Goal: Transaction & Acquisition: Purchase product/service

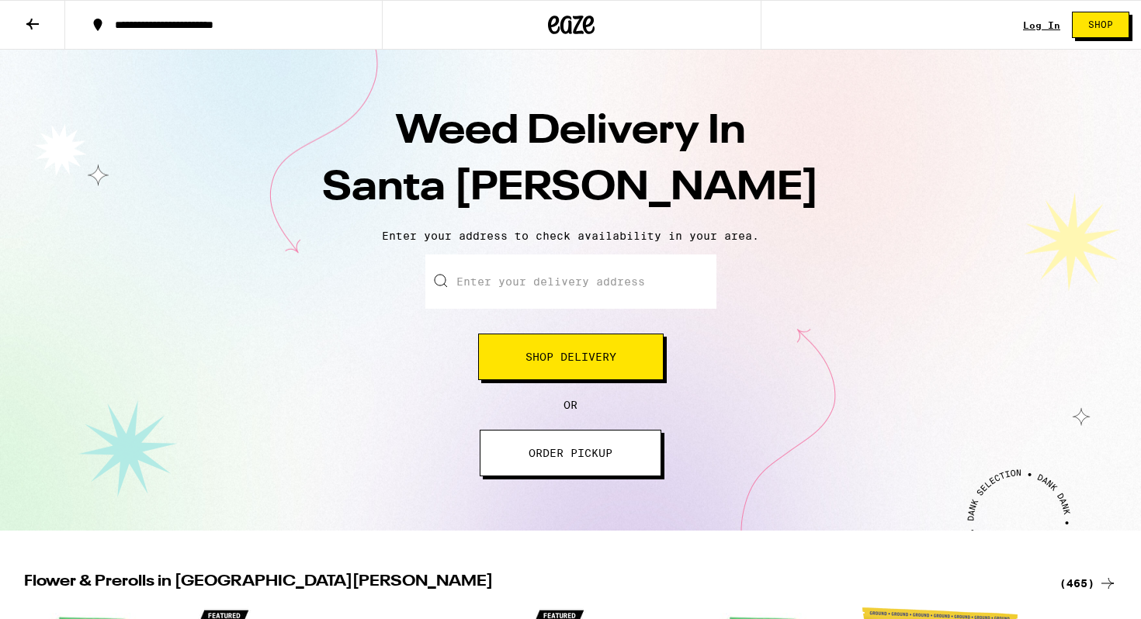
click at [612, 352] on span "Shop Delivery" at bounding box center [571, 357] width 91 height 11
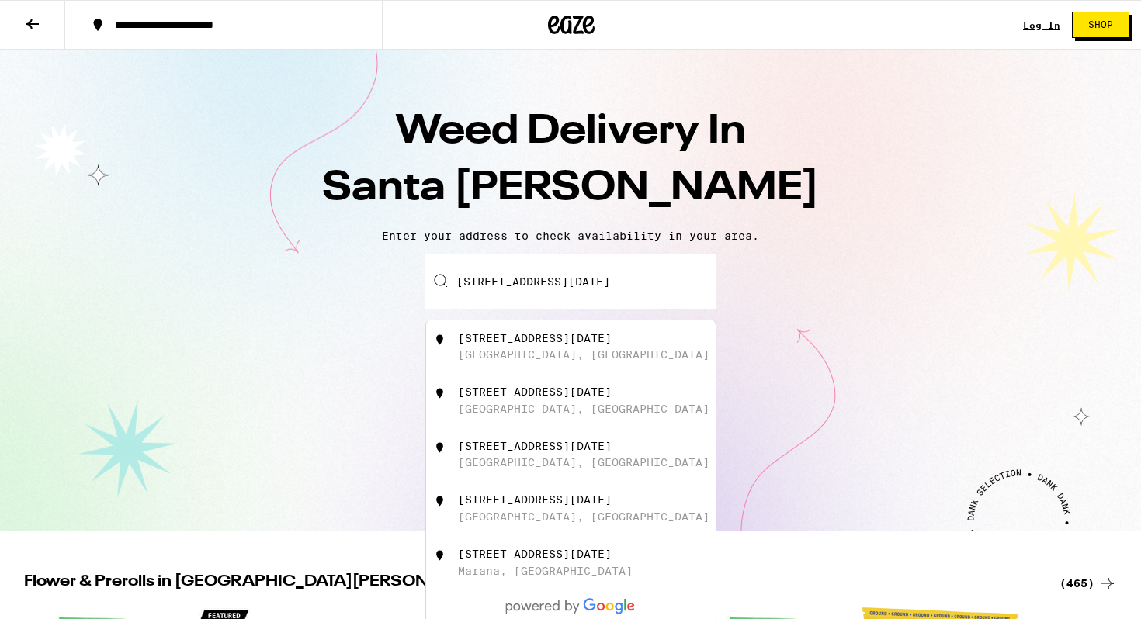
click at [598, 342] on div "13052 Red Hill Avenue" at bounding box center [535, 338] width 154 height 12
type input "13052 Red Hill Avenue, Tustin, CA"
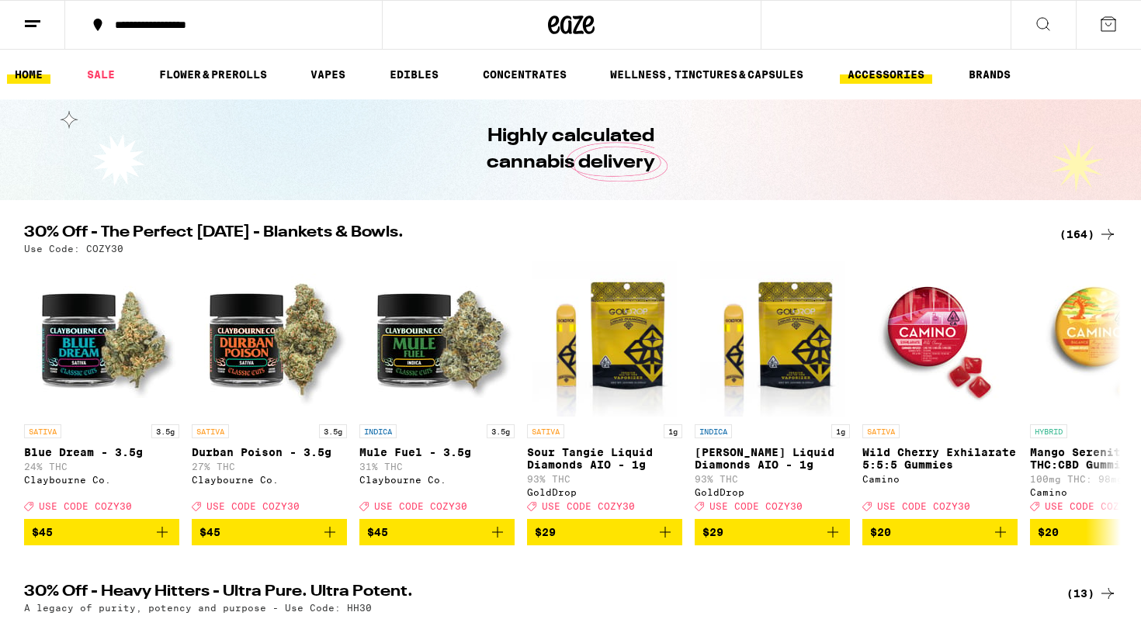
click at [843, 78] on link "ACCESSORIES" at bounding box center [886, 74] width 92 height 19
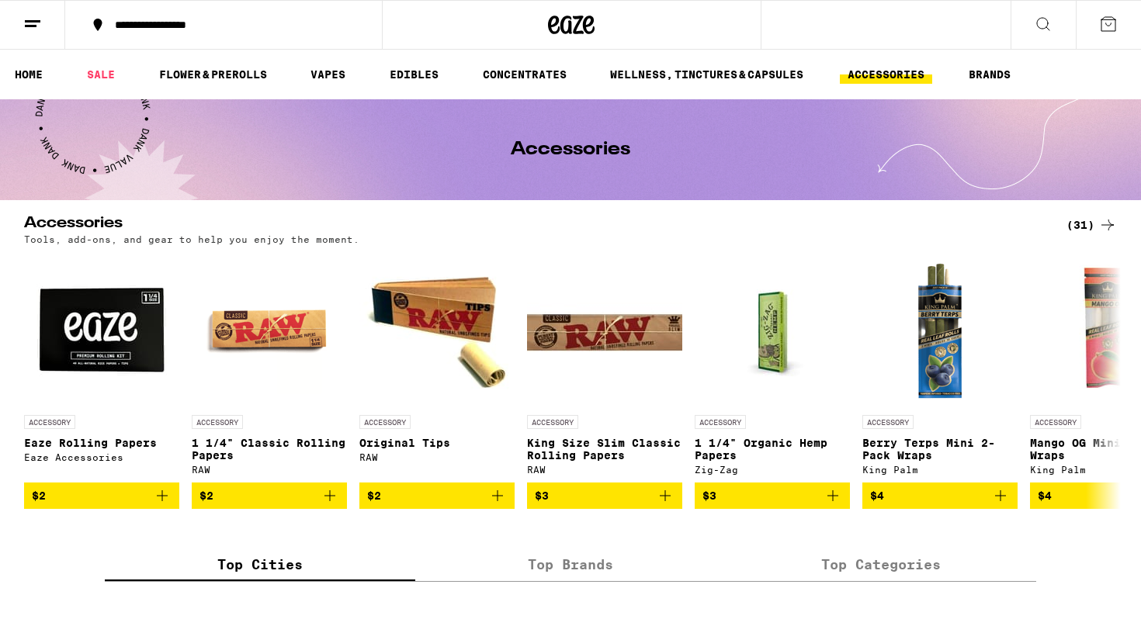
click at [1093, 227] on div "(31)" at bounding box center [1092, 225] width 50 height 19
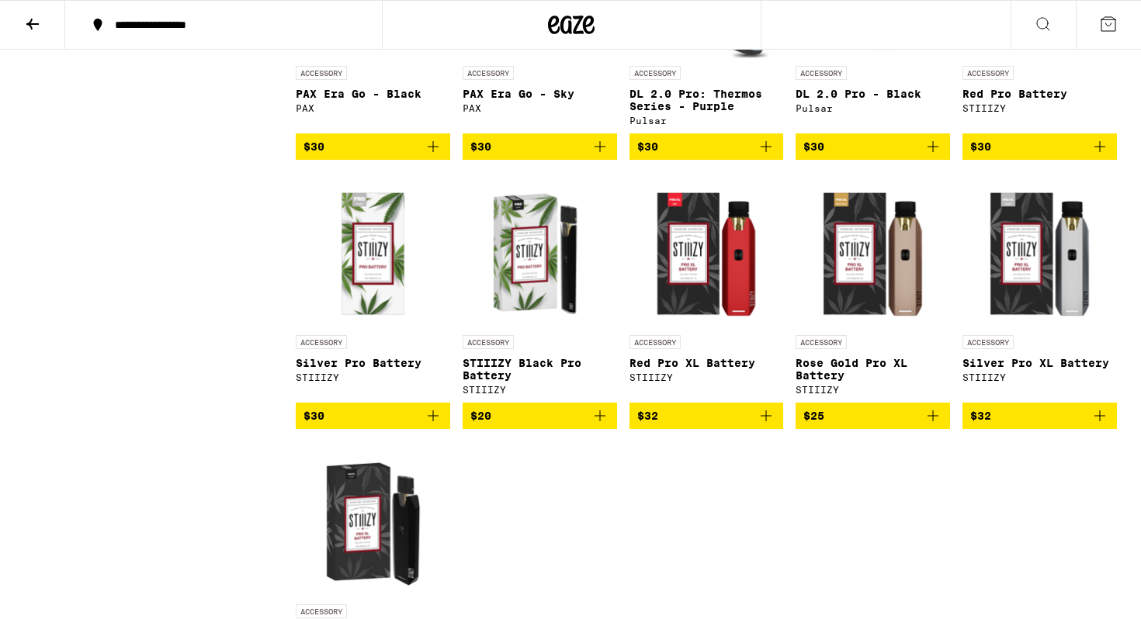
scroll to position [1417, 0]
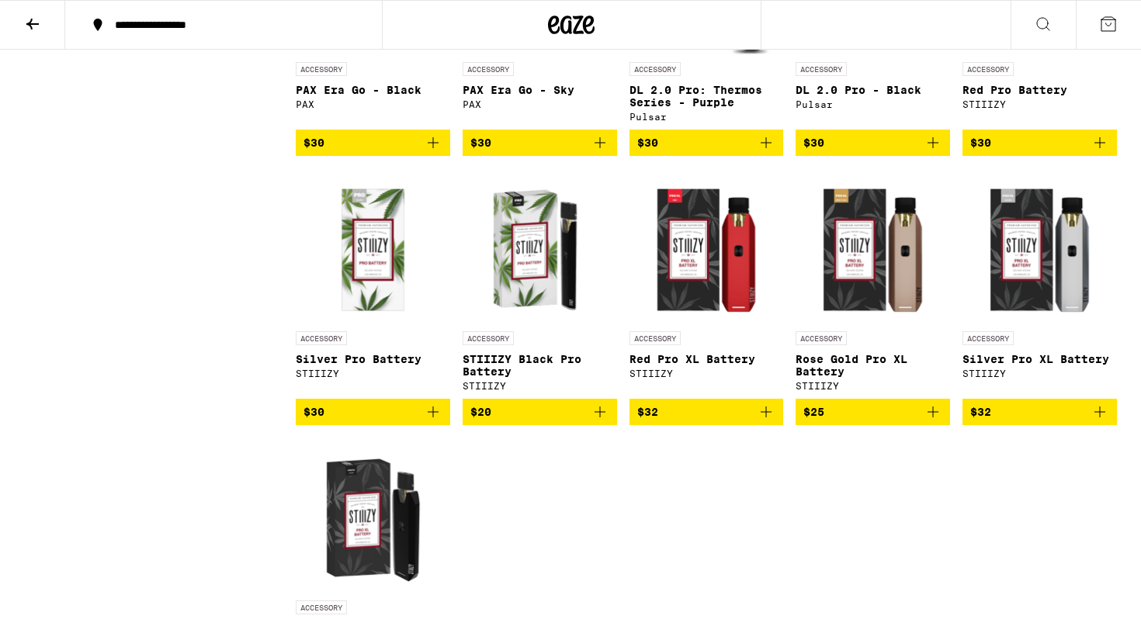
click at [901, 422] on span "$25" at bounding box center [872, 412] width 139 height 19
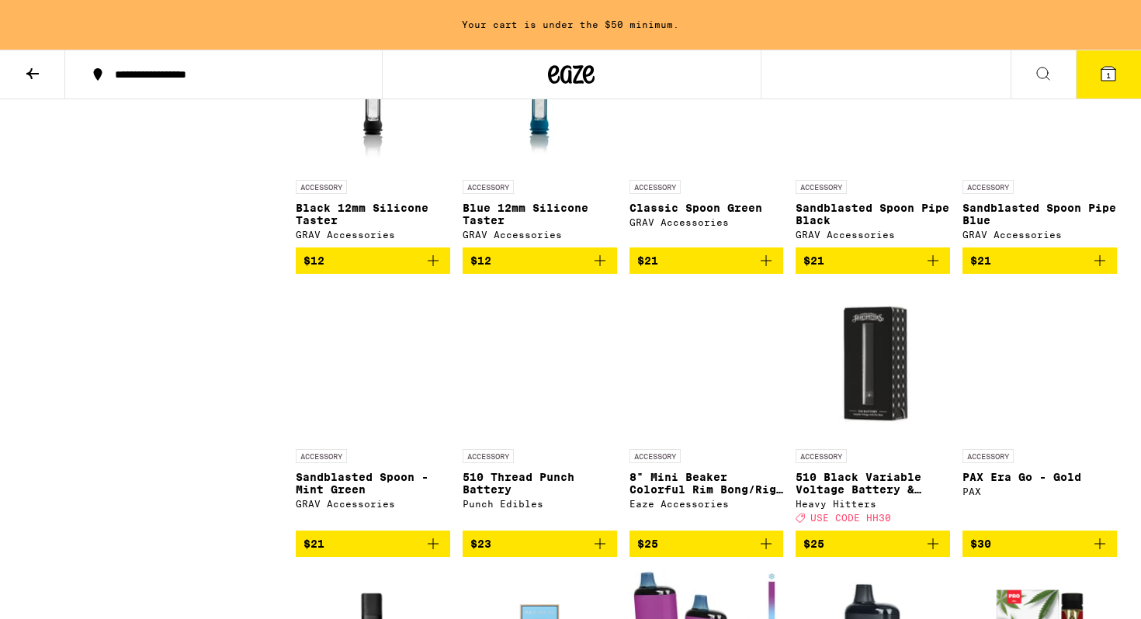
scroll to position [0, 0]
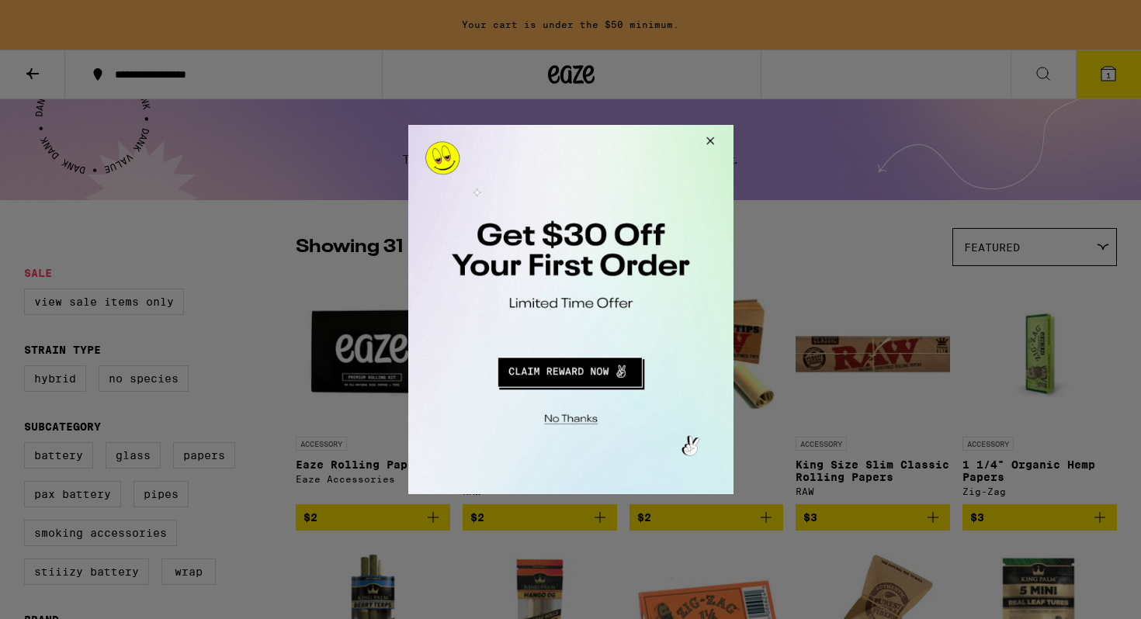
click at [712, 136] on button "Close Modal" at bounding box center [707, 143] width 42 height 37
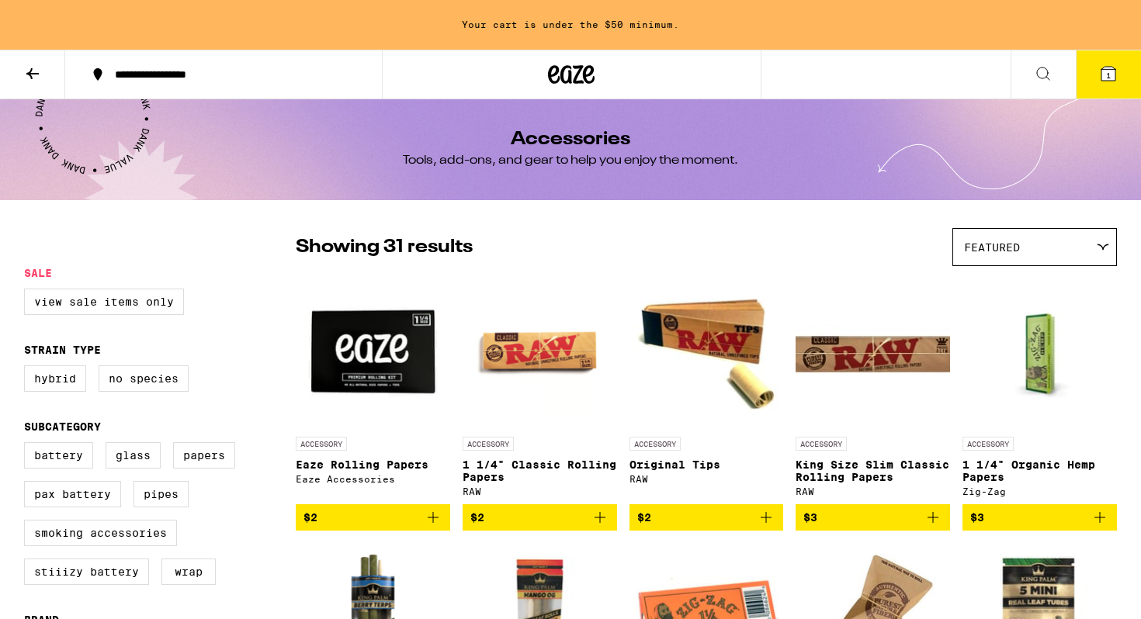
click at [26, 69] on icon at bounding box center [32, 73] width 19 height 19
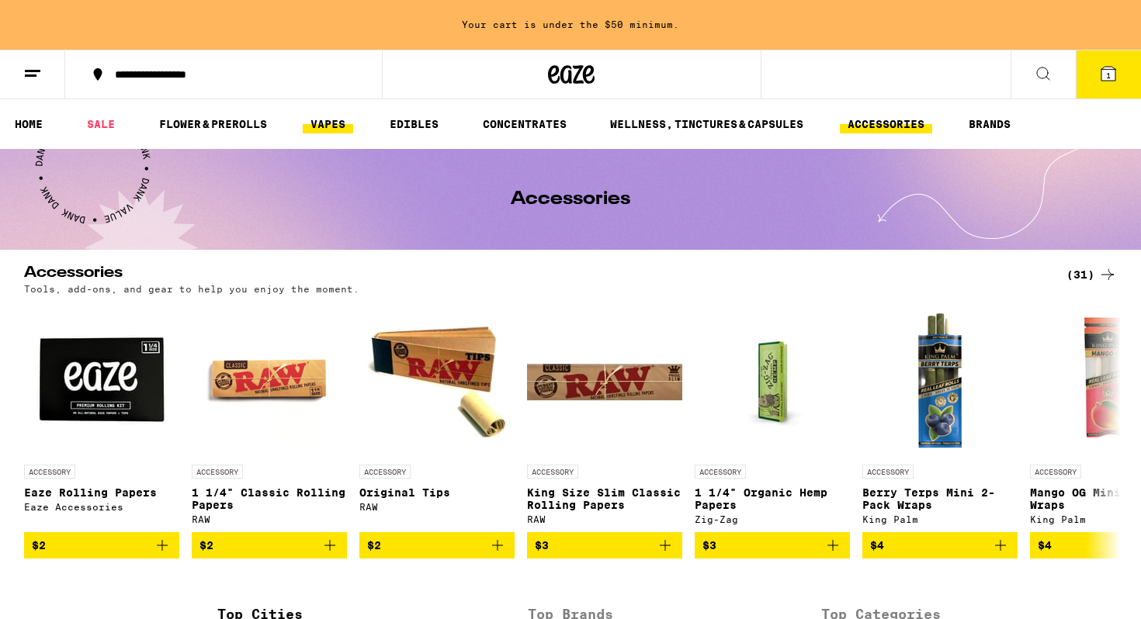
click at [313, 129] on link "VAPES" at bounding box center [328, 124] width 50 height 19
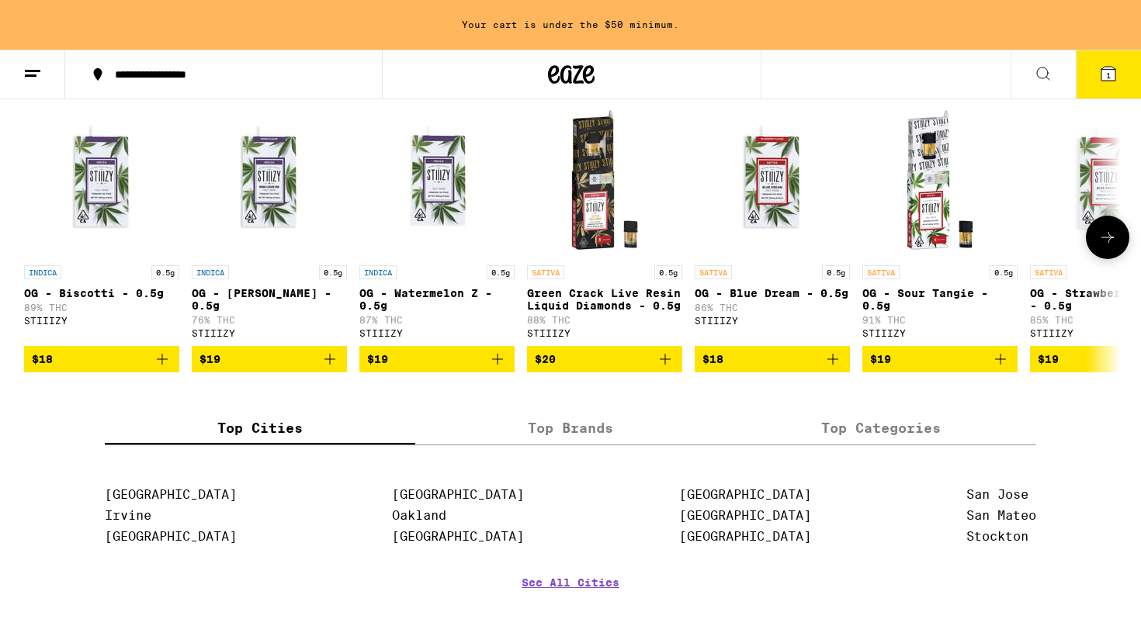
scroll to position [1599, 0]
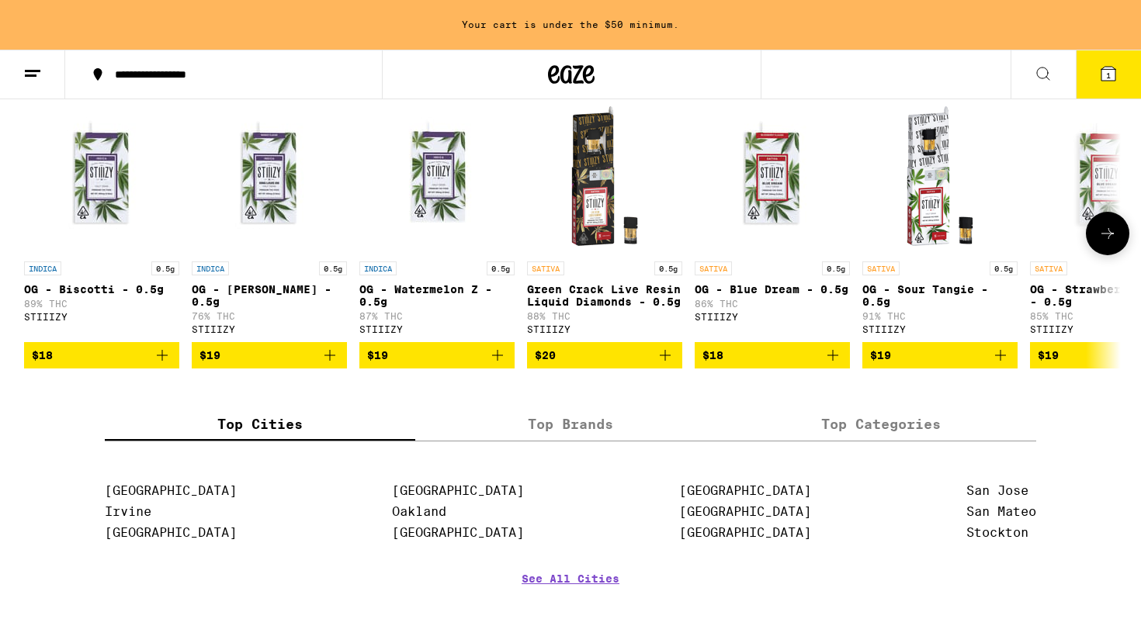
click at [1107, 243] on icon at bounding box center [1107, 233] width 19 height 19
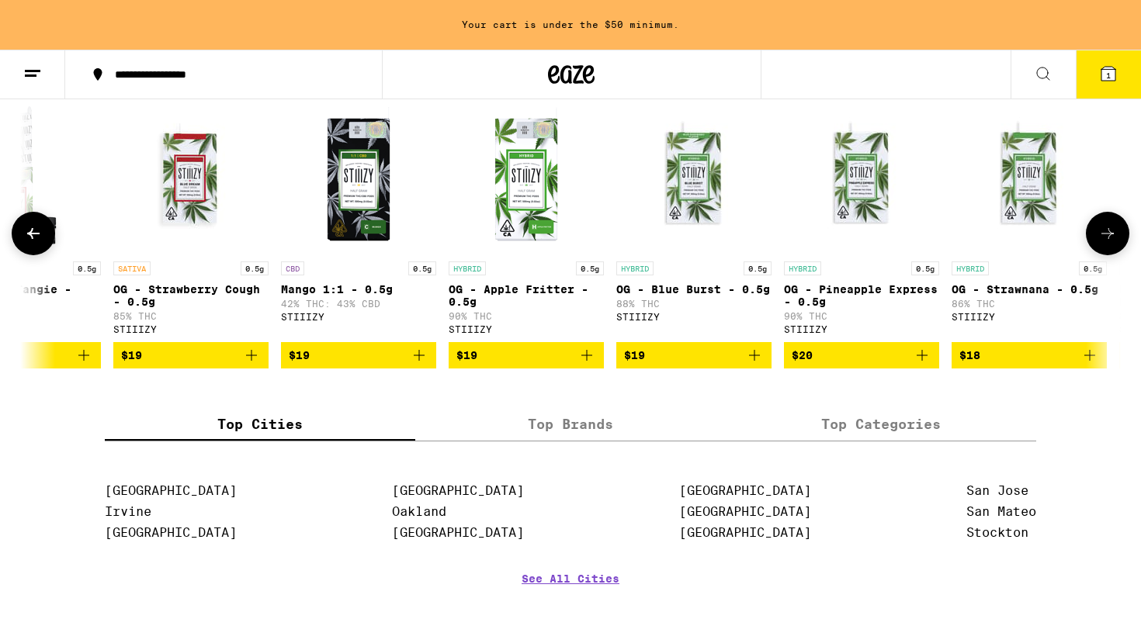
scroll to position [0, 924]
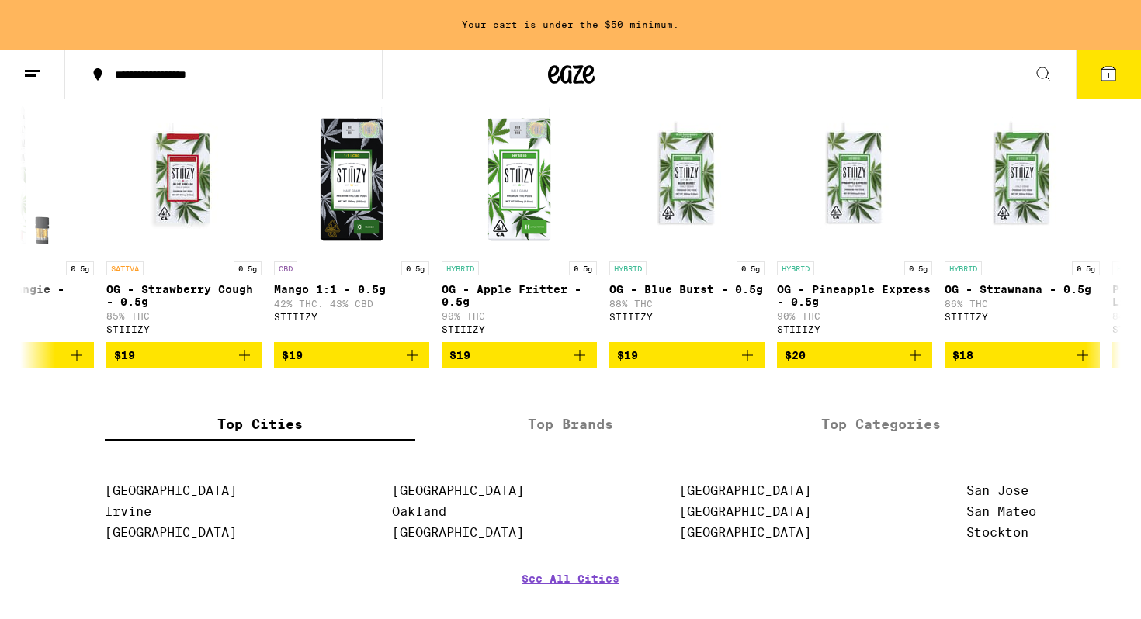
click at [1103, 81] on icon at bounding box center [1107, 71] width 19 height 19
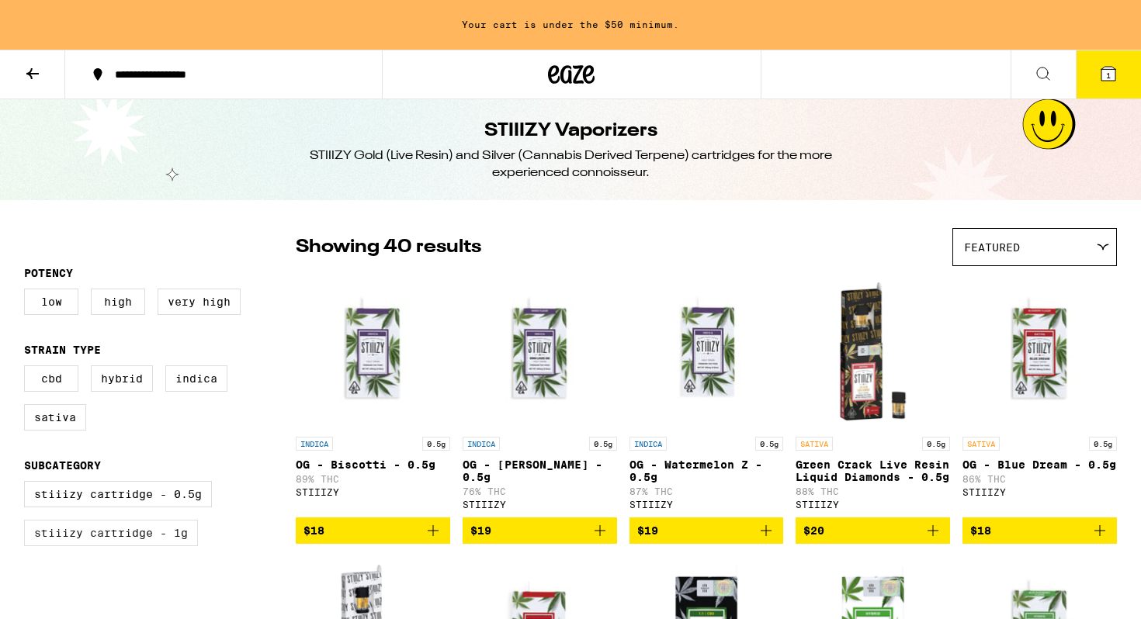
click at [134, 544] on label "STIIIZY Cartridge - 1g" at bounding box center [111, 533] width 174 height 26
click at [28, 484] on input "STIIIZY Cartridge - 1g" at bounding box center [27, 484] width 1 height 1
checkbox input "true"
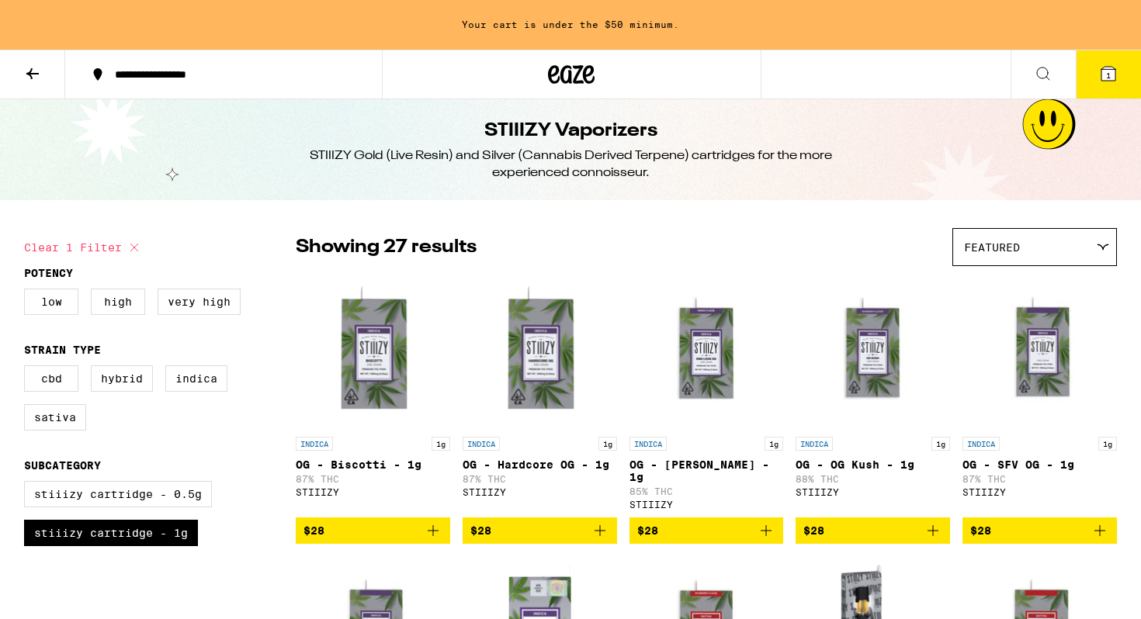
click at [1045, 245] on div "Featured" at bounding box center [1034, 247] width 163 height 36
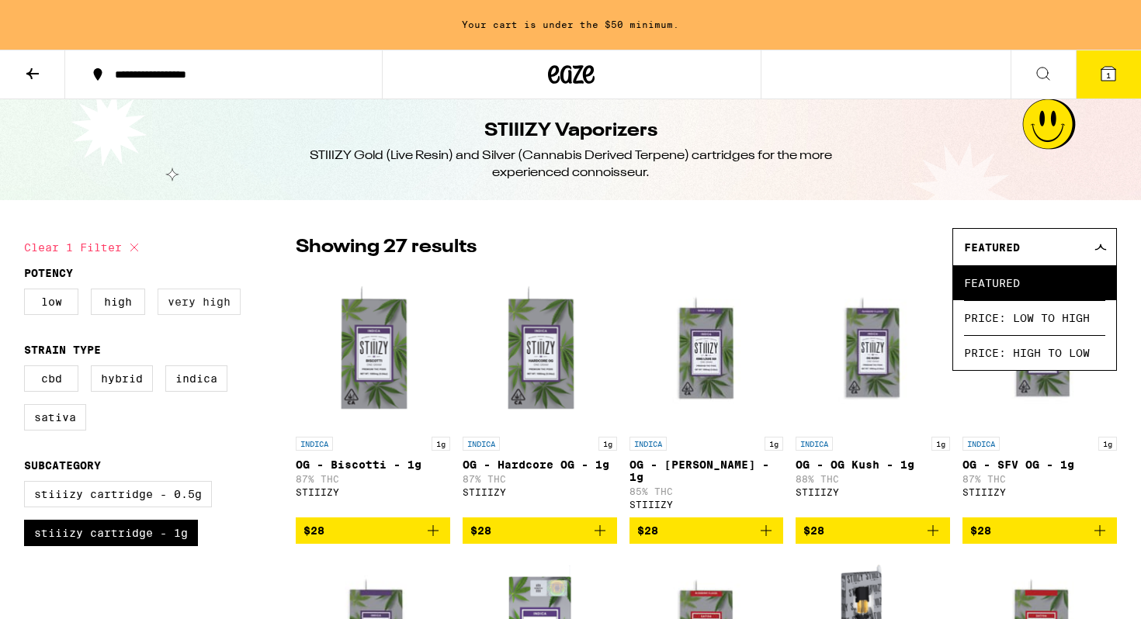
click at [217, 309] on label "Very High" at bounding box center [199, 302] width 83 height 26
click at [28, 292] on input "Very High" at bounding box center [27, 291] width 1 height 1
checkbox input "true"
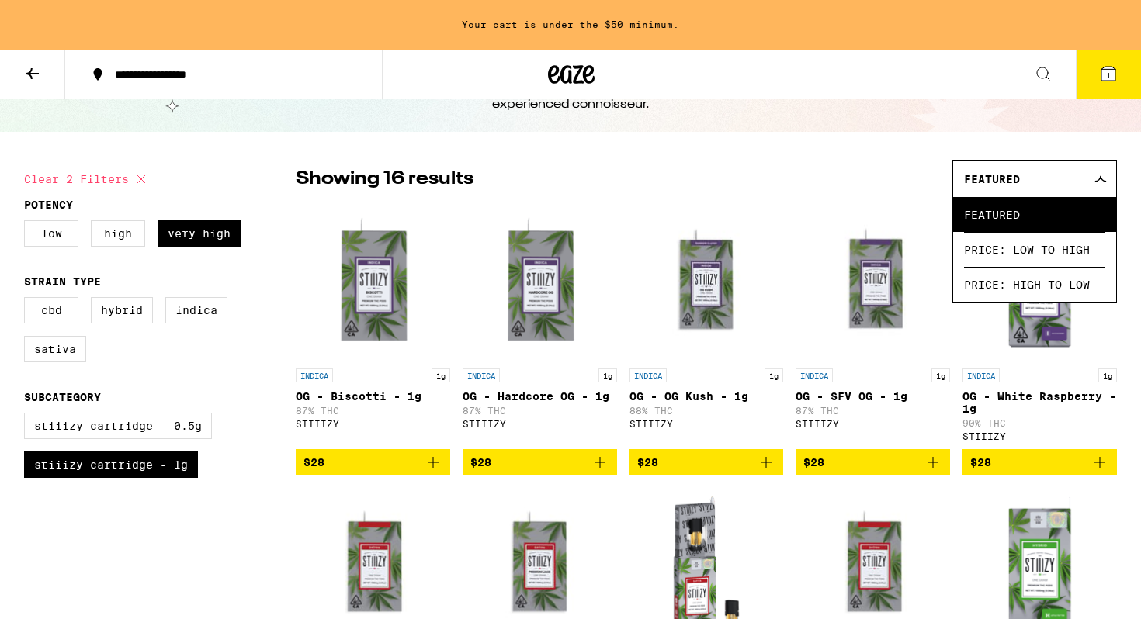
scroll to position [151, 0]
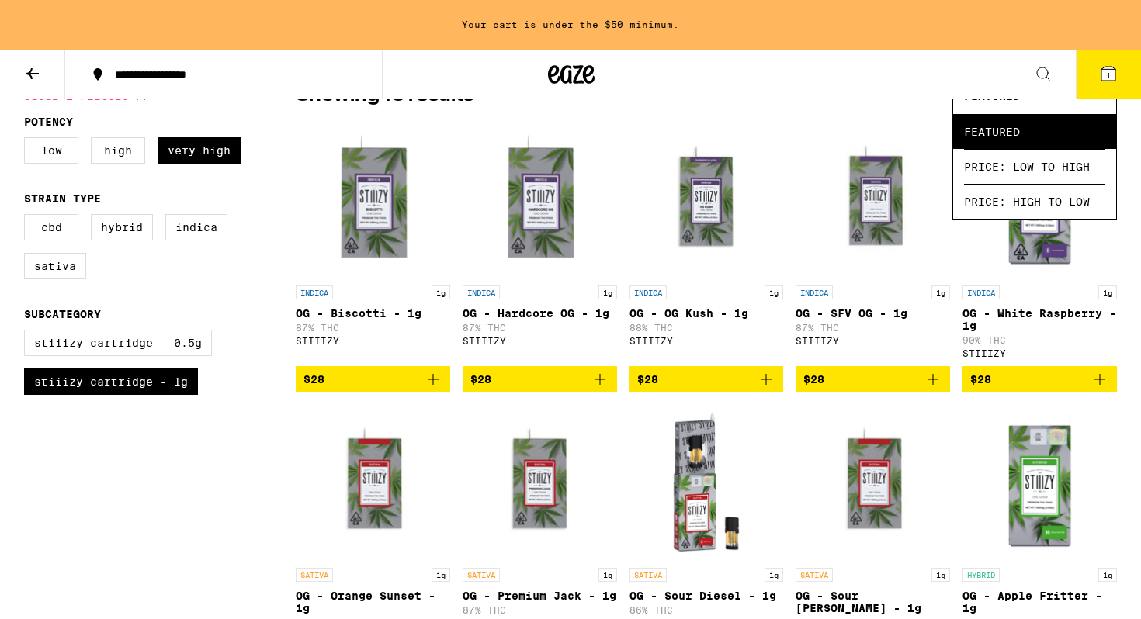
click at [1103, 389] on icon "Add to bag" at bounding box center [1100, 379] width 19 height 19
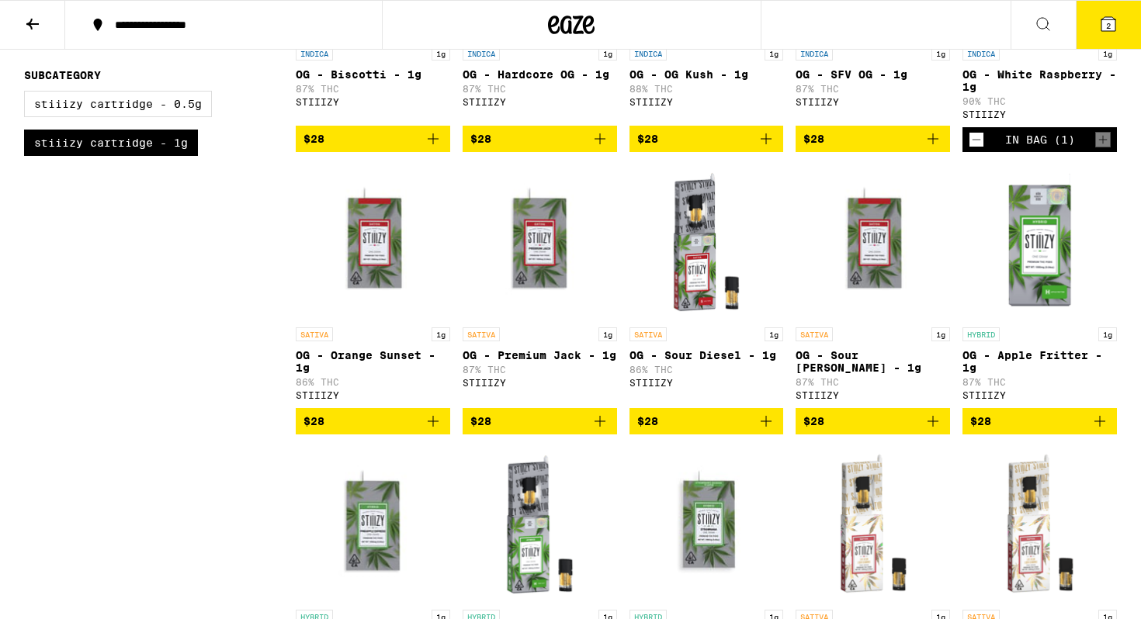
scroll to position [334, 0]
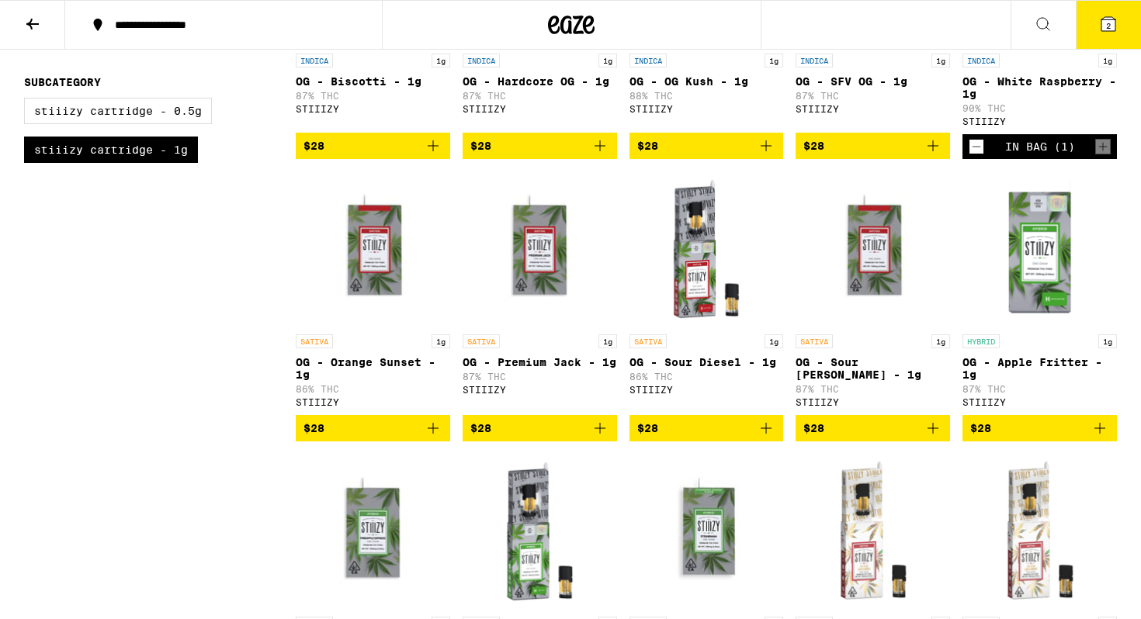
click at [934, 438] on icon "Add to bag" at bounding box center [933, 428] width 19 height 19
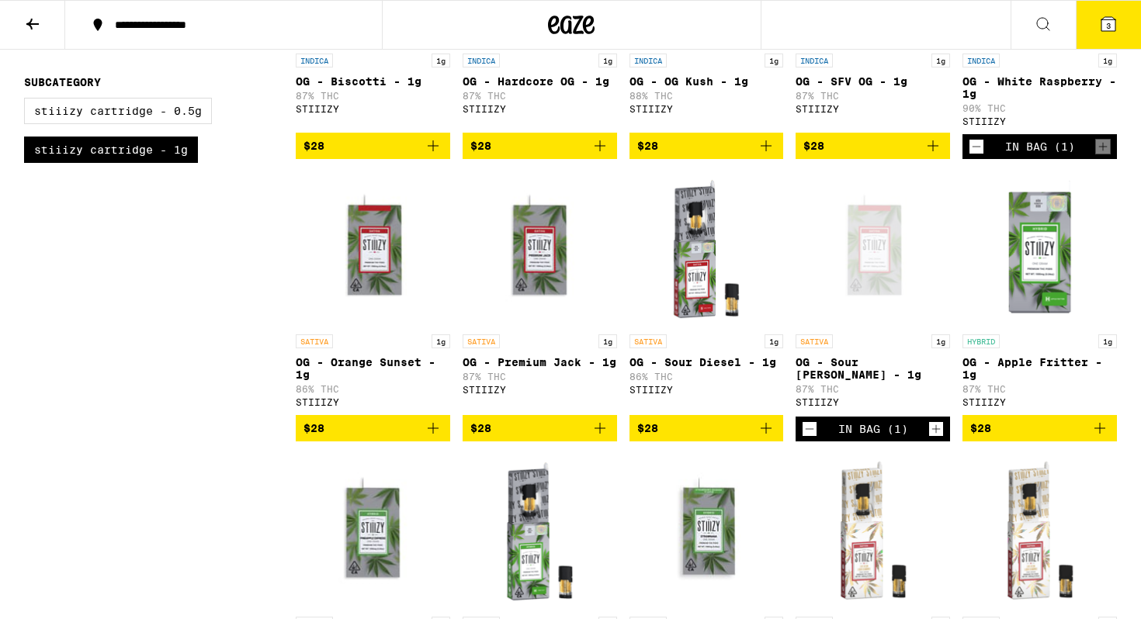
click at [1113, 23] on icon at bounding box center [1109, 24] width 14 height 14
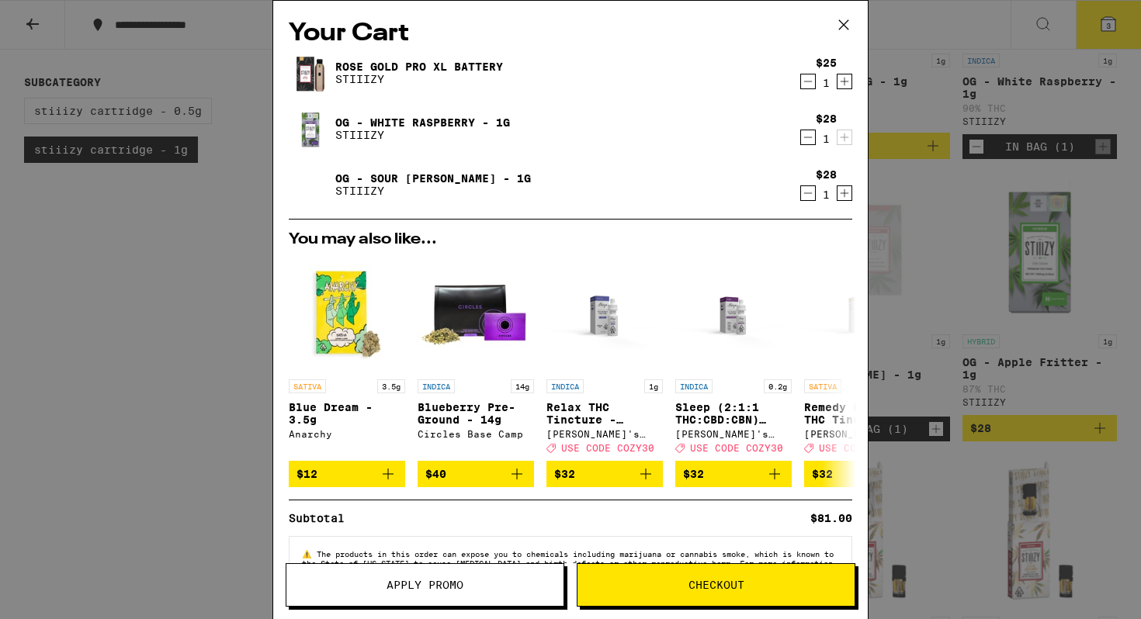
click at [446, 602] on button "Apply Promo" at bounding box center [425, 585] width 279 height 43
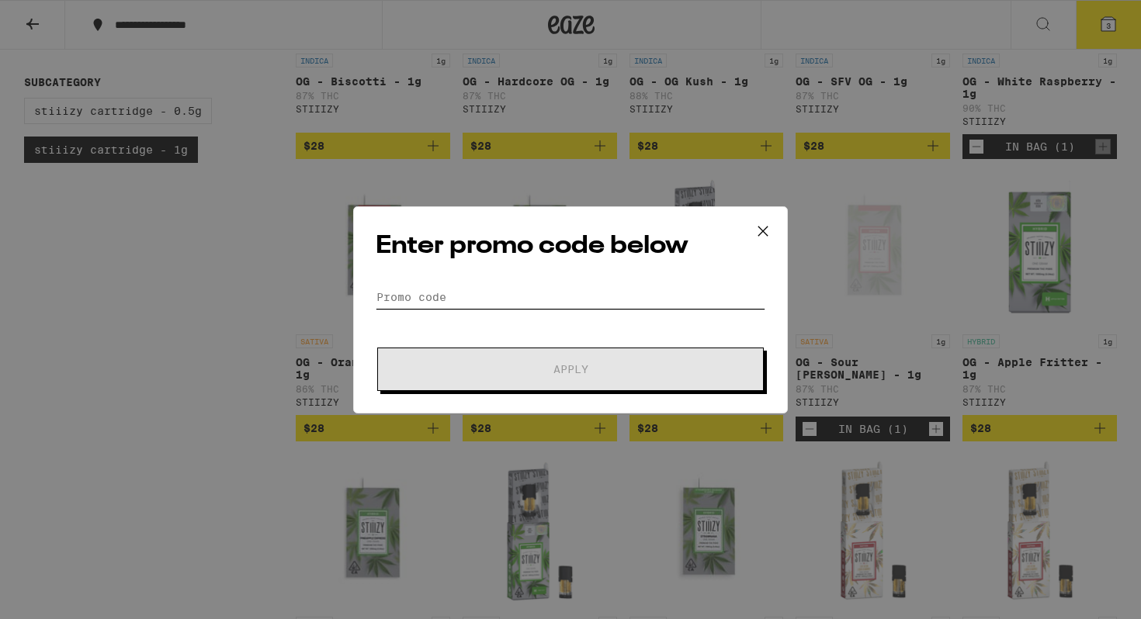
click at [457, 293] on input "Promo Code" at bounding box center [571, 297] width 390 height 23
click at [442, 300] on input "Promo Code" at bounding box center [571, 297] width 390 height 23
paste input "35OFF"
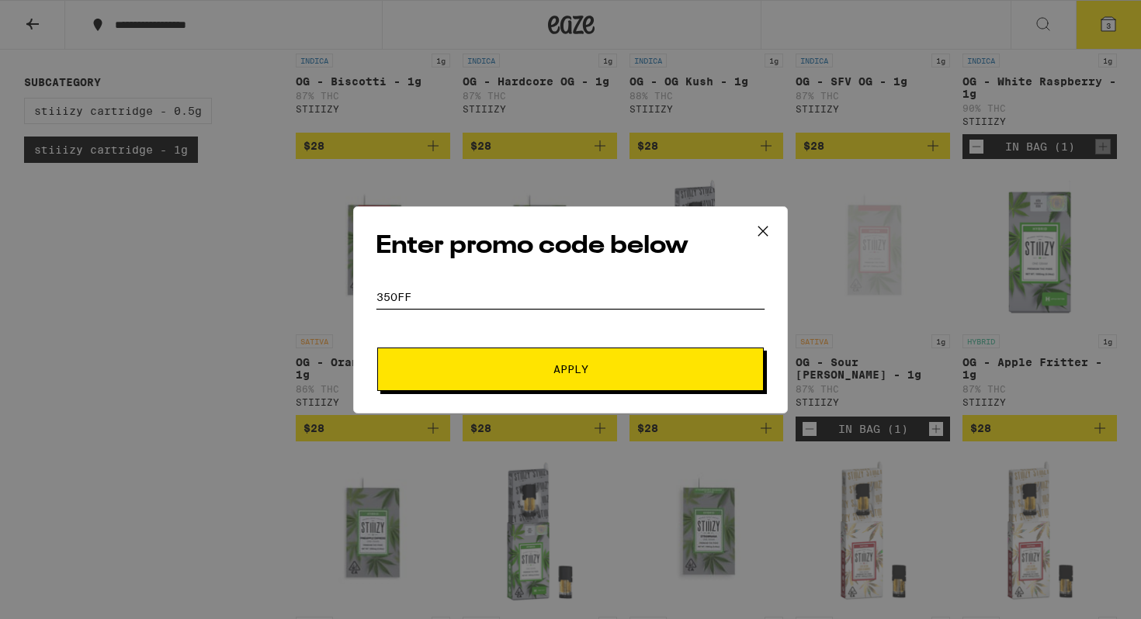
type input "35OFF"
click at [550, 377] on button "Apply" at bounding box center [570, 369] width 387 height 43
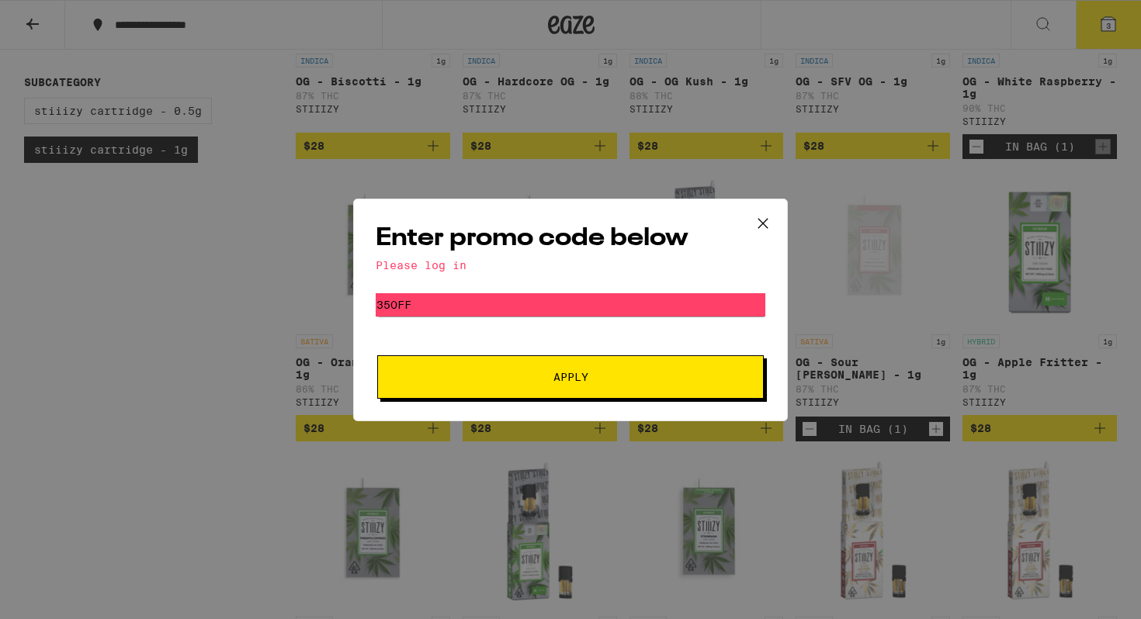
click at [550, 377] on span "Apply" at bounding box center [570, 377] width 279 height 11
click at [758, 224] on icon at bounding box center [762, 223] width 23 height 23
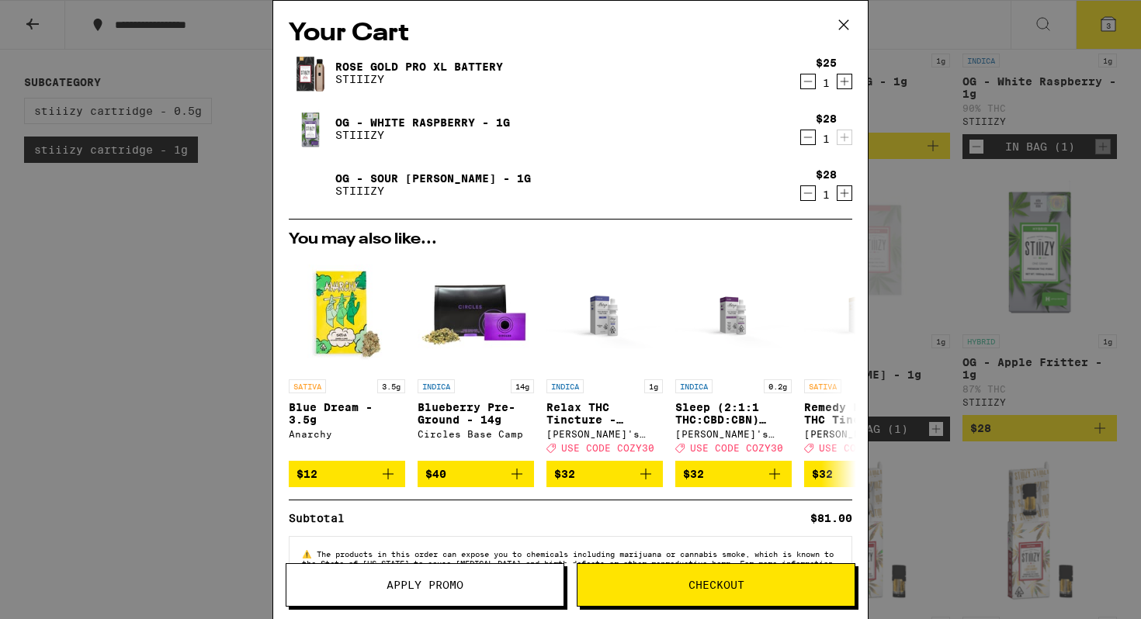
click at [846, 18] on icon at bounding box center [843, 24] width 23 height 23
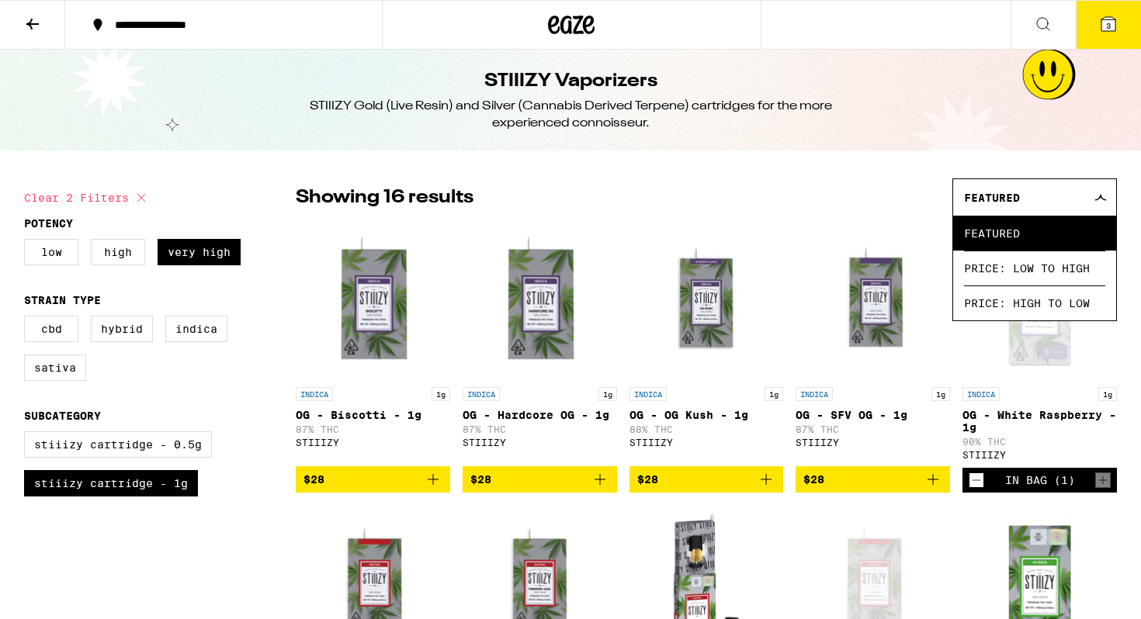
click at [1103, 16] on icon at bounding box center [1108, 24] width 19 height 19
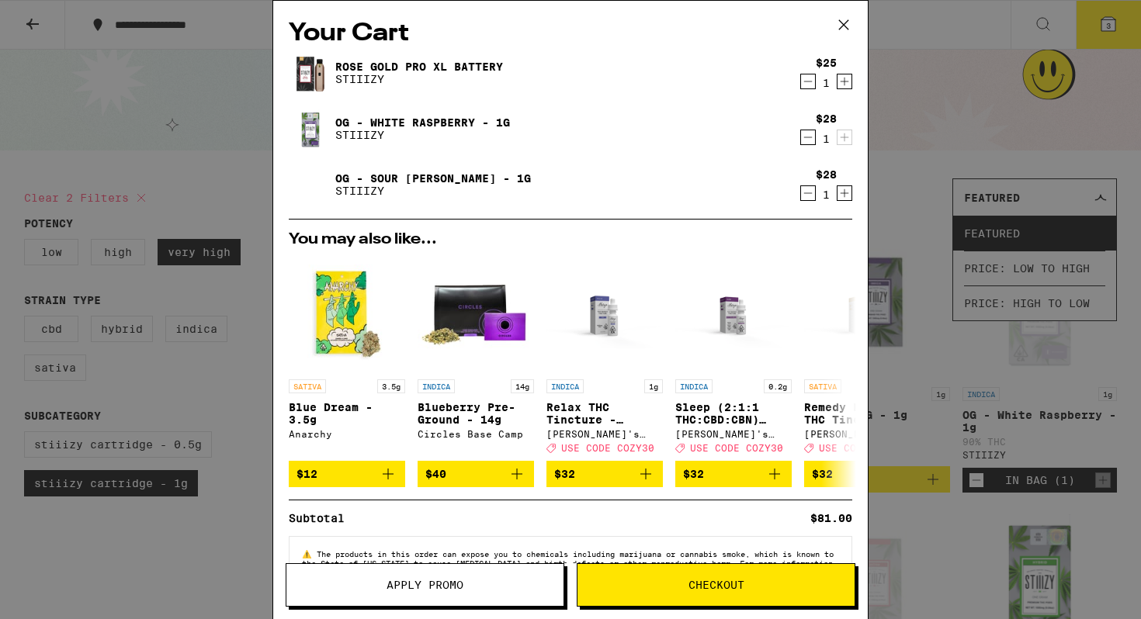
click at [845, 23] on icon at bounding box center [843, 24] width 9 height 9
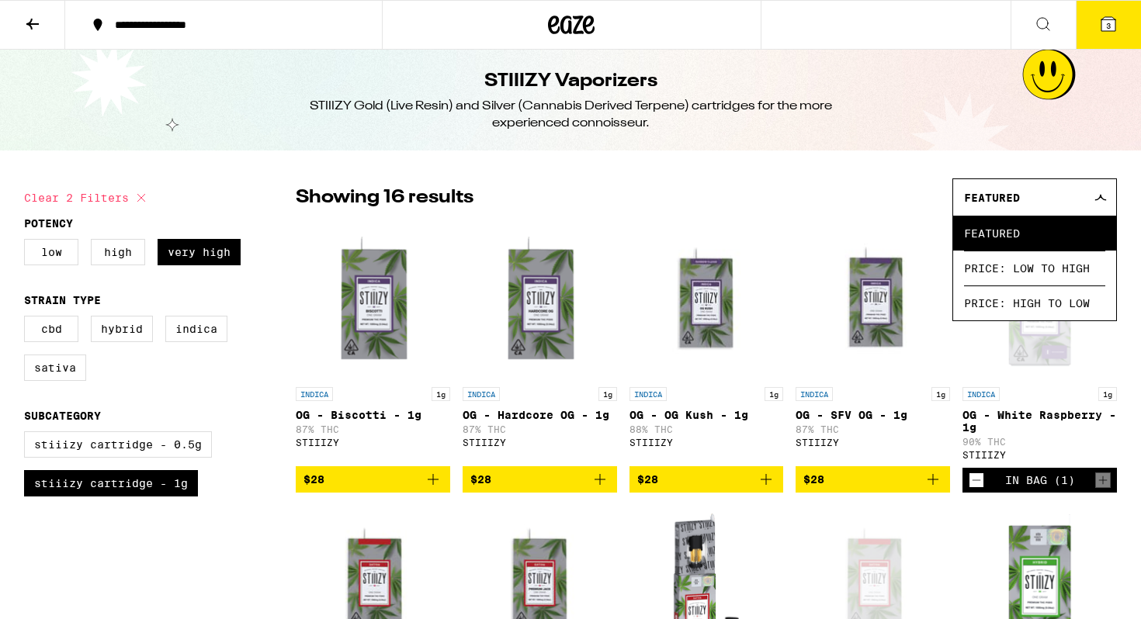
click at [571, 29] on icon at bounding box center [571, 25] width 47 height 28
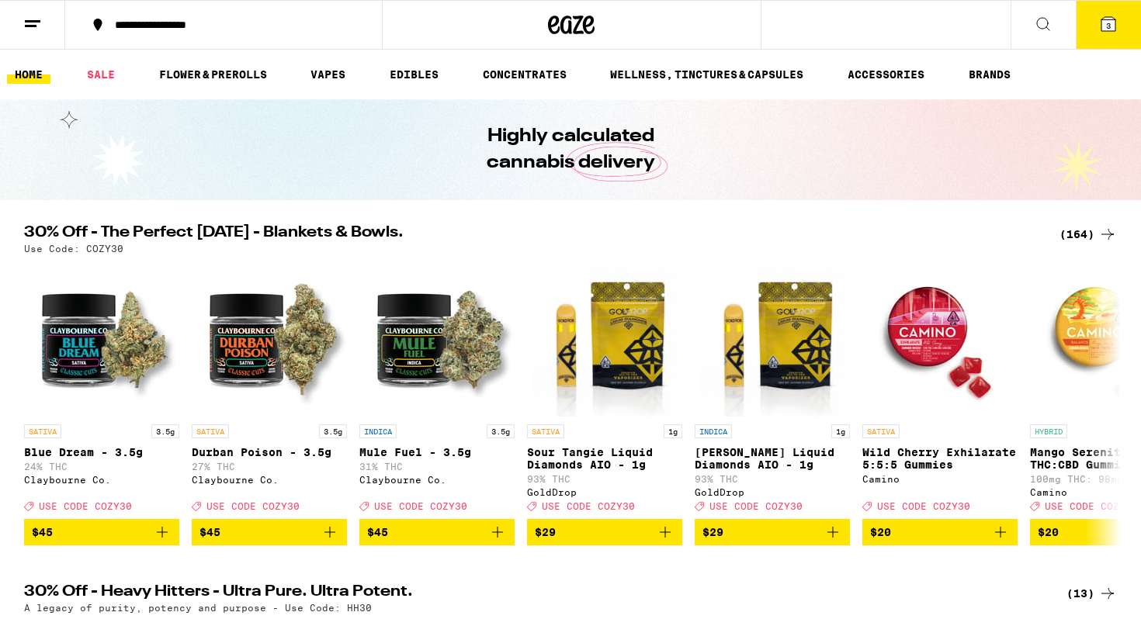
click at [1099, 23] on icon at bounding box center [1108, 24] width 19 height 19
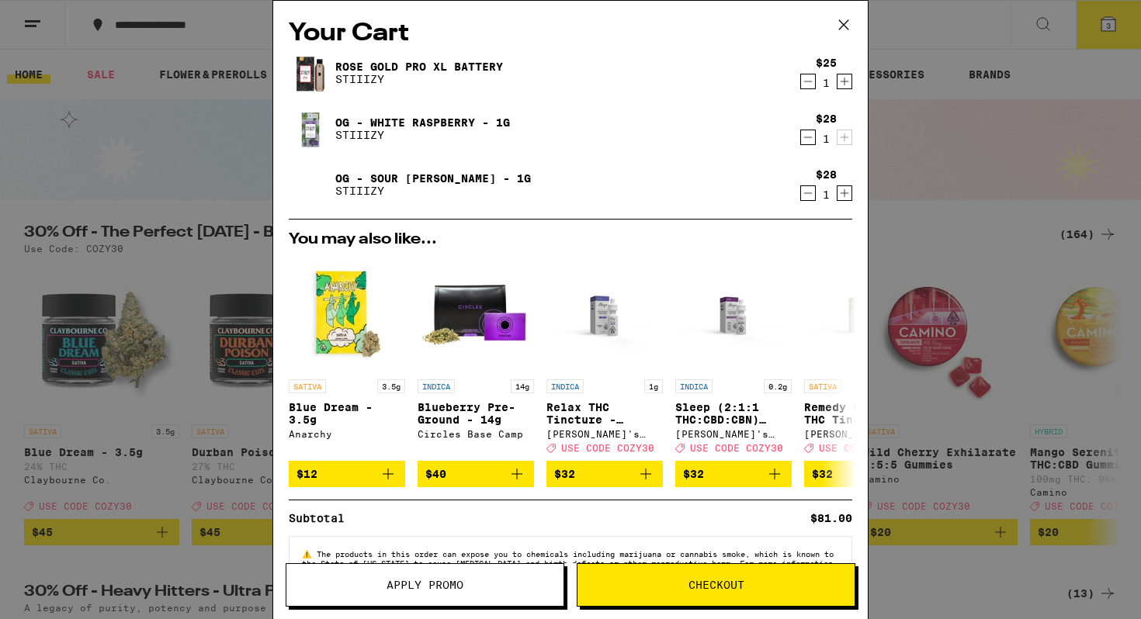
click at [841, 25] on icon at bounding box center [843, 24] width 23 height 23
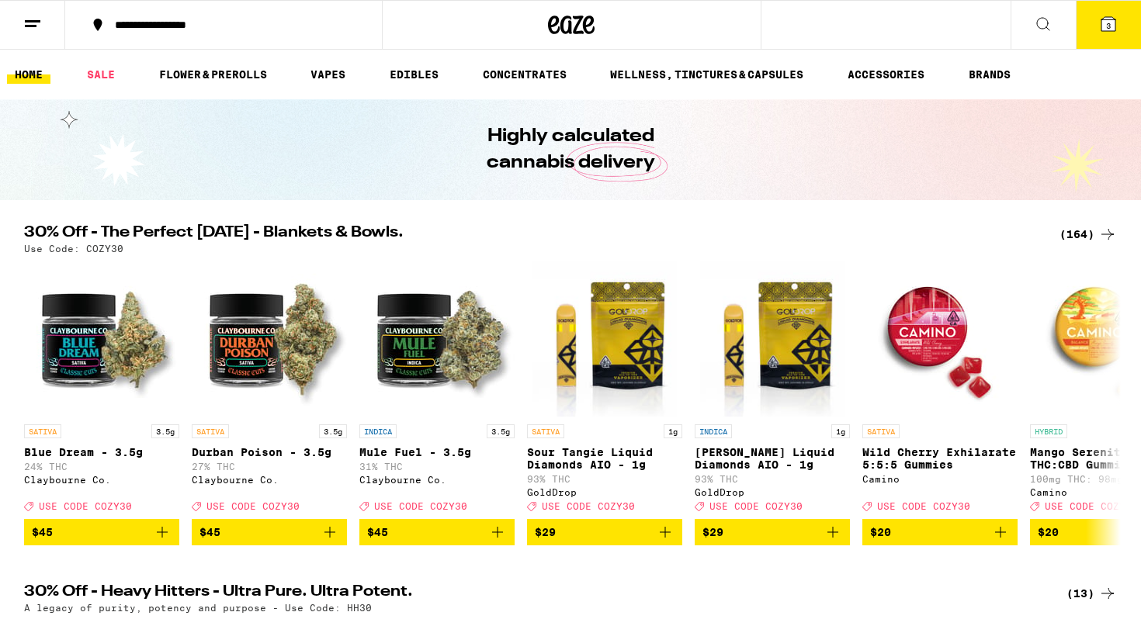
click at [1053, 23] on button at bounding box center [1043, 25] width 65 height 49
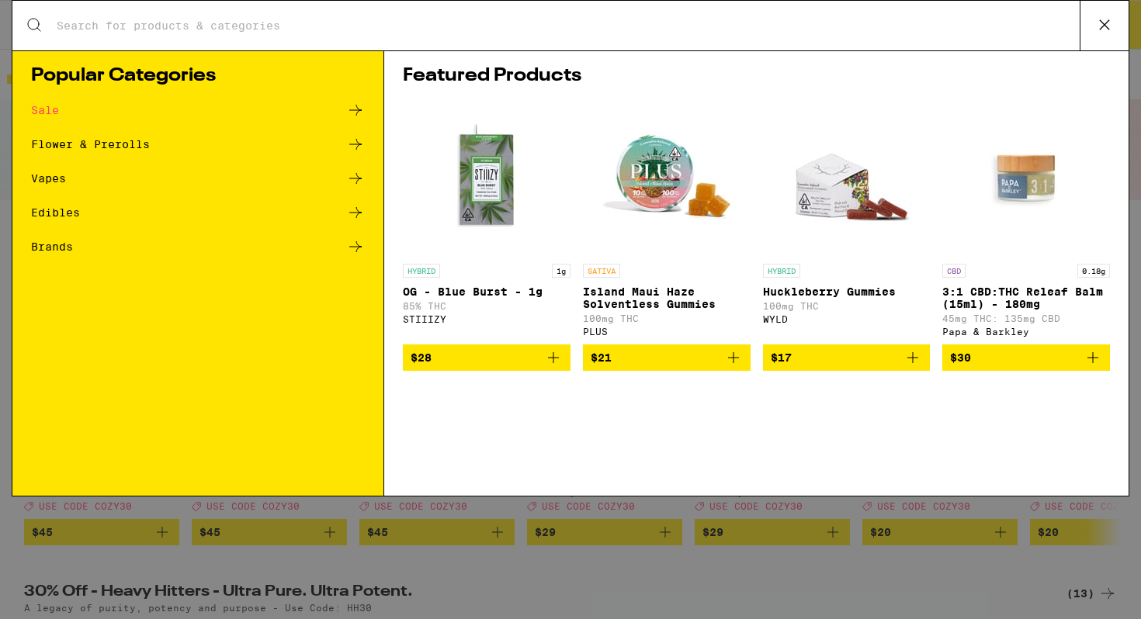
click at [44, 16] on div "Search for Products" at bounding box center [570, 26] width 1116 height 50
click at [1110, 19] on icon at bounding box center [1104, 24] width 23 height 23
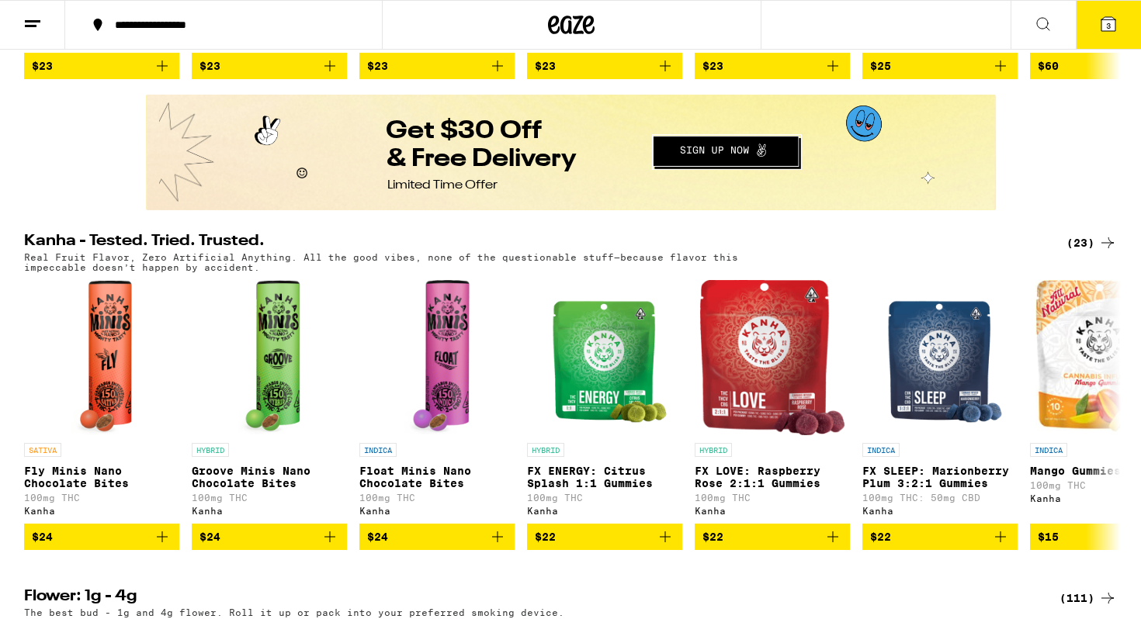
scroll to position [830, 0]
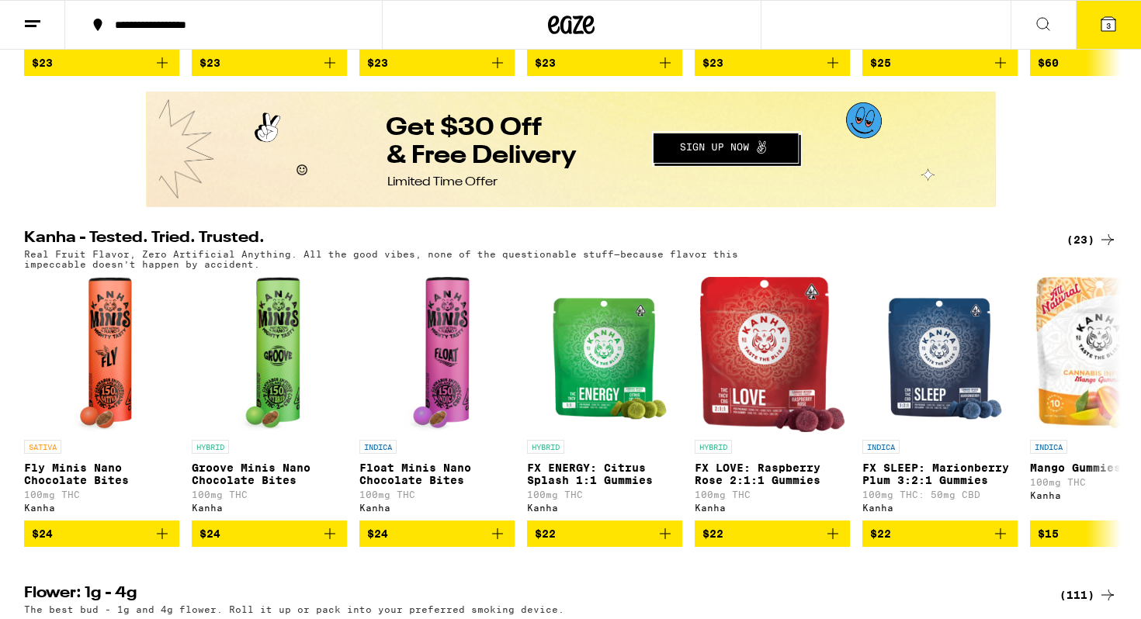
click at [719, 144] on button "Redirect to URL" at bounding box center [569, 148] width 847 height 112
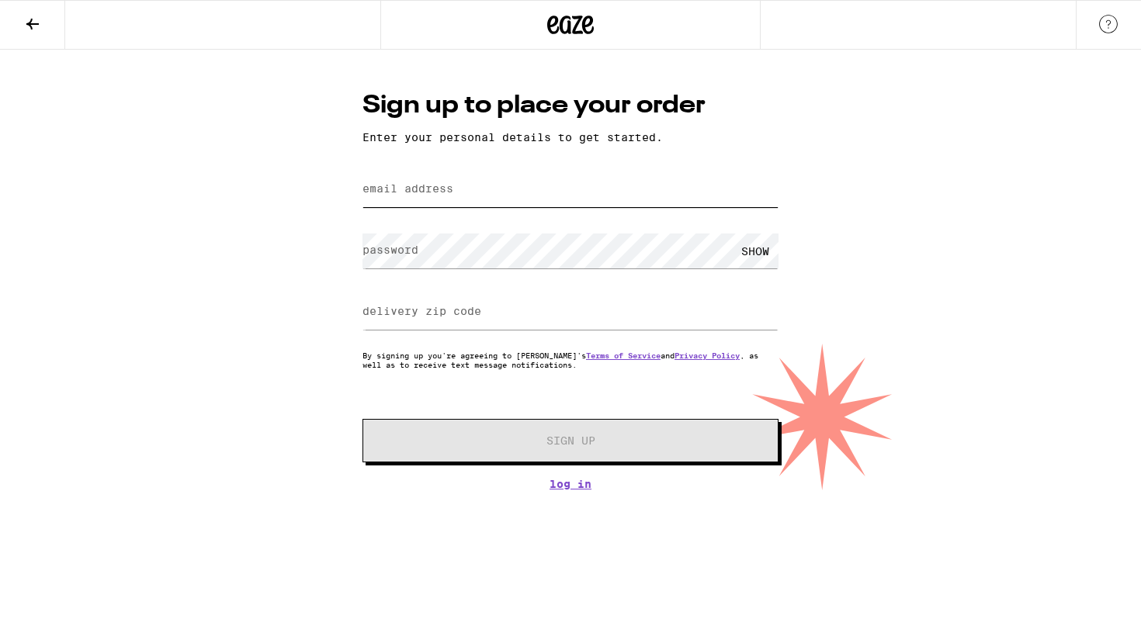
click at [470, 200] on input "email address" at bounding box center [571, 189] width 416 height 35
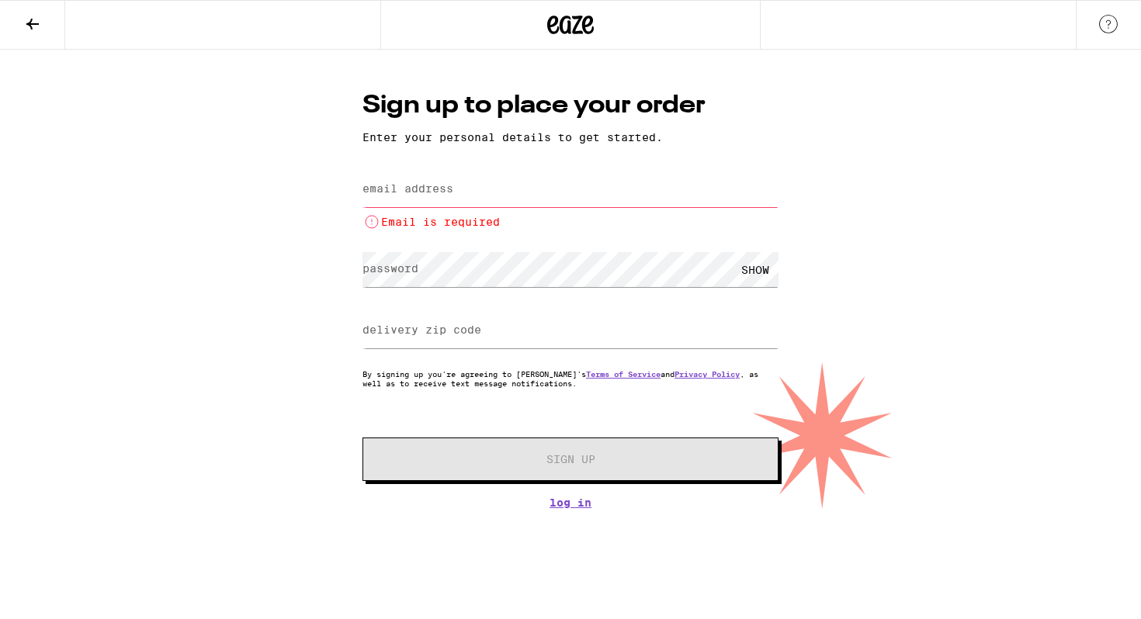
type input "[EMAIL_ADDRESS][DOMAIN_NAME]"
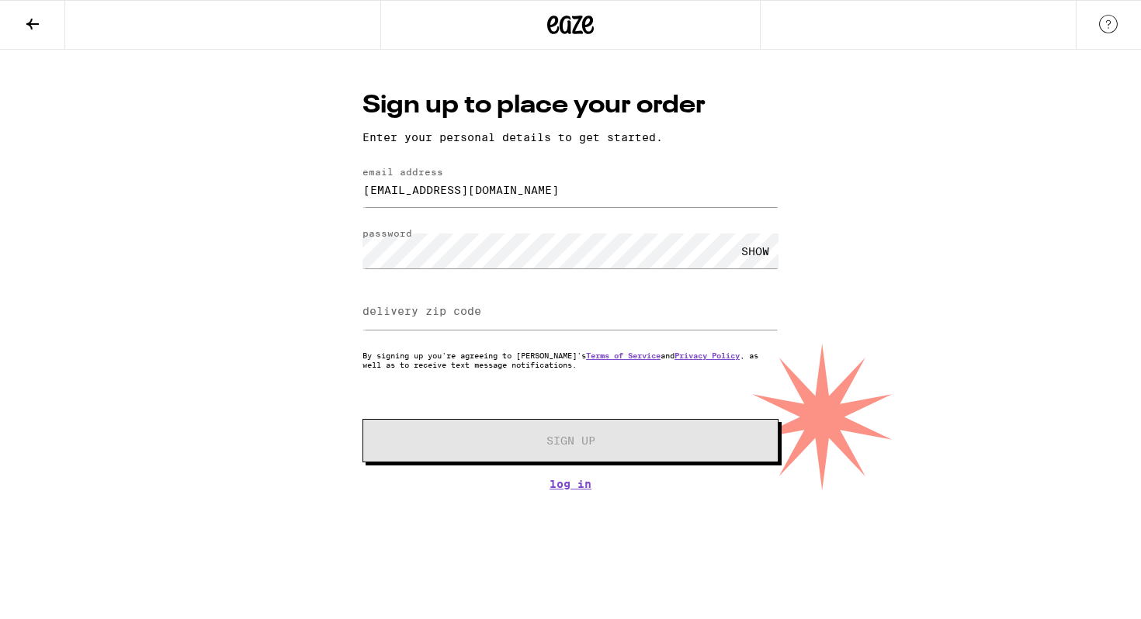
click at [452, 312] on label "delivery zip code" at bounding box center [422, 311] width 119 height 12
type input "92780"
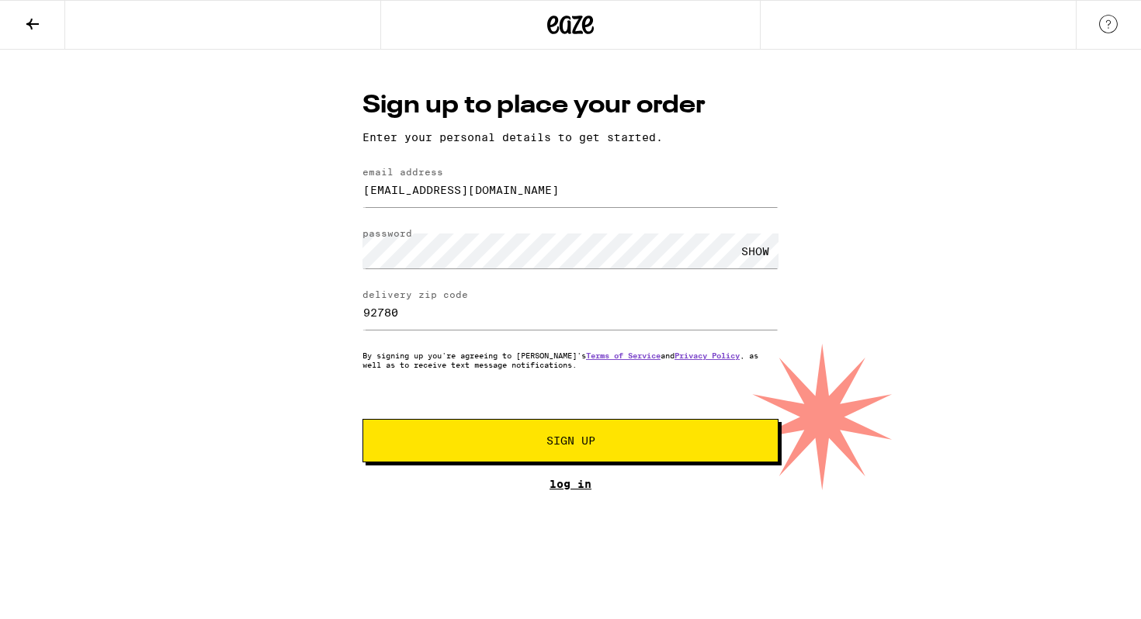
click at [569, 485] on link "Log In" at bounding box center [571, 484] width 416 height 12
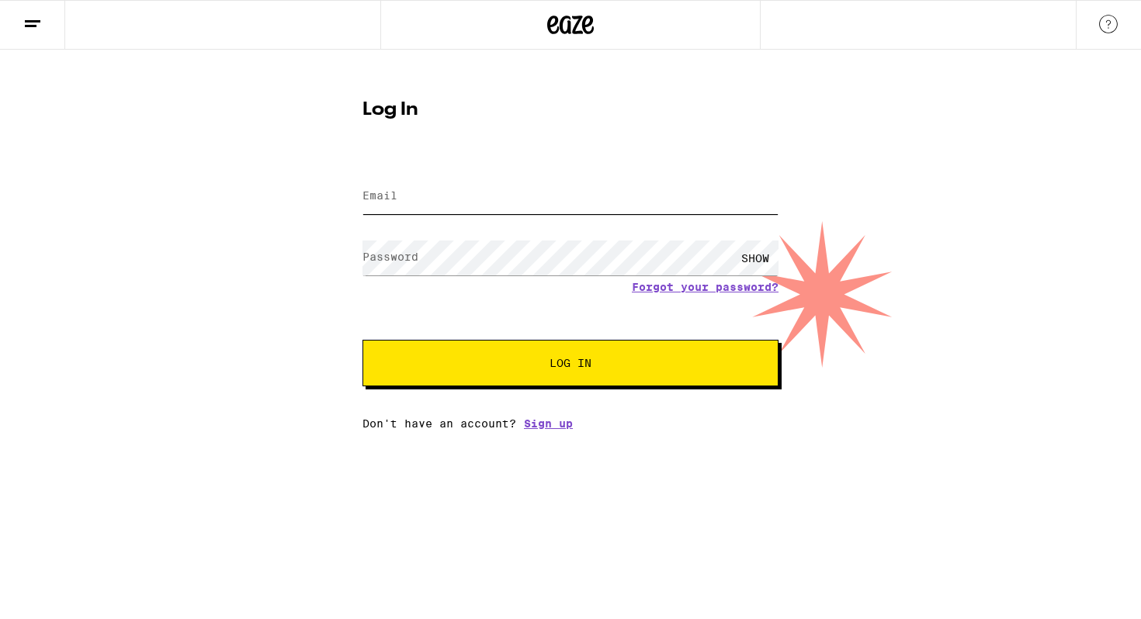
click at [410, 199] on input "Email" at bounding box center [571, 196] width 416 height 35
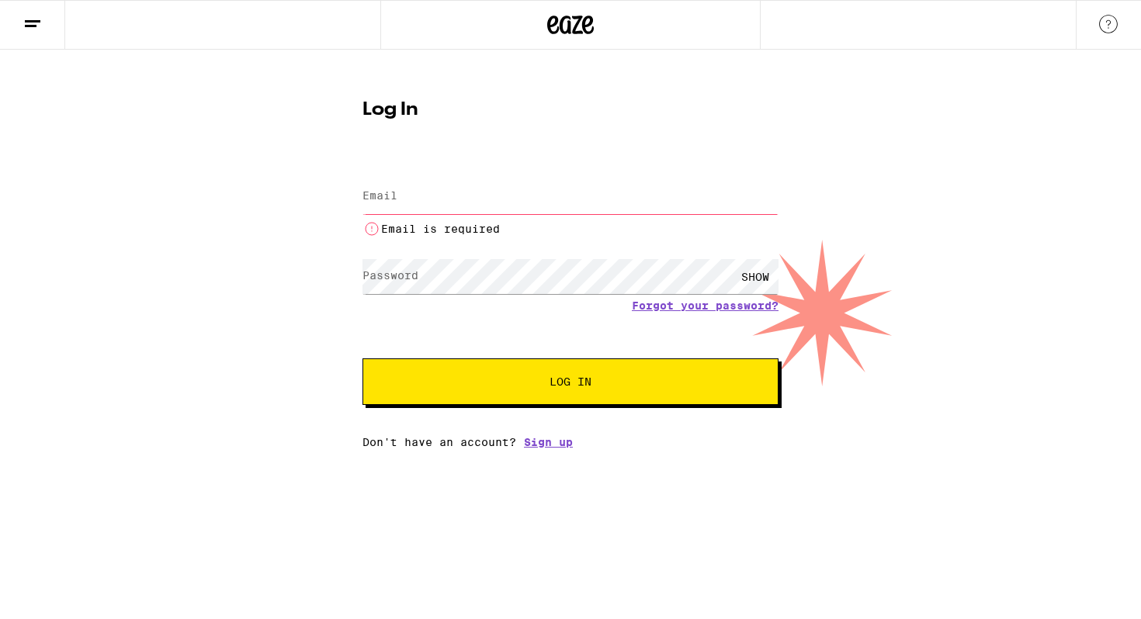
type input "[EMAIL_ADDRESS][DOMAIN_NAME]"
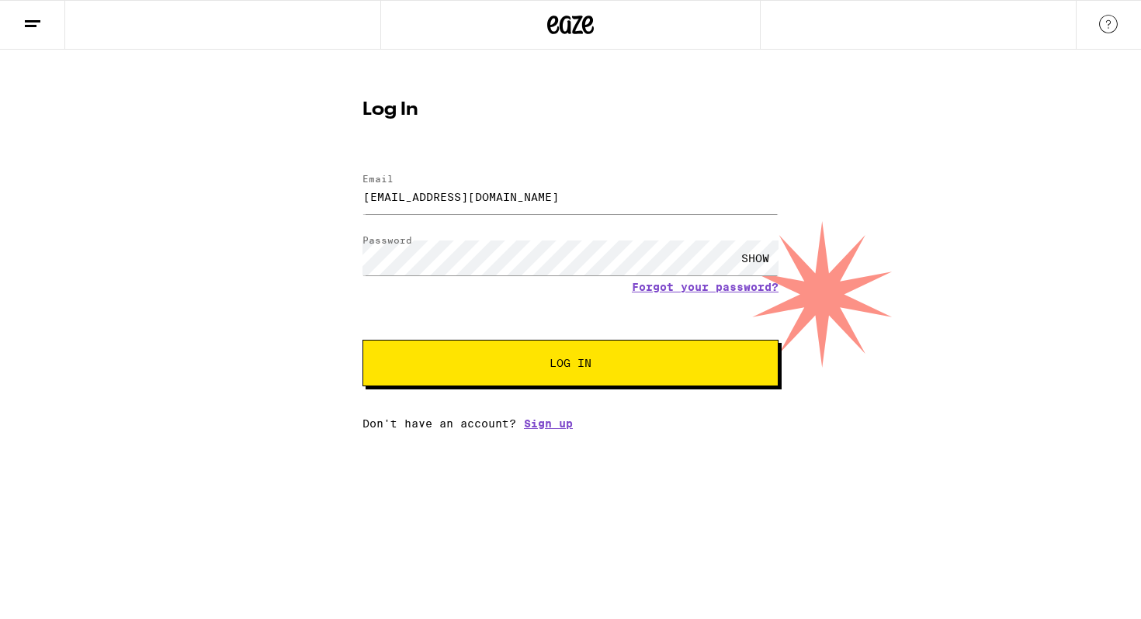
click at [553, 369] on span "Log In" at bounding box center [571, 363] width 42 height 11
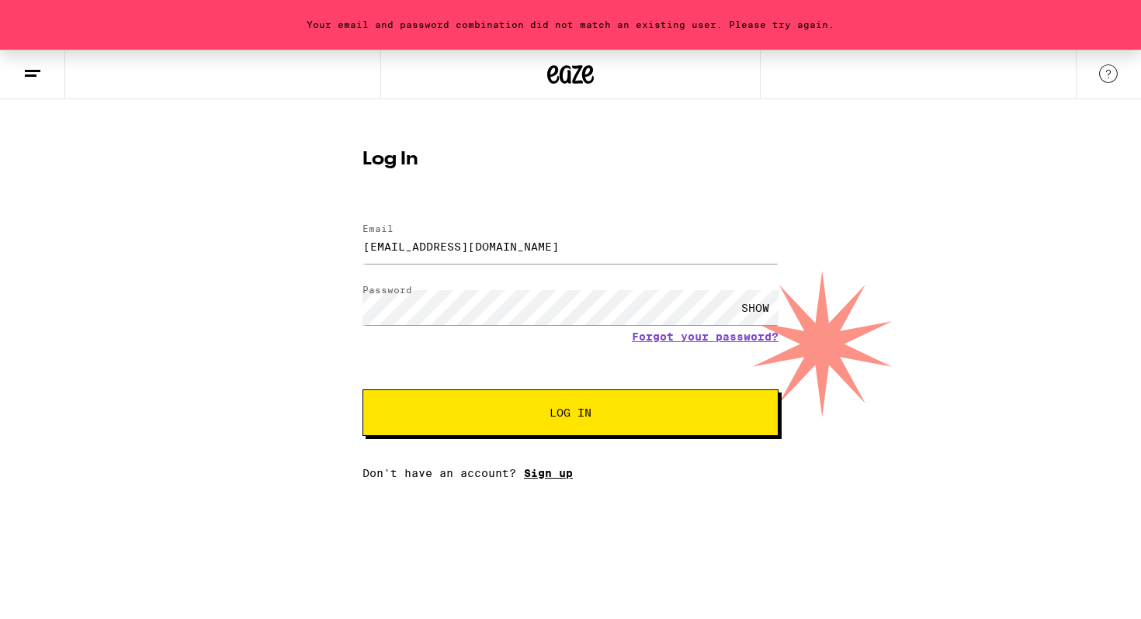
click at [552, 480] on link "Sign up" at bounding box center [548, 473] width 49 height 12
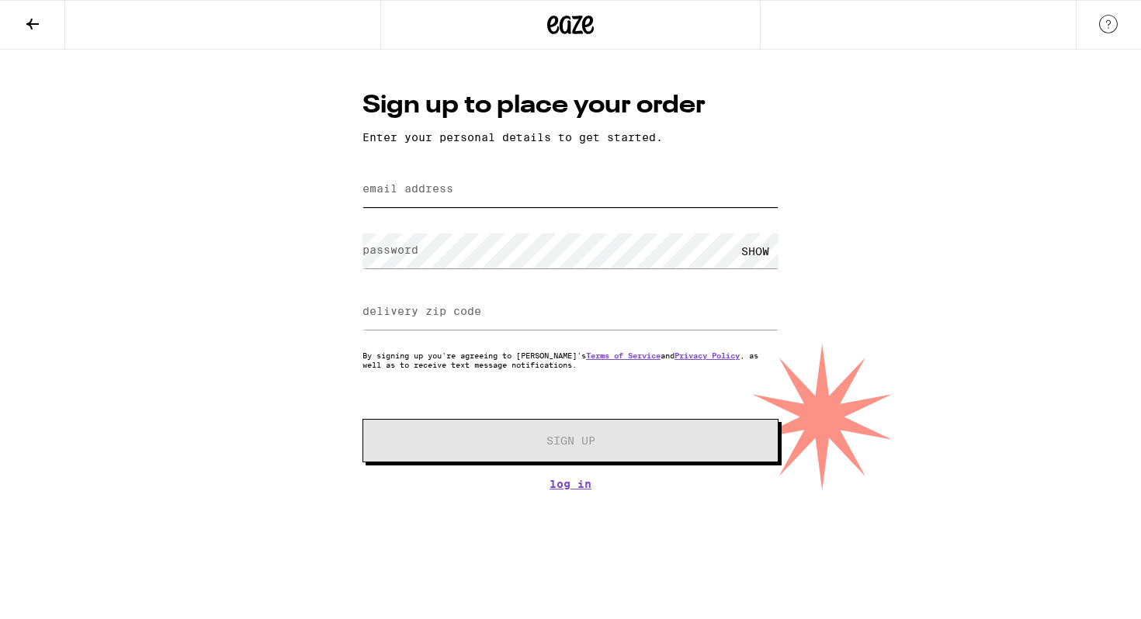
click at [478, 191] on input "email address" at bounding box center [571, 189] width 416 height 35
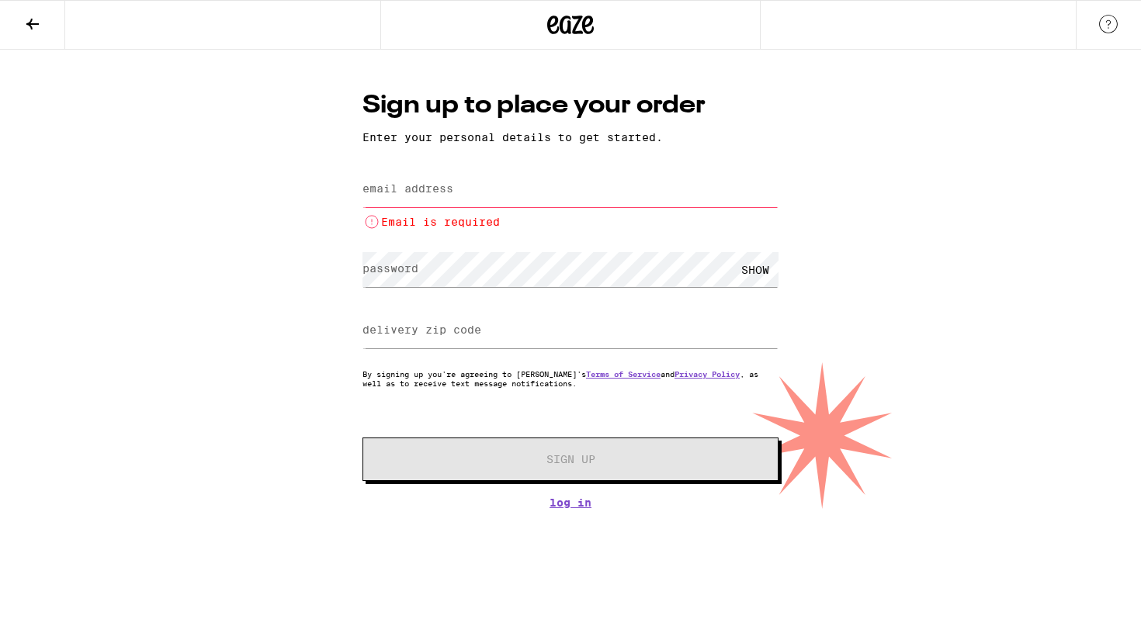
type input "[EMAIL_ADDRESS][DOMAIN_NAME]"
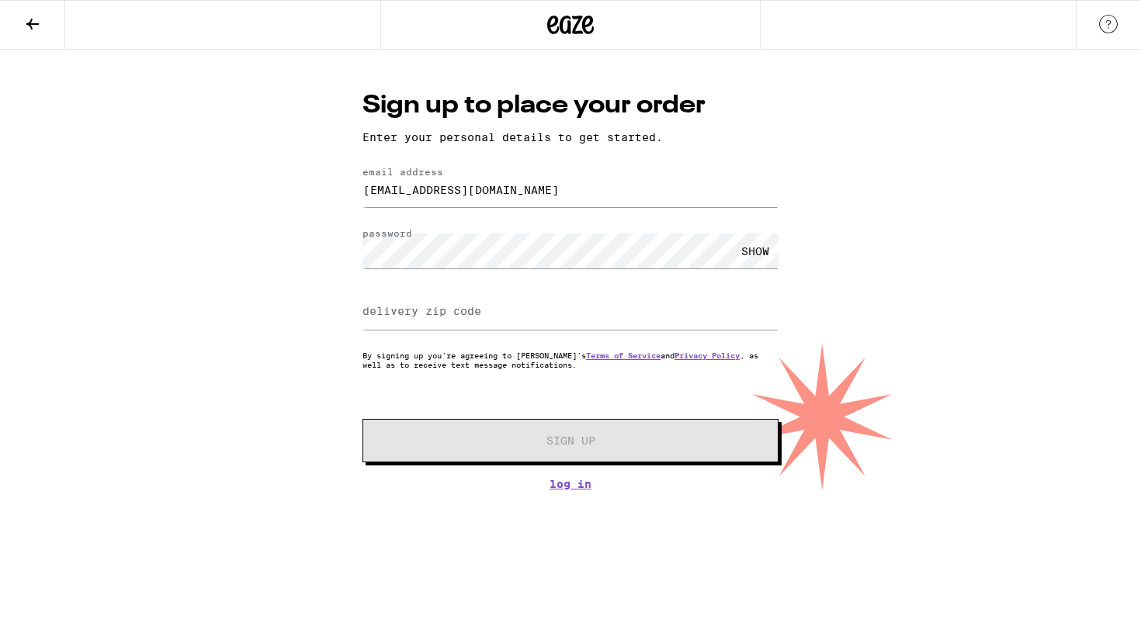
click at [766, 250] on div "SHOW" at bounding box center [755, 251] width 47 height 35
click at [453, 322] on input "delivery zip code" at bounding box center [571, 312] width 416 height 35
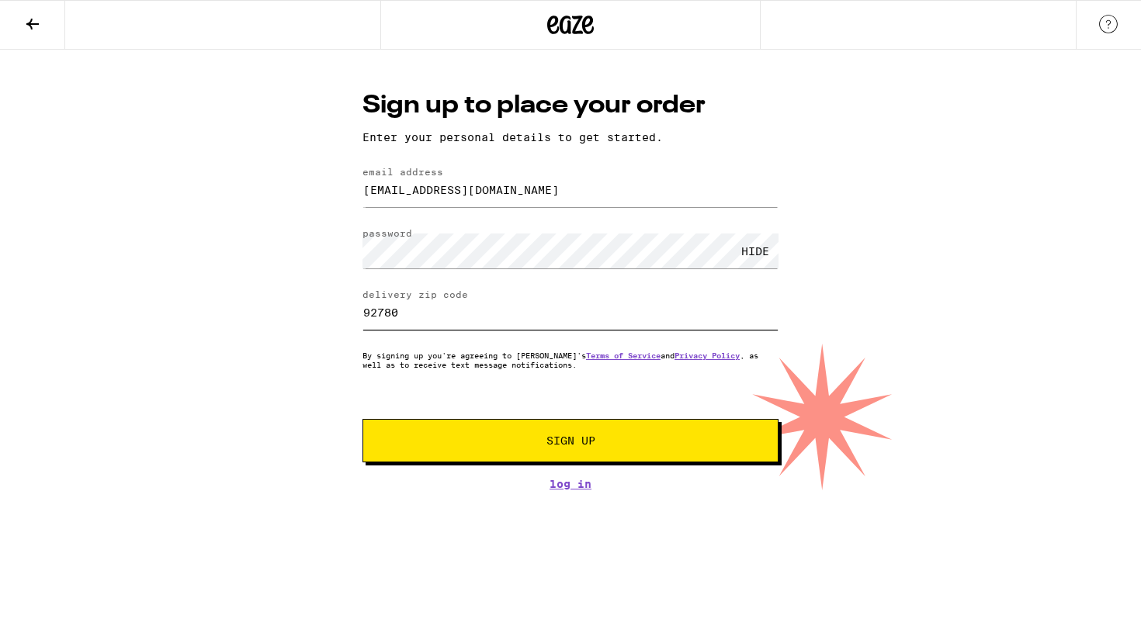
type input "92780"
click at [544, 432] on button "Sign Up" at bounding box center [571, 440] width 416 height 43
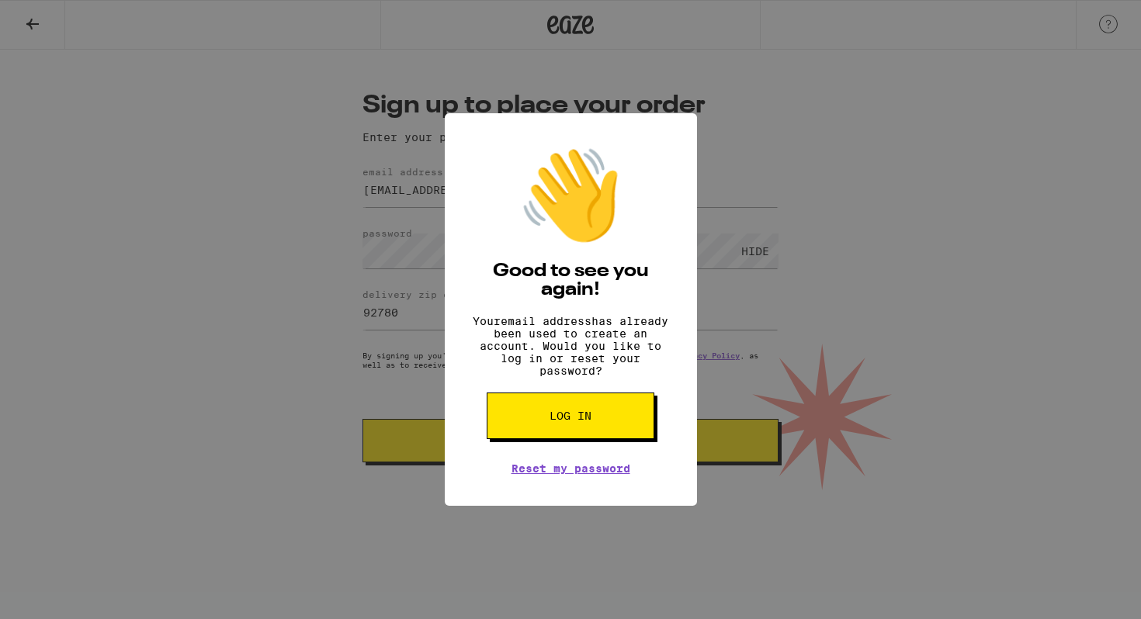
click at [574, 433] on button "Log in" at bounding box center [571, 416] width 168 height 47
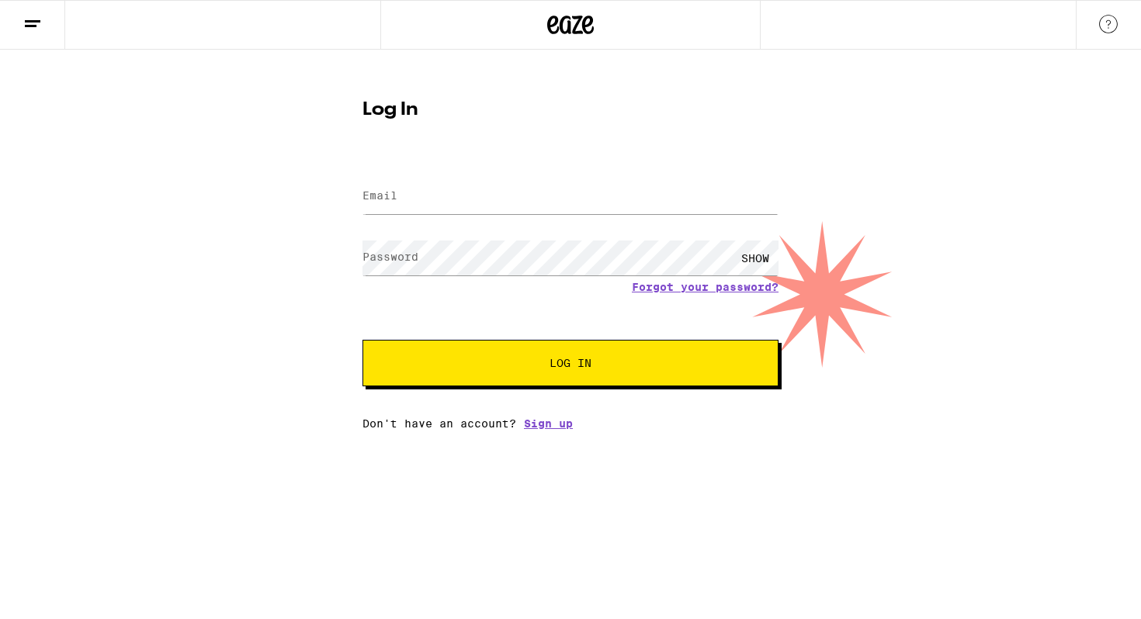
click at [385, 197] on label "Email" at bounding box center [380, 195] width 35 height 12
type input "[EMAIL_ADDRESS][DOMAIN_NAME]"
click at [762, 264] on div "SHOW" at bounding box center [755, 258] width 47 height 35
click at [662, 361] on span "Log In" at bounding box center [570, 363] width 290 height 11
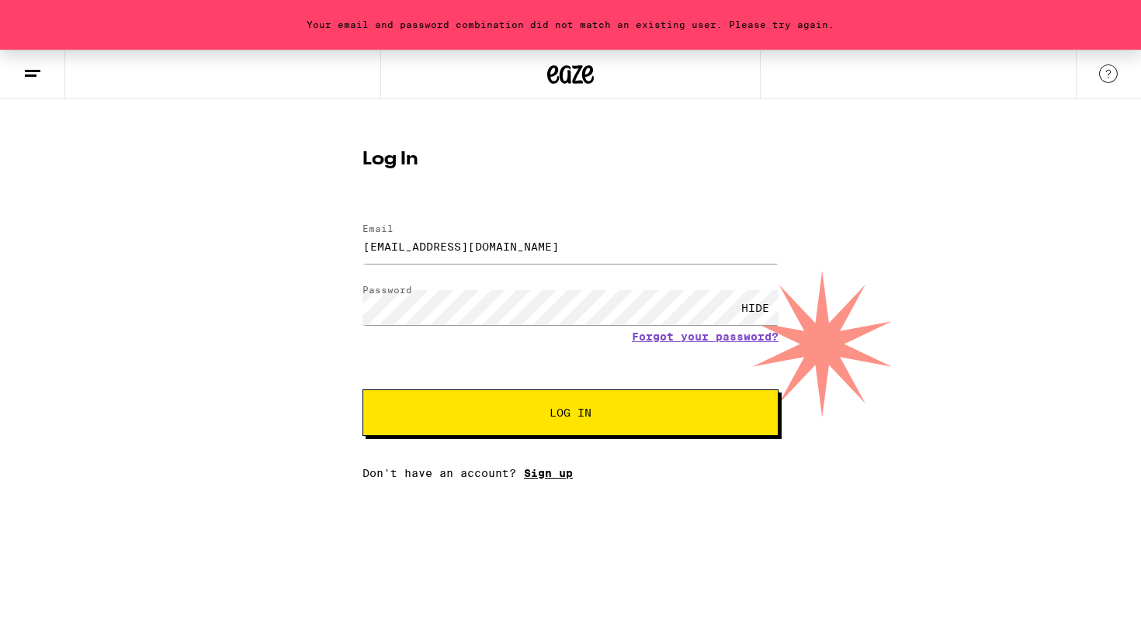
click at [557, 470] on link "Sign up" at bounding box center [548, 473] width 49 height 12
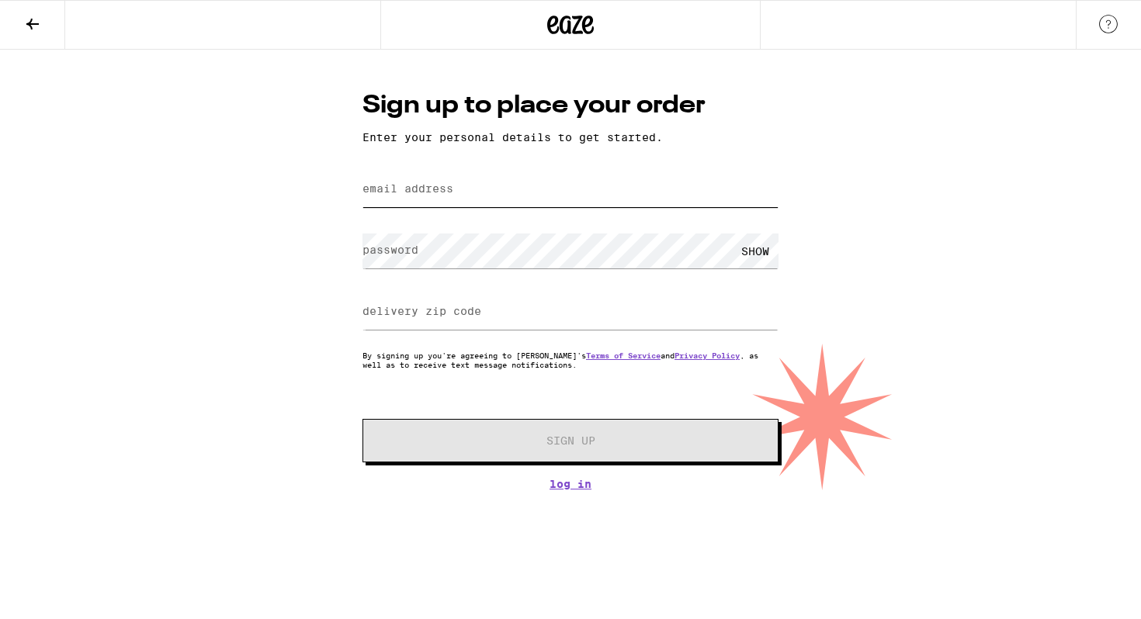
click at [485, 185] on input "email address" at bounding box center [571, 189] width 416 height 35
type input "[EMAIL_ADDRESS][DOMAIN_NAME]"
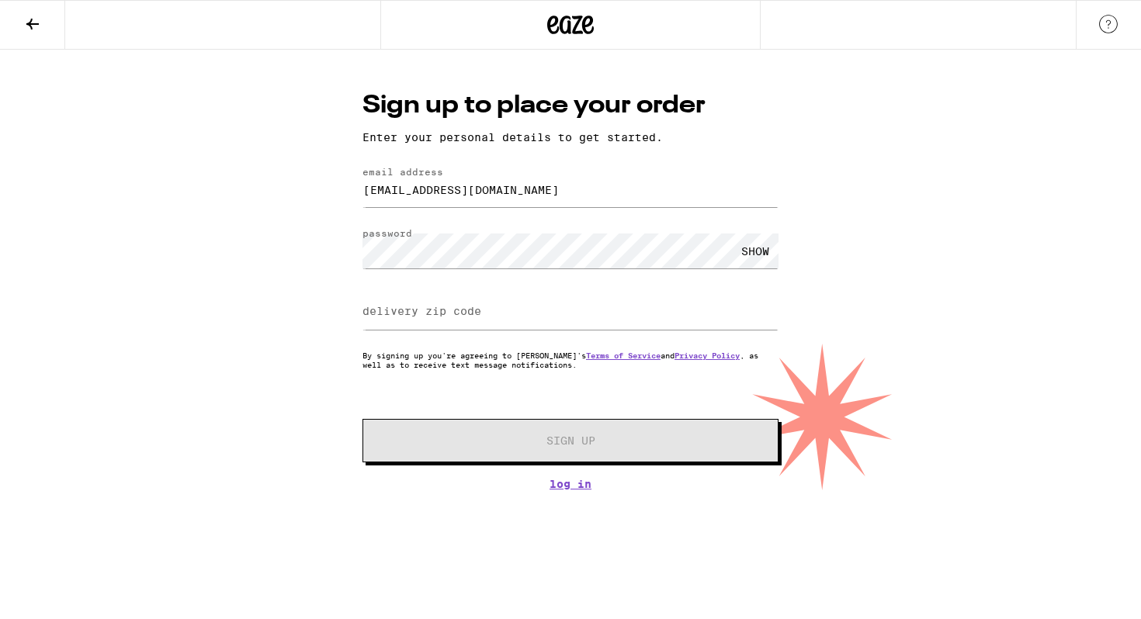
click at [461, 317] on label "delivery zip code" at bounding box center [422, 311] width 119 height 12
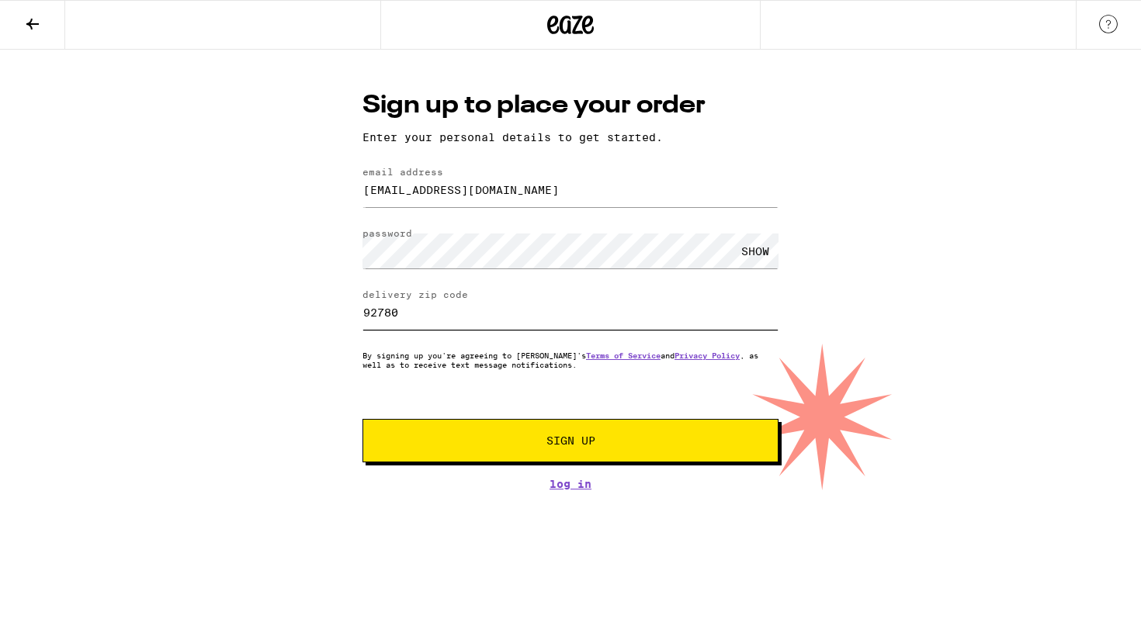
type input "92780"
click at [526, 439] on span "Sign Up" at bounding box center [570, 440] width 309 height 11
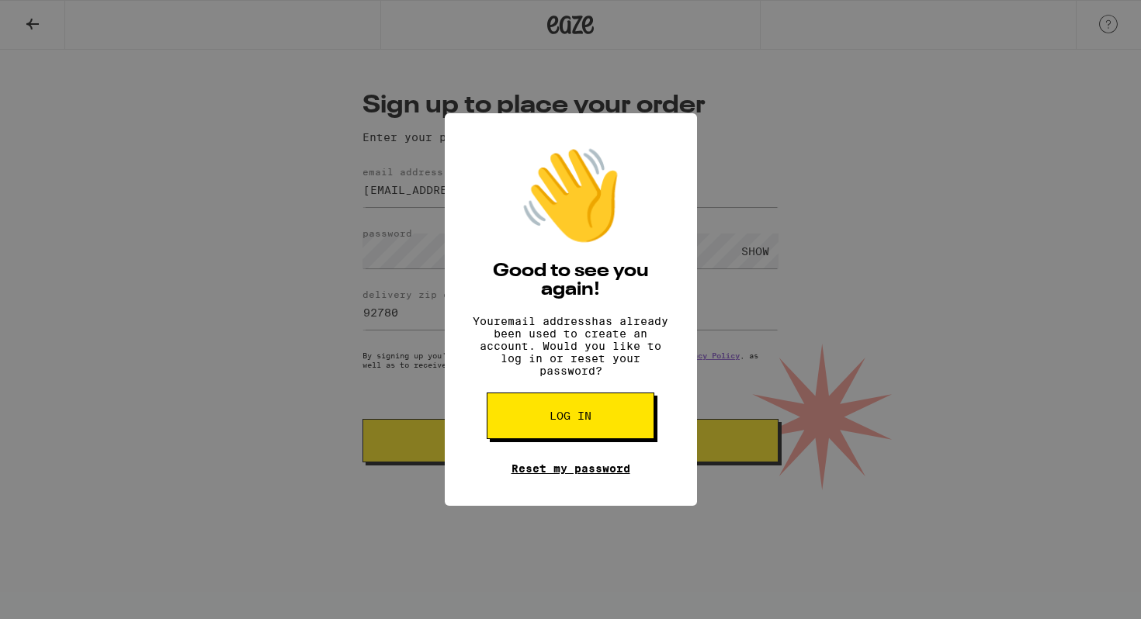
click at [560, 475] on link "Reset my password" at bounding box center [571, 469] width 119 height 12
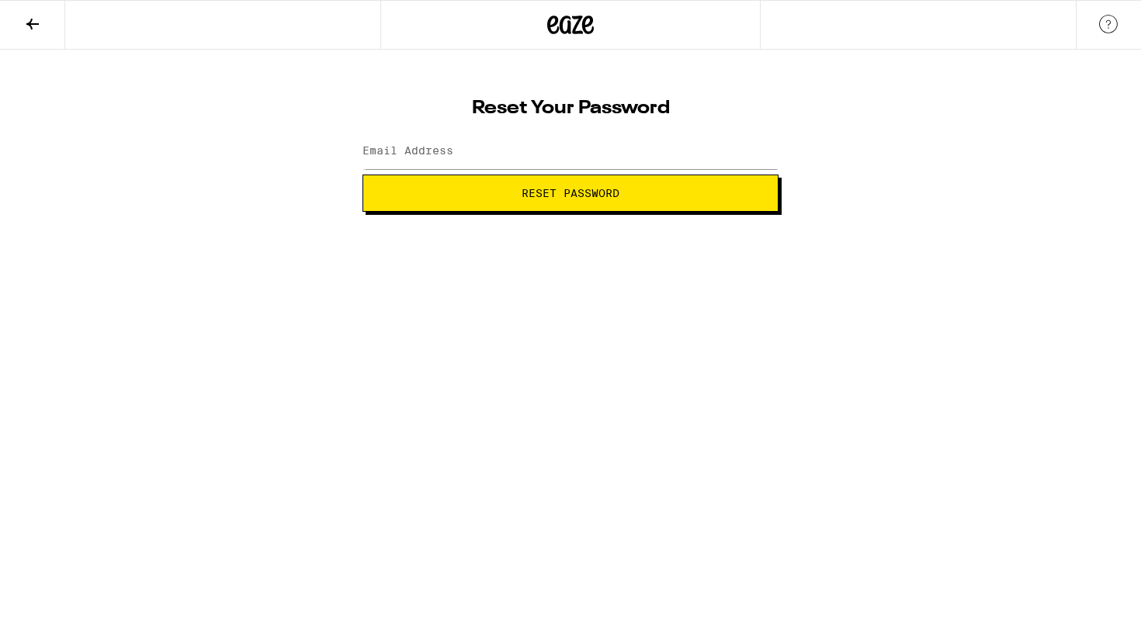
click at [453, 157] on label "Email Address" at bounding box center [408, 150] width 91 height 12
type input "[EMAIL_ADDRESS][DOMAIN_NAME]"
click at [464, 180] on button "Reset Password" at bounding box center [571, 193] width 416 height 37
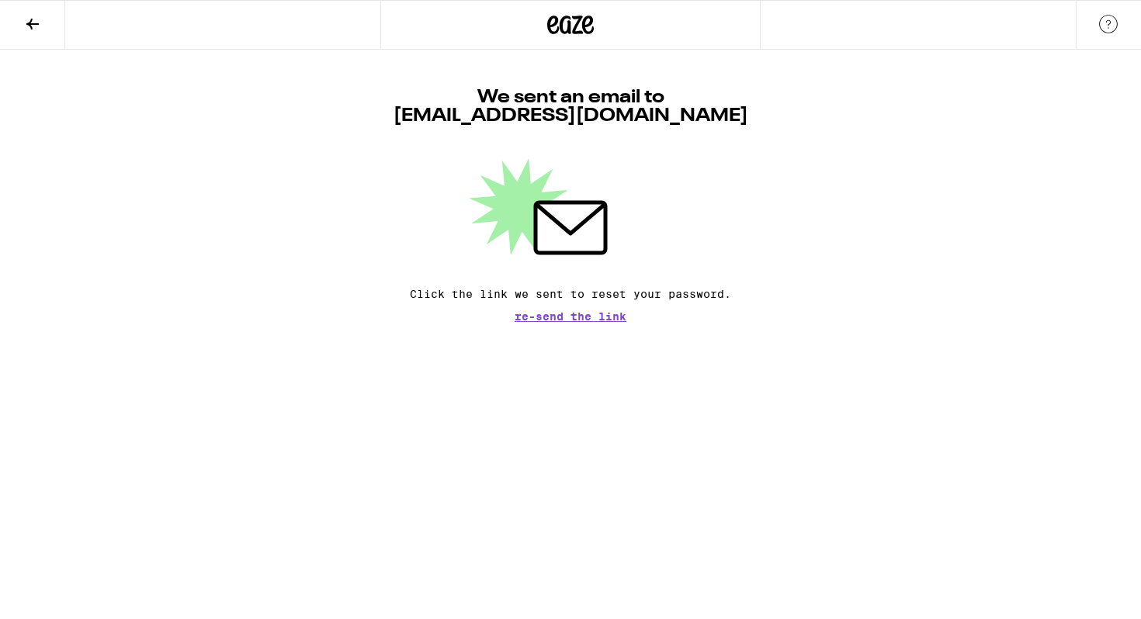
click at [17, 23] on button at bounding box center [32, 25] width 65 height 49
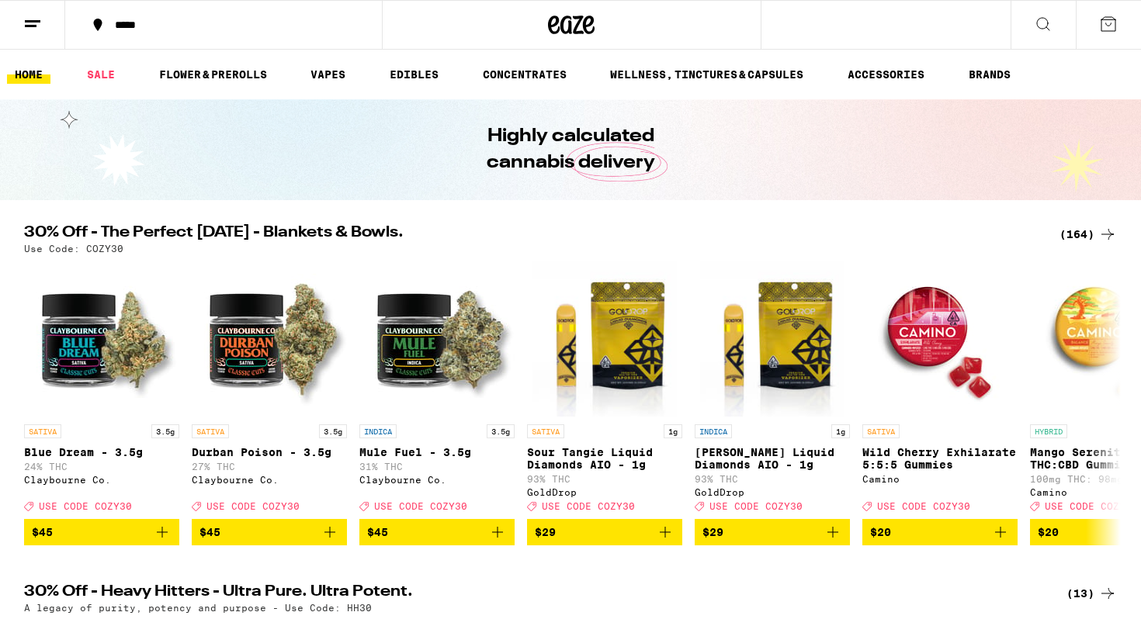
click at [113, 26] on div "*****" at bounding box center [233, 24] width 252 height 11
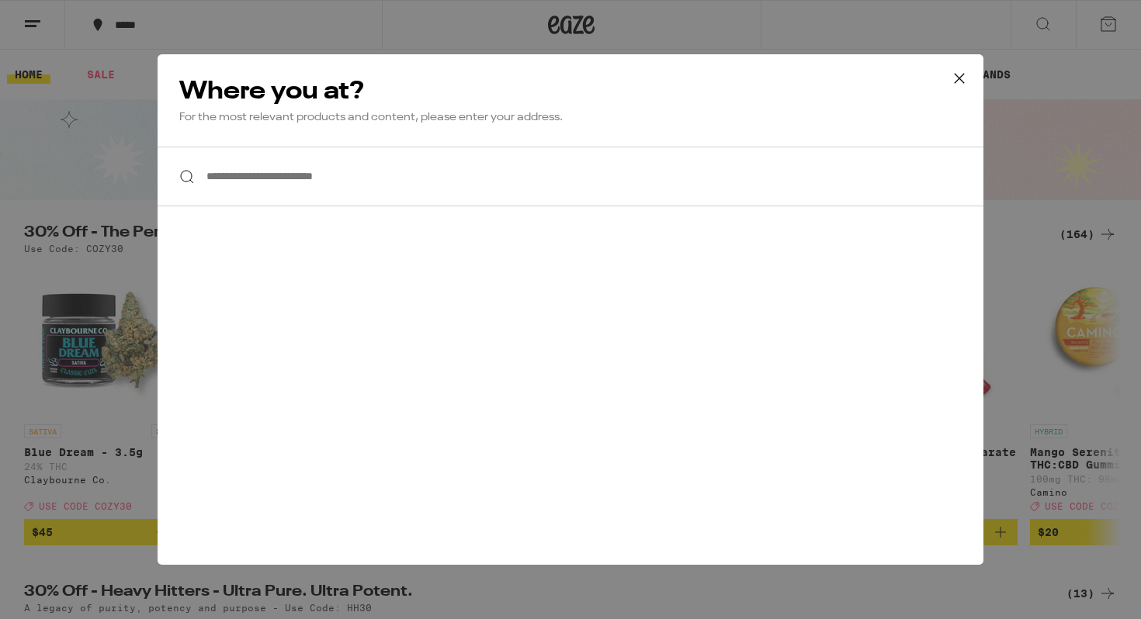
click at [963, 78] on icon at bounding box center [959, 78] width 23 height 23
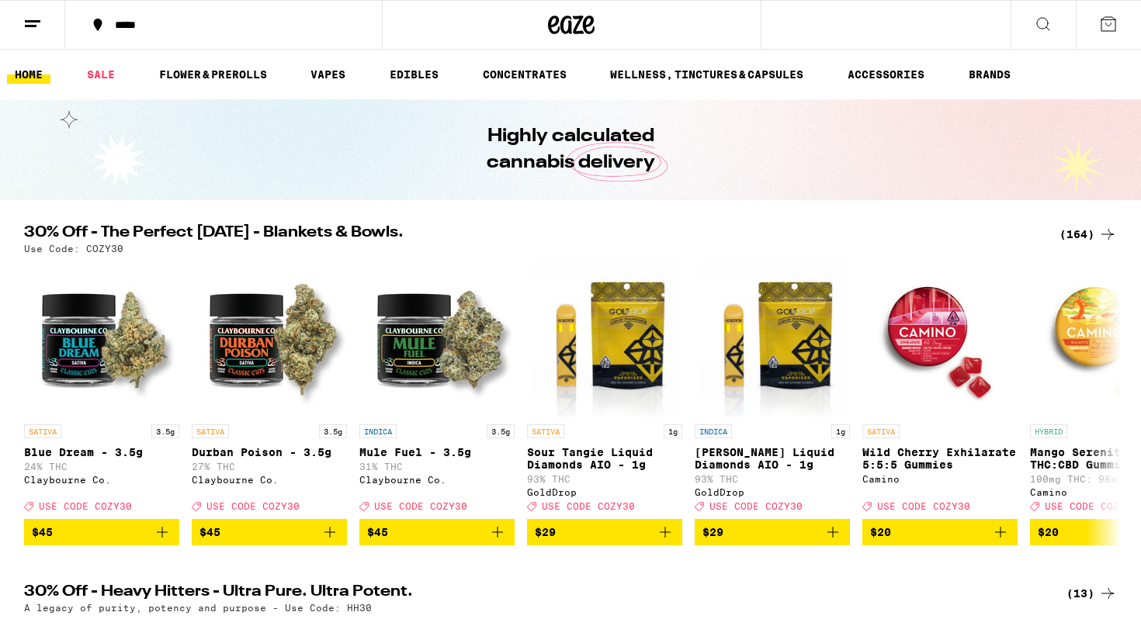
click at [1112, 30] on icon at bounding box center [1109, 24] width 14 height 14
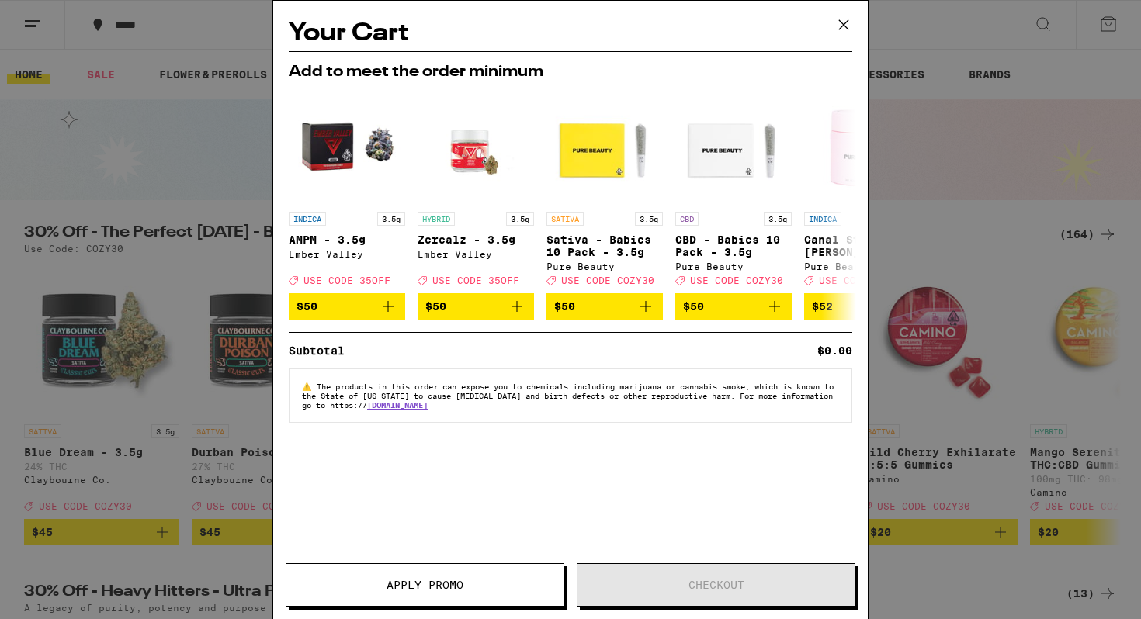
click at [841, 22] on icon at bounding box center [843, 24] width 23 height 23
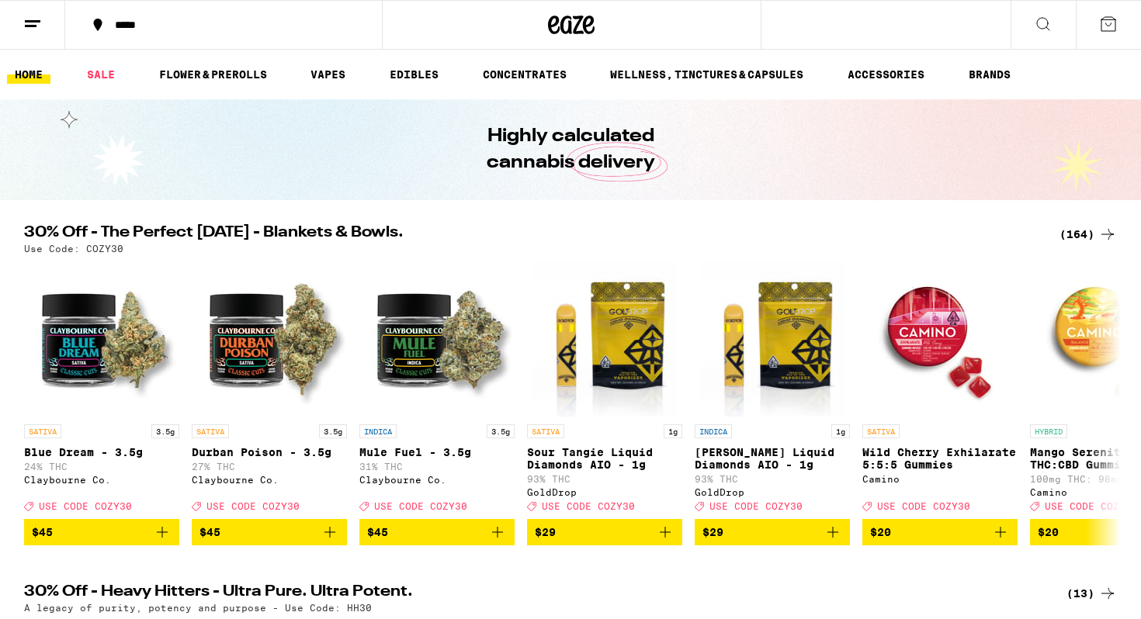
click at [29, 29] on icon at bounding box center [32, 24] width 19 height 19
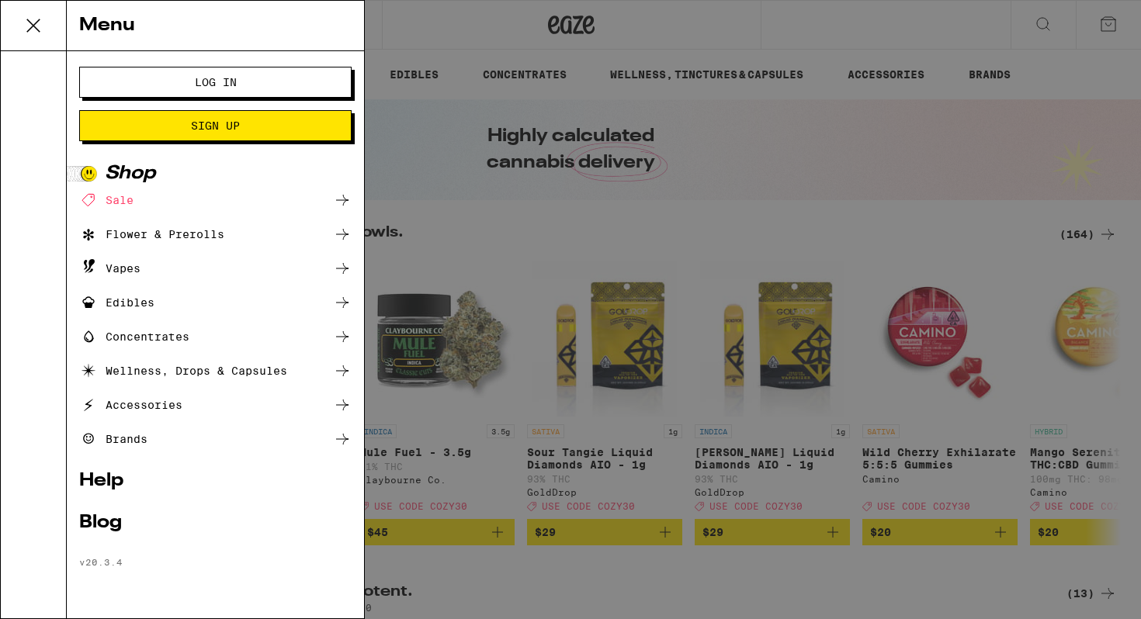
click at [160, 83] on span "Log In" at bounding box center [215, 82] width 147 height 11
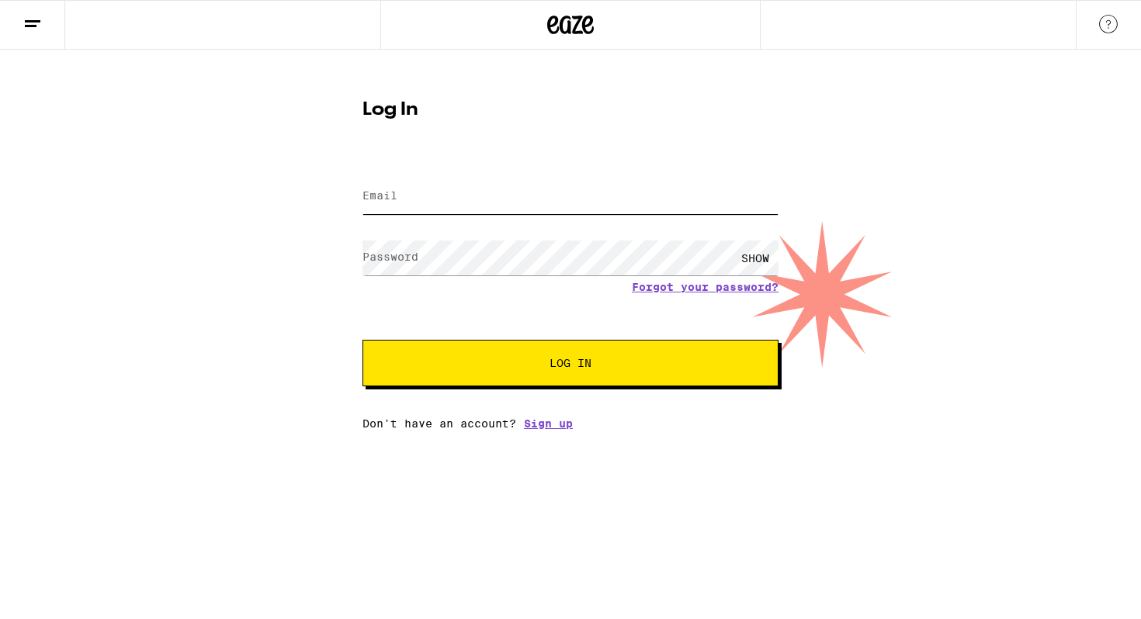
click at [415, 198] on input "Email" at bounding box center [571, 196] width 416 height 35
type input "[EMAIL_ADDRESS][DOMAIN_NAME]"
click at [512, 365] on span "Log In" at bounding box center [570, 363] width 290 height 11
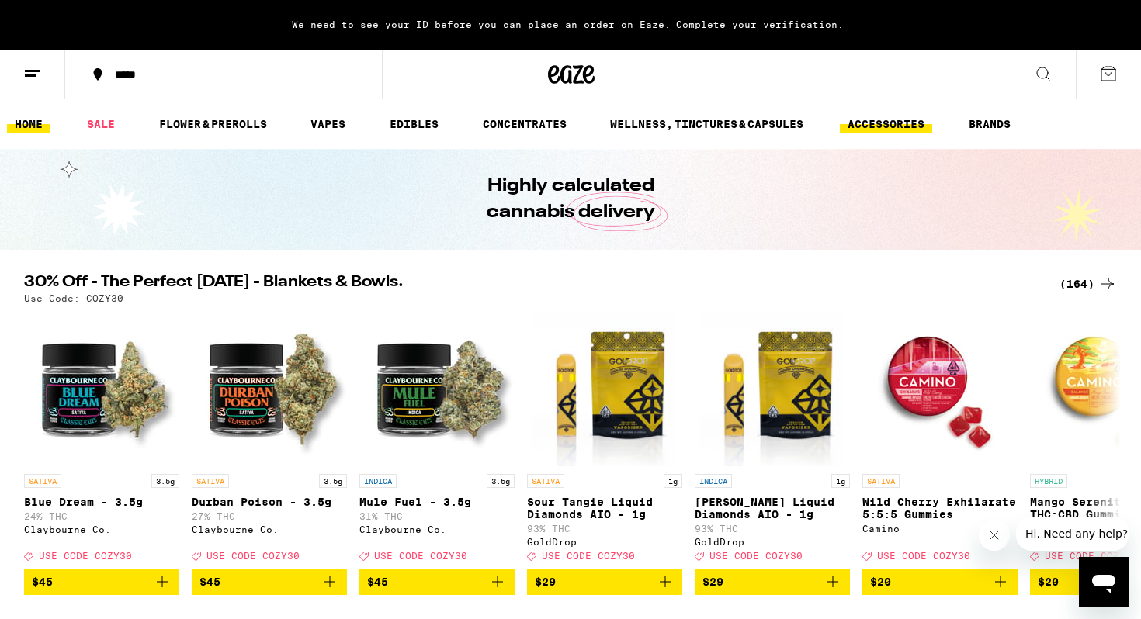
click at [915, 126] on link "ACCESSORIES" at bounding box center [886, 124] width 92 height 19
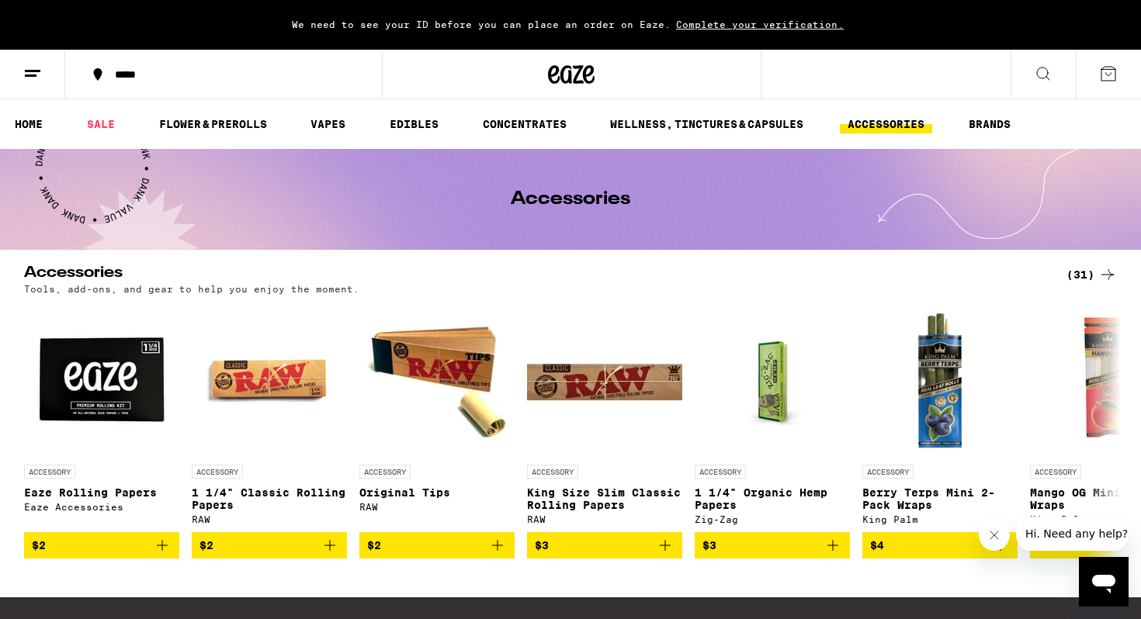
click at [1090, 272] on div "(31)" at bounding box center [1092, 274] width 50 height 19
click at [1106, 273] on icon at bounding box center [1107, 274] width 19 height 19
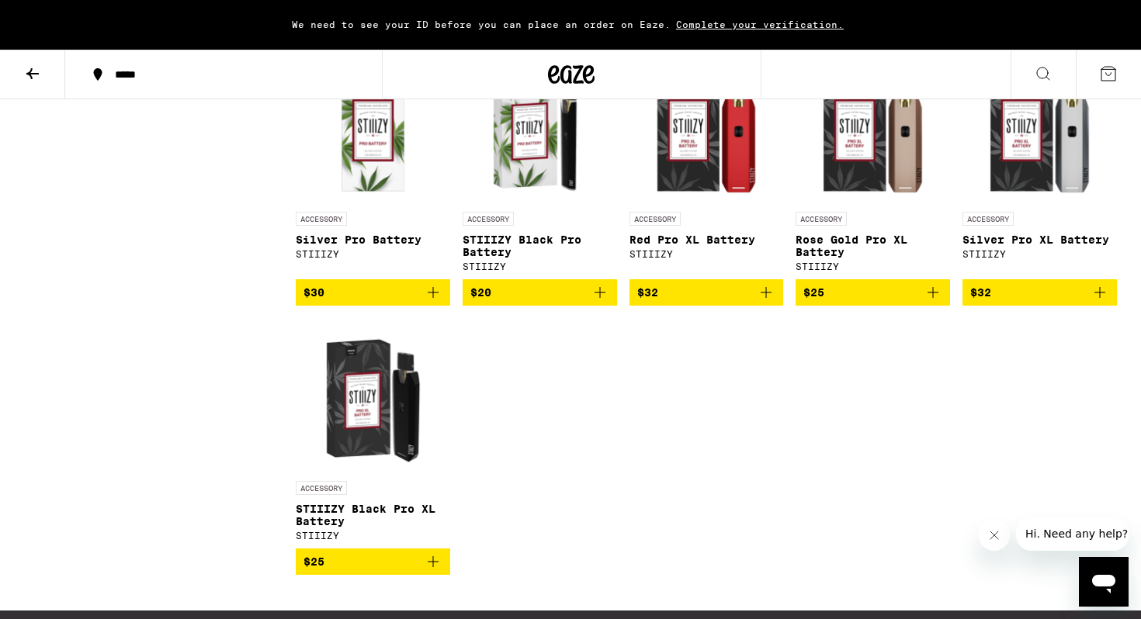
scroll to position [1575, 0]
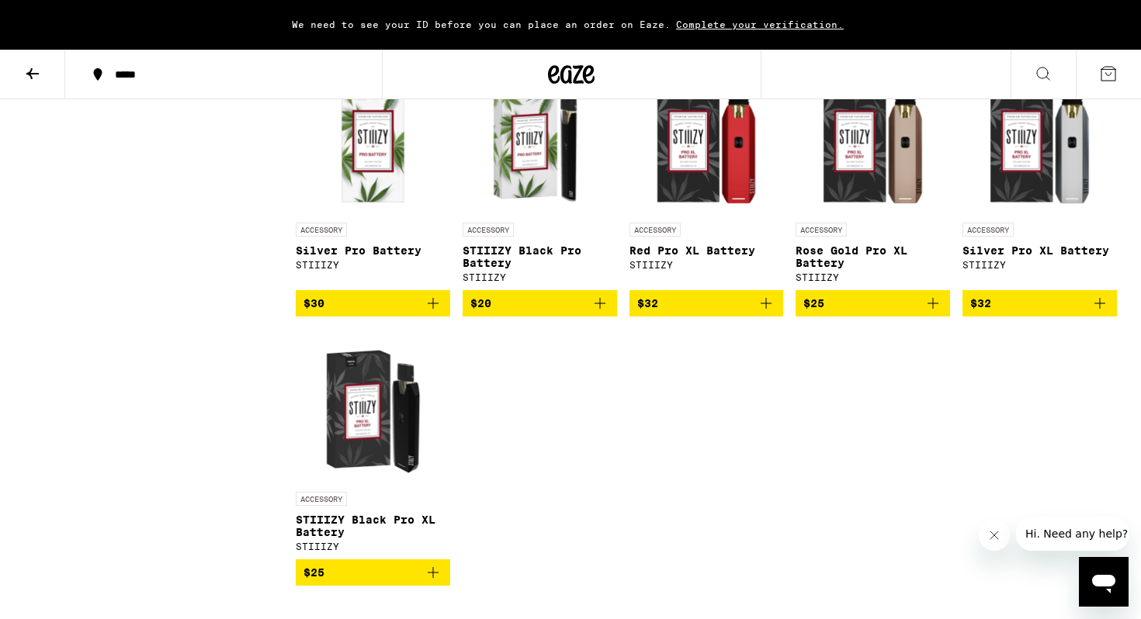
click at [932, 313] on icon "Add to bag" at bounding box center [933, 303] width 19 height 19
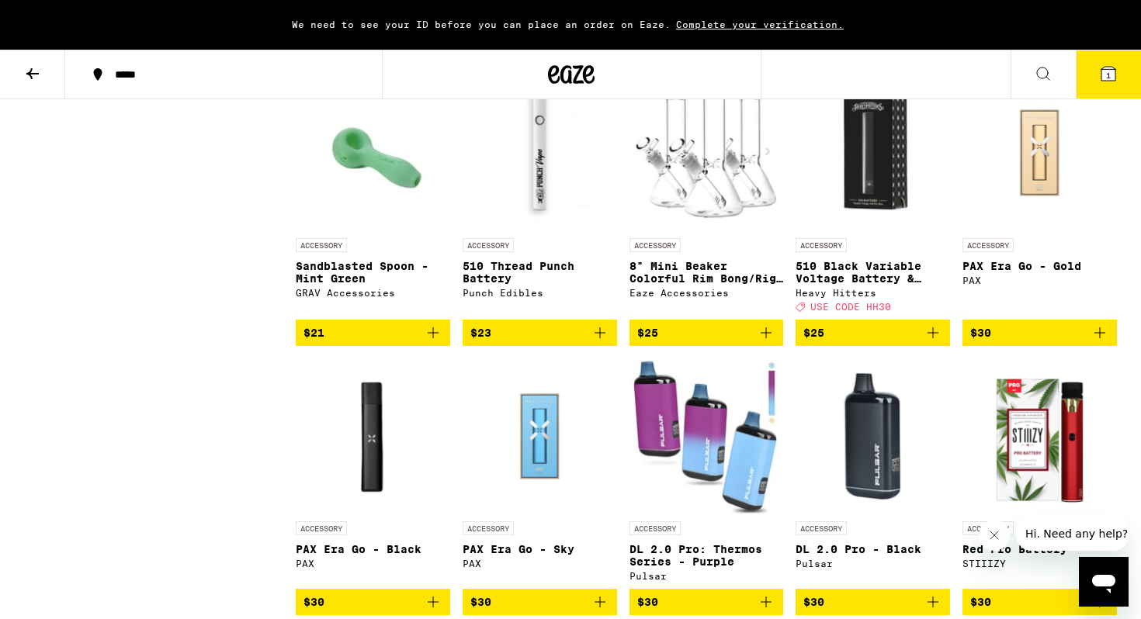
scroll to position [0, 0]
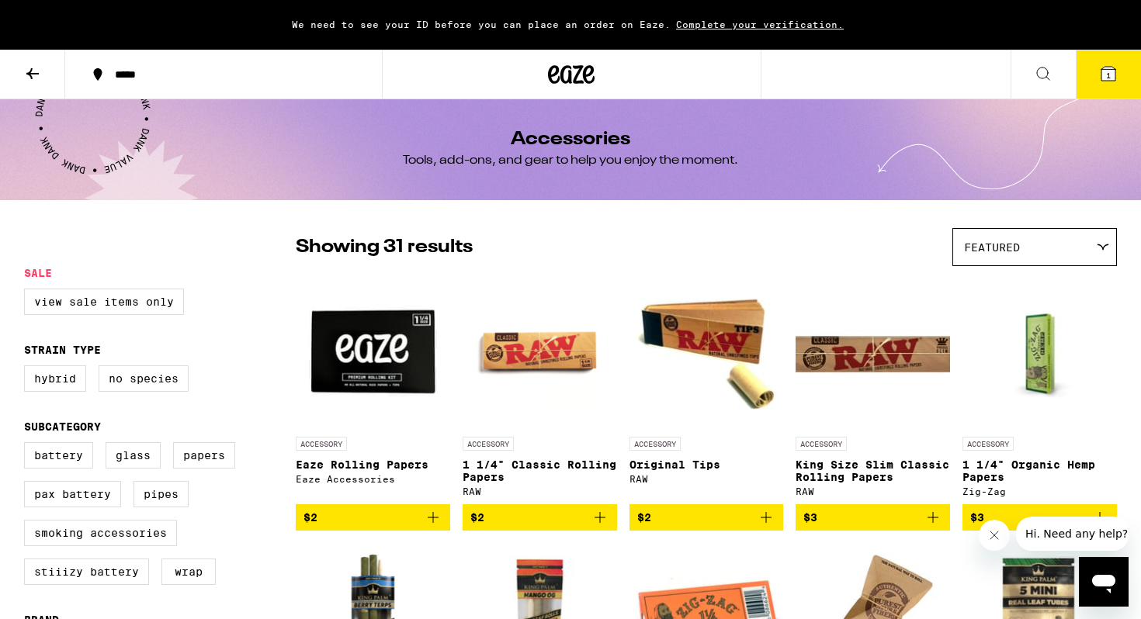
click at [34, 66] on icon at bounding box center [32, 73] width 19 height 19
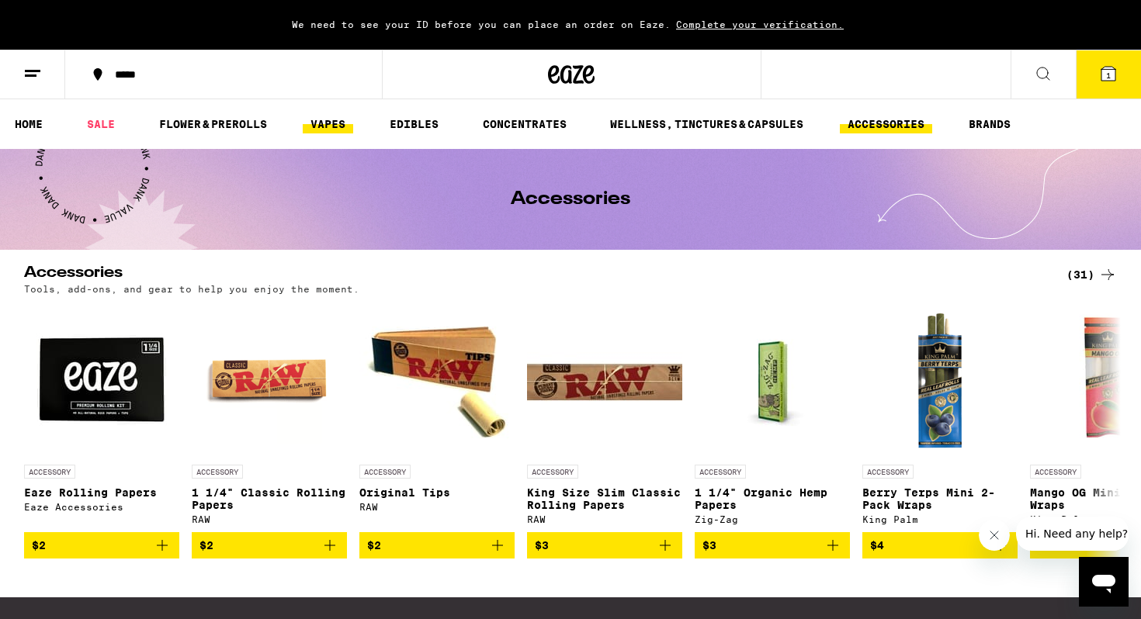
click at [319, 125] on link "VAPES" at bounding box center [328, 124] width 50 height 19
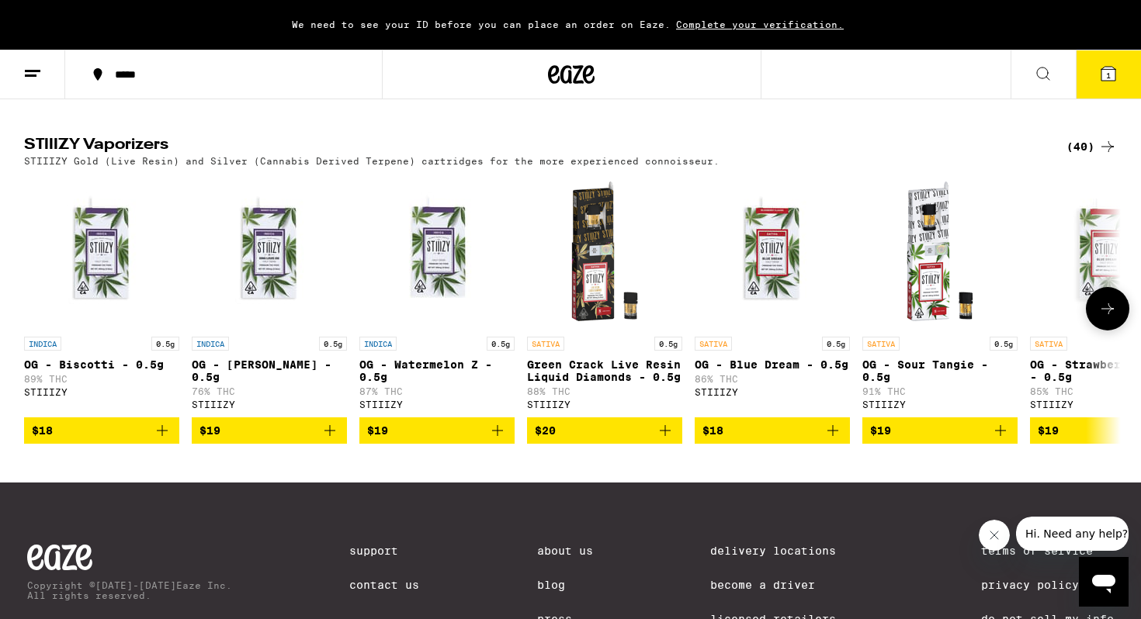
scroll to position [1518, 0]
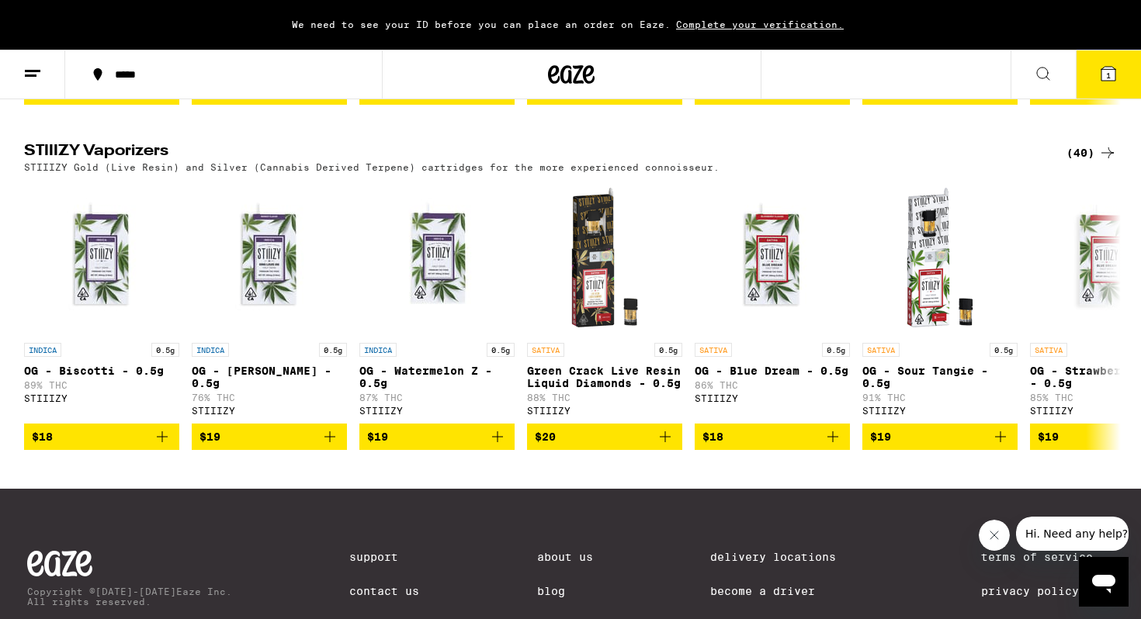
click at [1100, 162] on icon at bounding box center [1107, 153] width 19 height 19
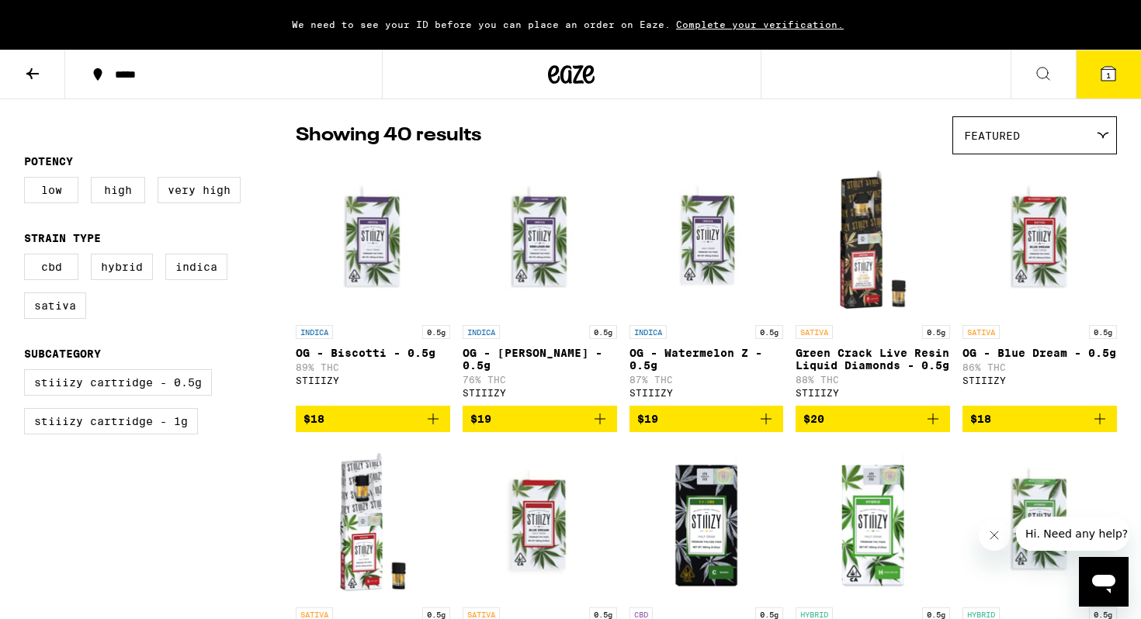
scroll to position [114, 0]
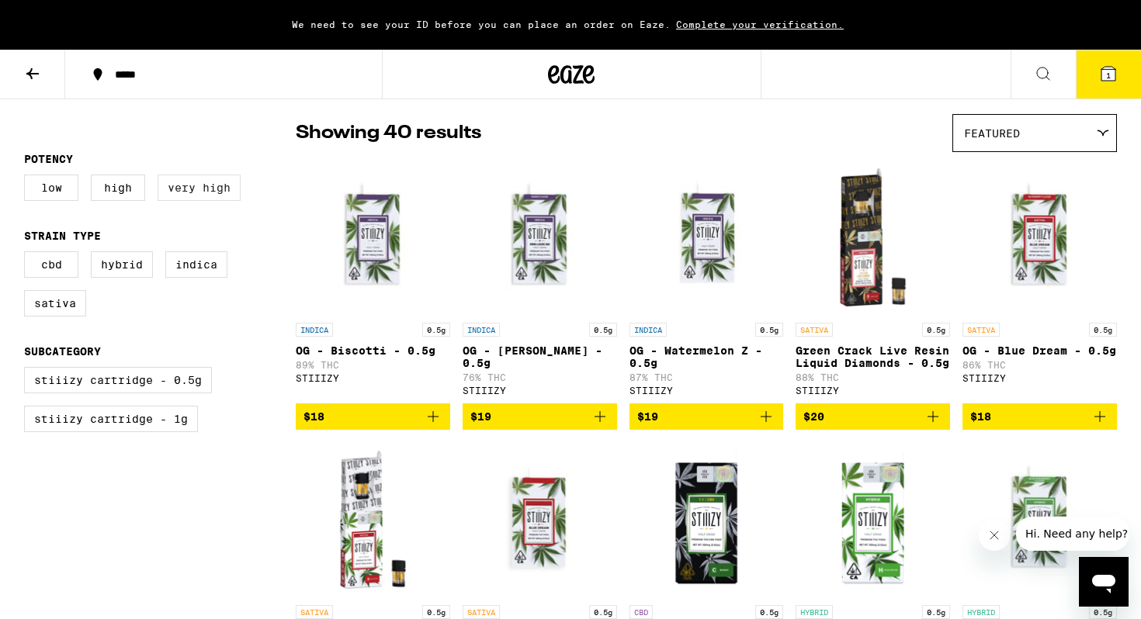
click at [201, 193] on label "Very High" at bounding box center [199, 188] width 83 height 26
click at [28, 178] on input "Very High" at bounding box center [27, 177] width 1 height 1
checkbox input "true"
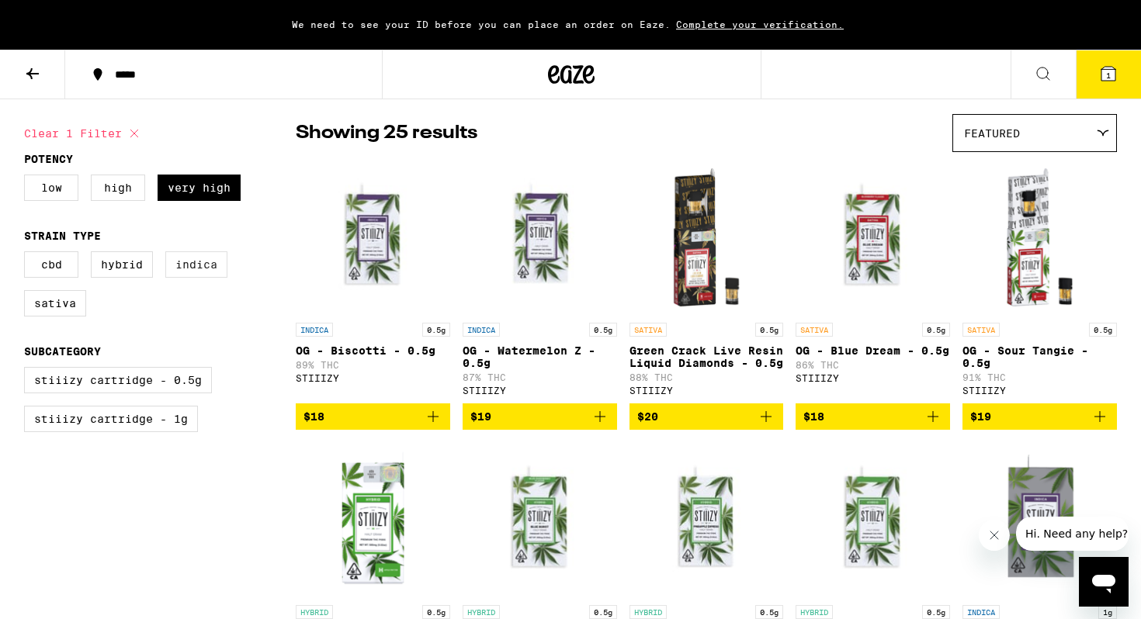
click at [200, 272] on label "Indica" at bounding box center [196, 265] width 62 height 26
click at [28, 255] on input "Indica" at bounding box center [27, 254] width 1 height 1
checkbox input "true"
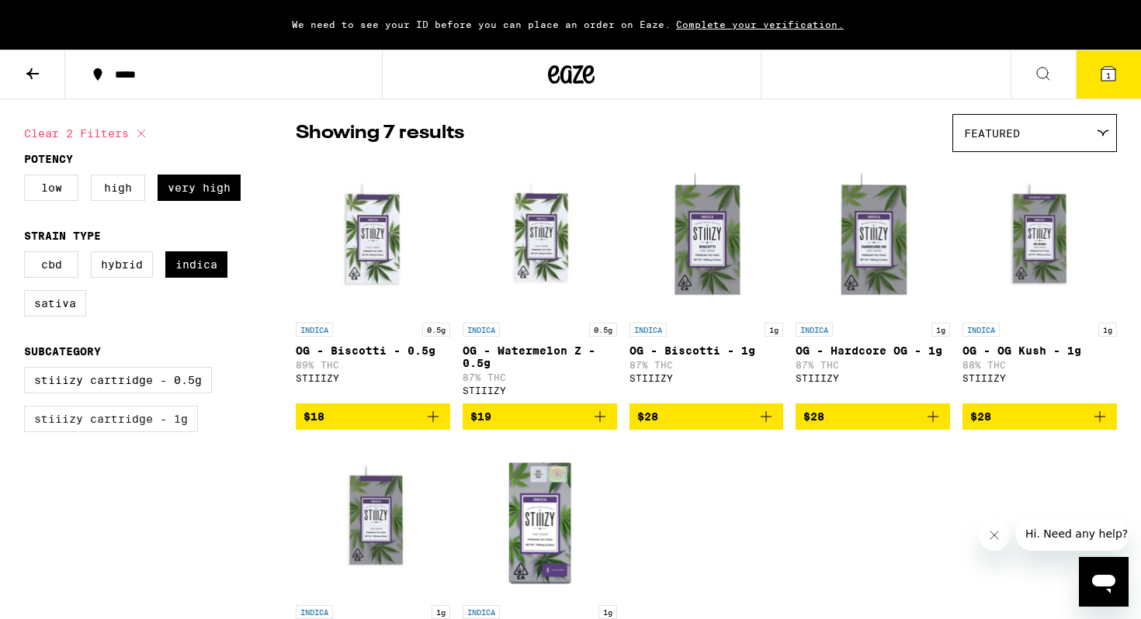
click at [132, 432] on label "STIIIZY Cartridge - 1g" at bounding box center [111, 419] width 174 height 26
click at [28, 370] on input "STIIIZY Cartridge - 1g" at bounding box center [27, 370] width 1 height 1
checkbox input "true"
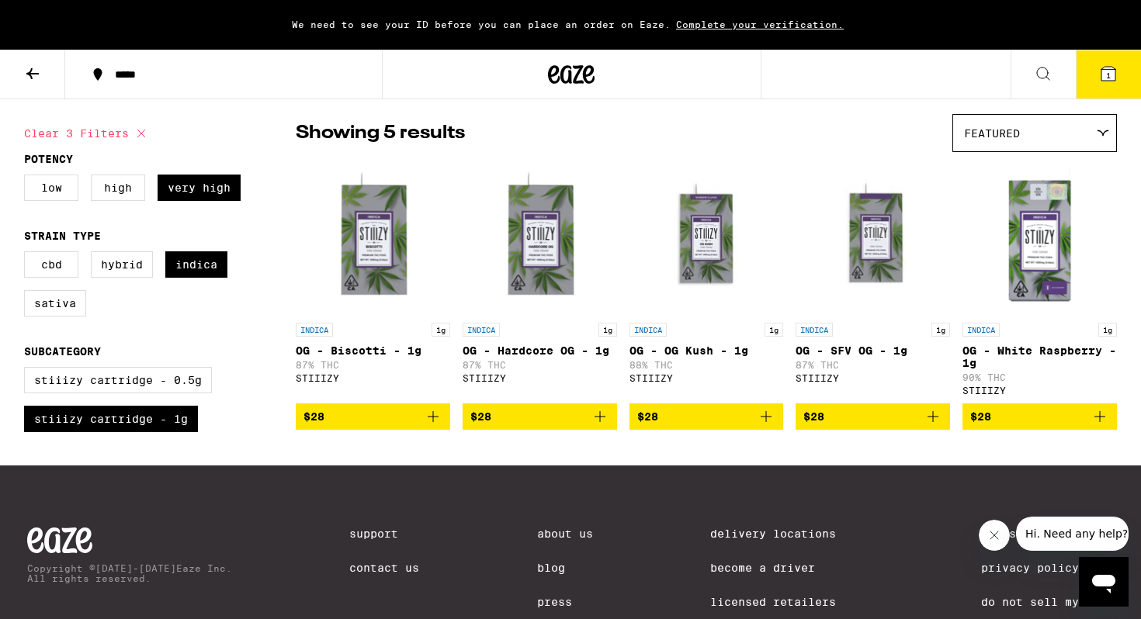
click at [1098, 422] on icon "Add to bag" at bounding box center [1100, 416] width 11 height 11
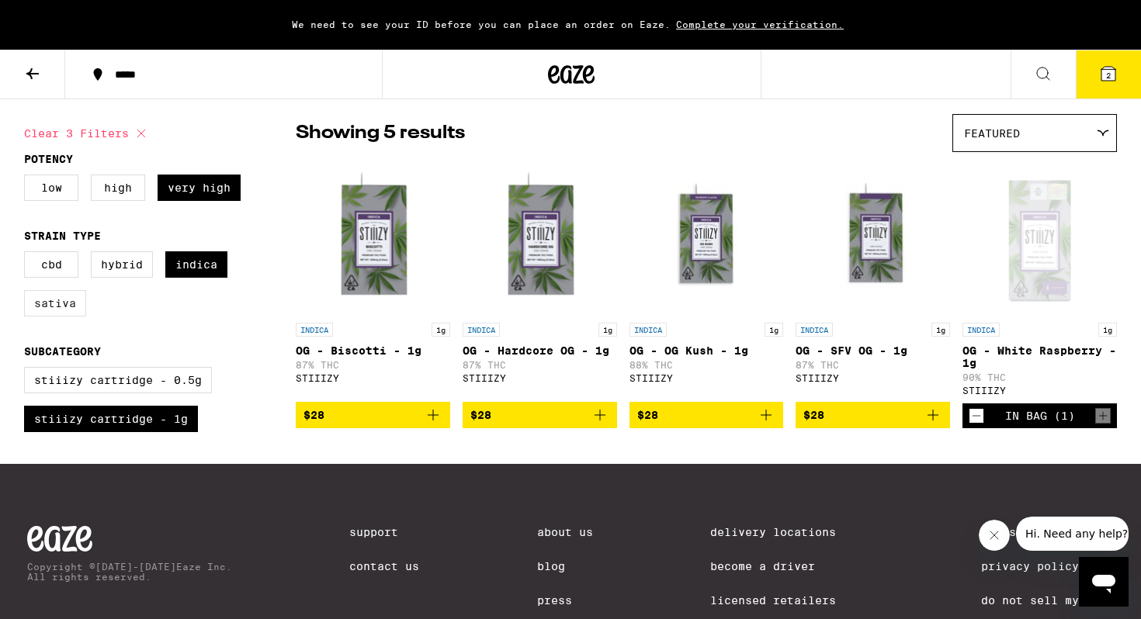
click at [47, 314] on label "Sativa" at bounding box center [55, 303] width 62 height 26
click at [28, 255] on input "Sativa" at bounding box center [27, 254] width 1 height 1
checkbox input "true"
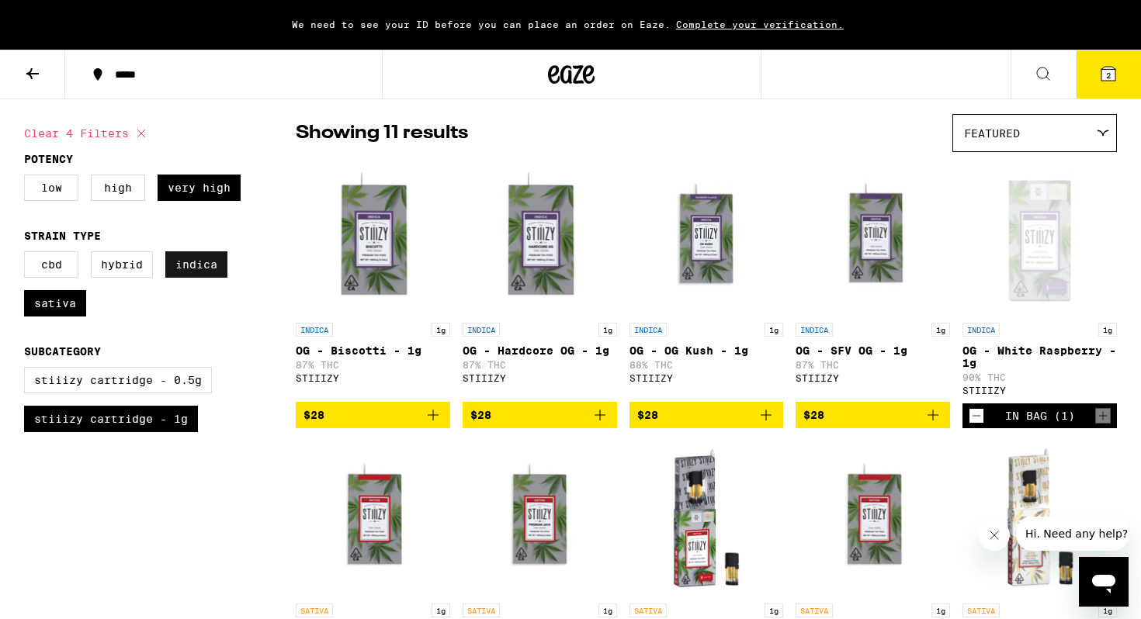
click at [213, 265] on label "Indica" at bounding box center [196, 265] width 62 height 26
click at [28, 255] on input "Indica" at bounding box center [27, 254] width 1 height 1
checkbox input "false"
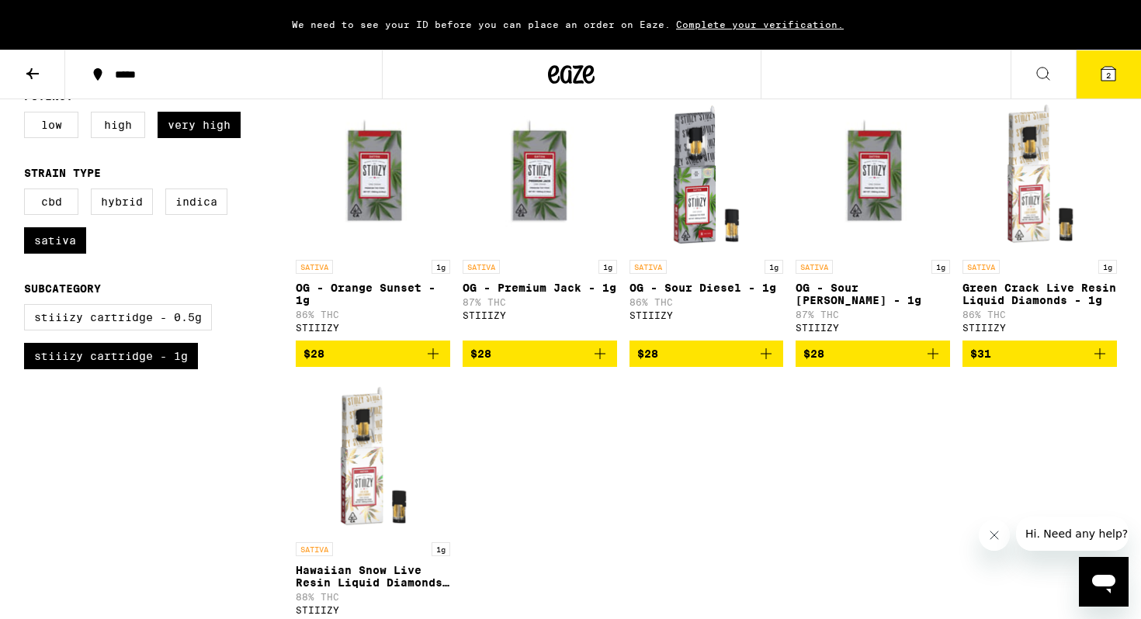
scroll to position [176, 0]
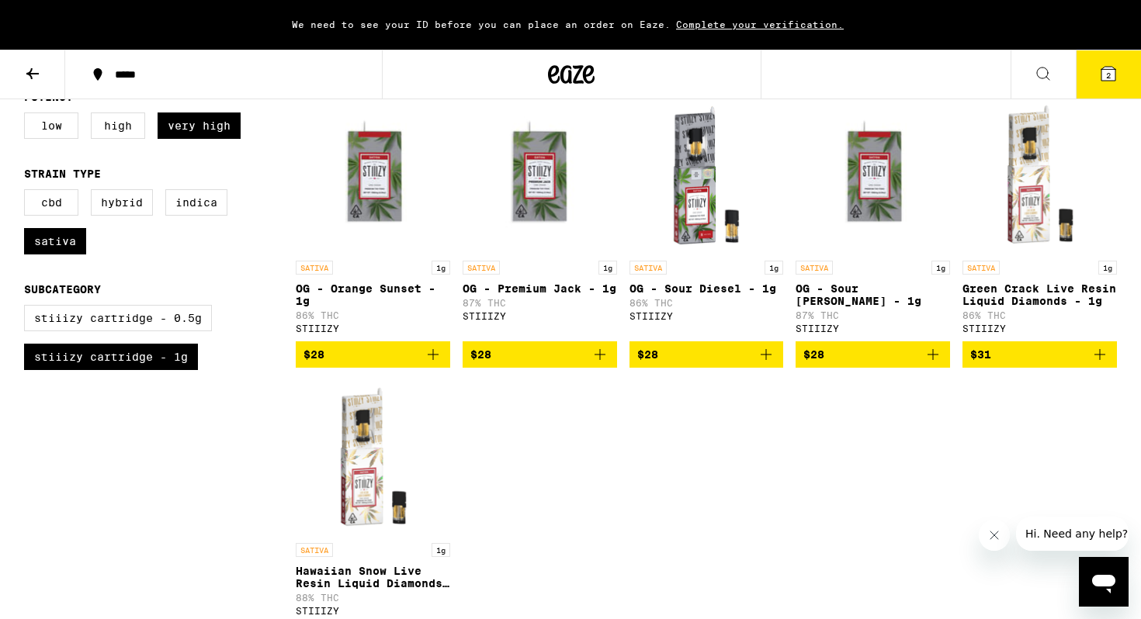
click at [928, 360] on icon "Add to bag" at bounding box center [933, 354] width 19 height 19
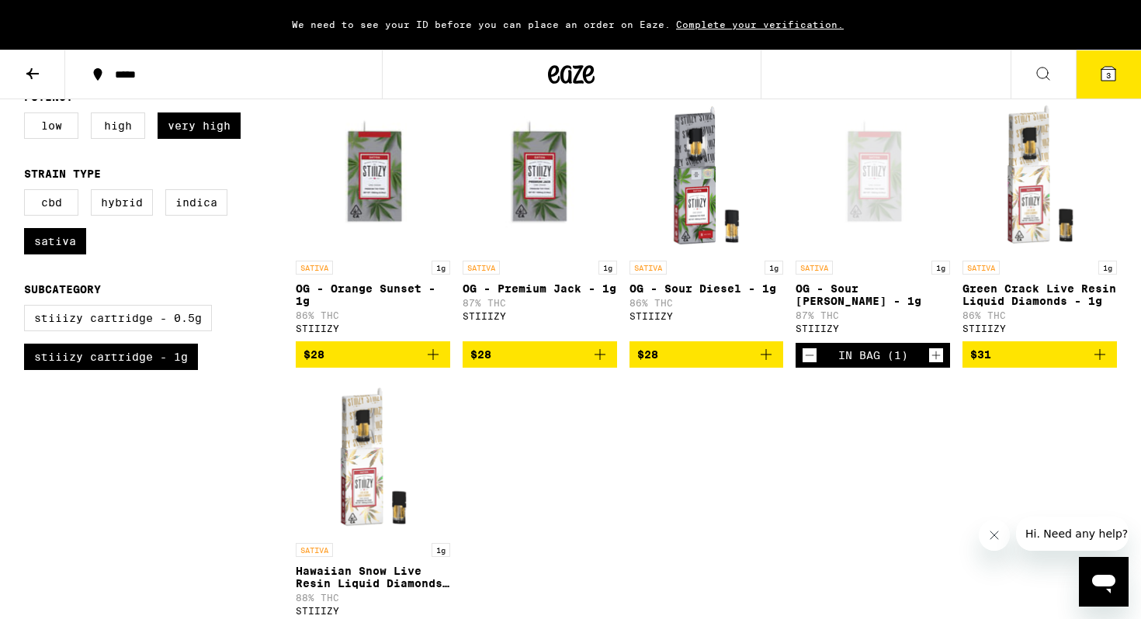
scroll to position [0, 0]
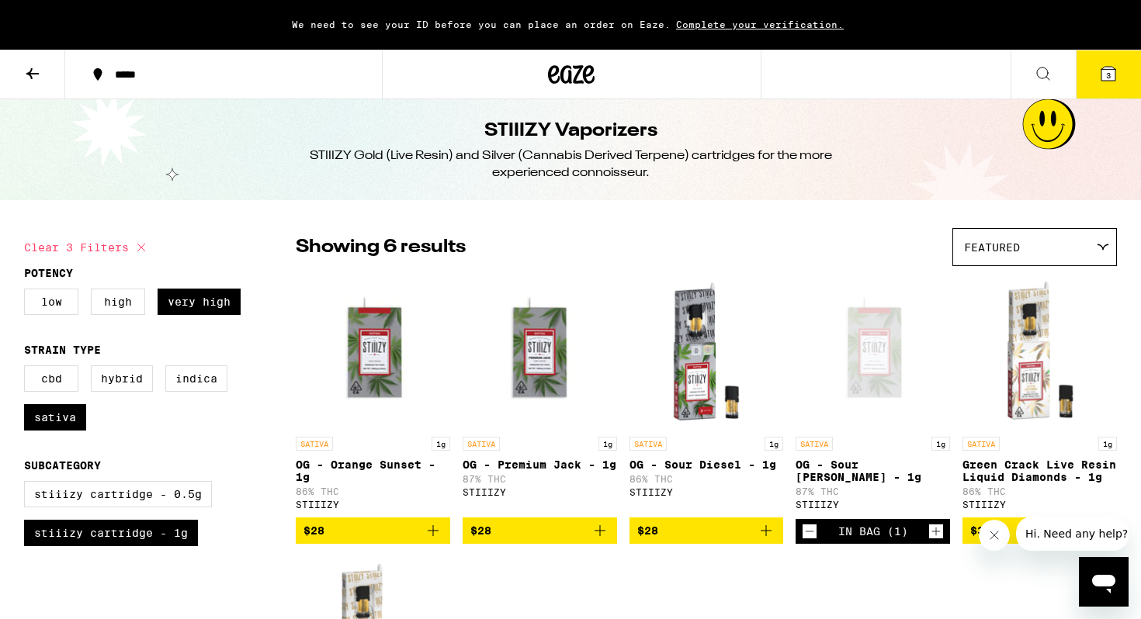
click at [36, 64] on icon at bounding box center [32, 73] width 19 height 19
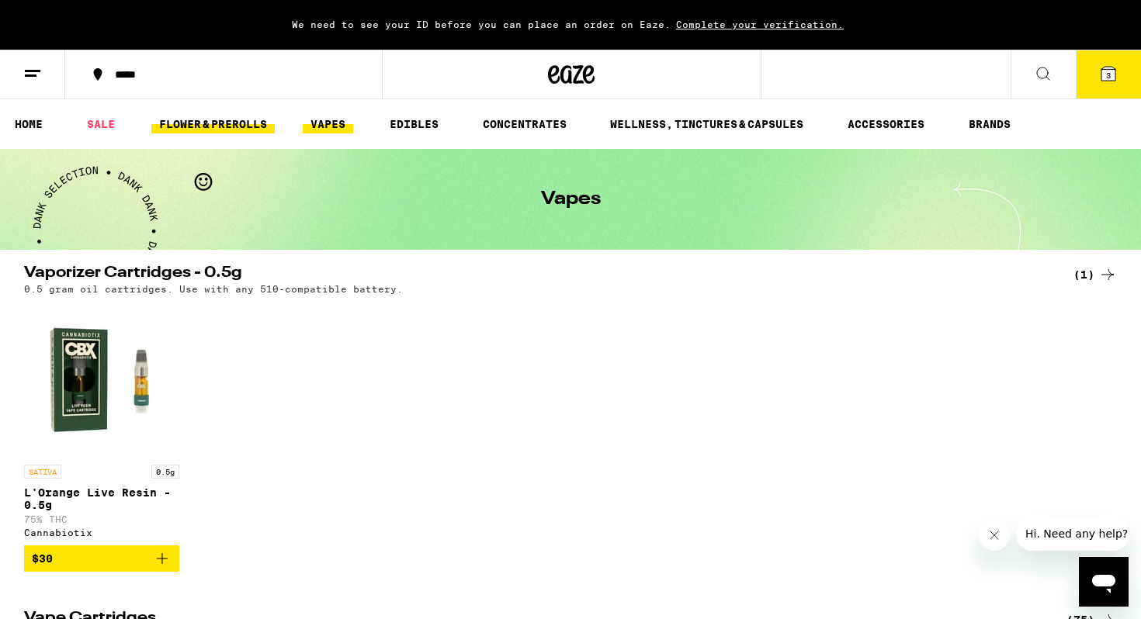
click at [241, 127] on link "FLOWER & PREROLLS" at bounding box center [212, 124] width 123 height 19
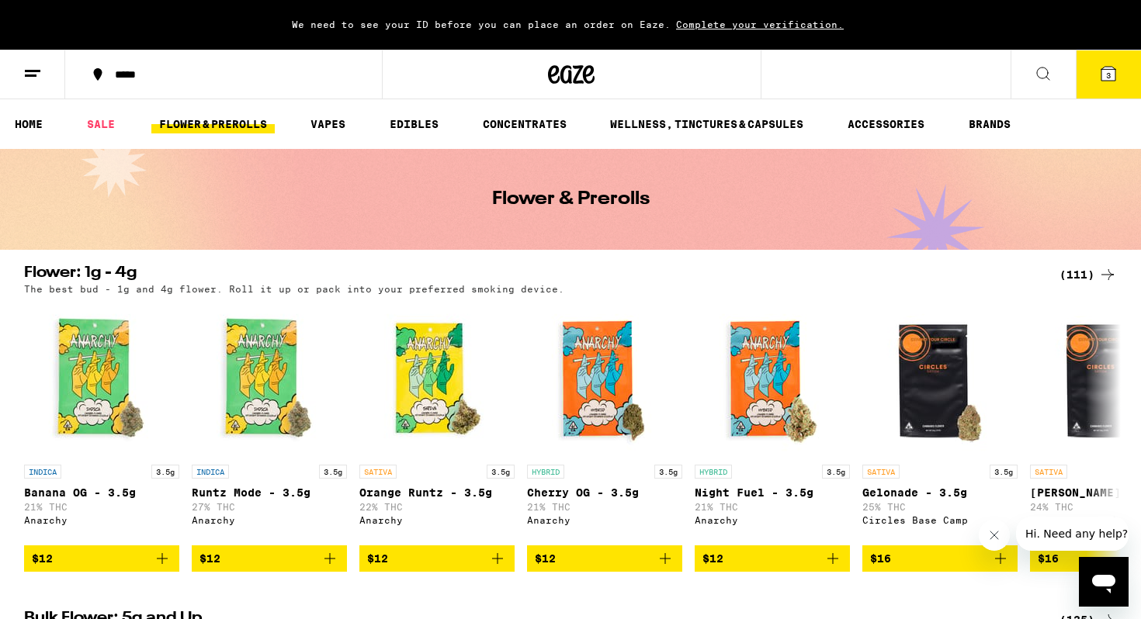
click at [1109, 71] on span "3" at bounding box center [1108, 75] width 5 height 9
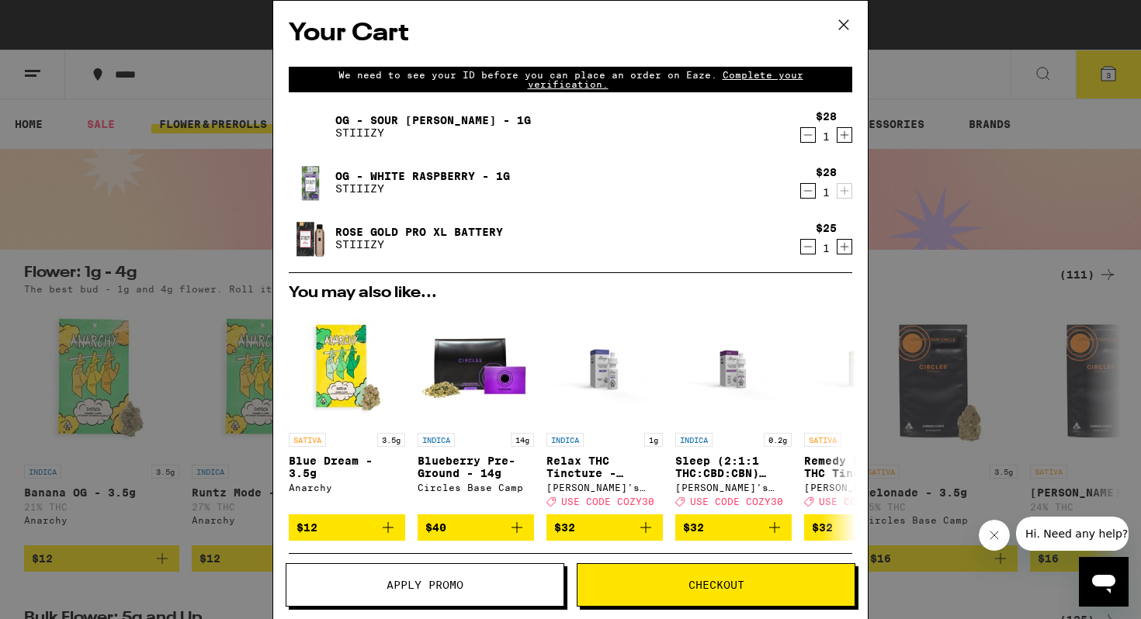
click at [438, 586] on span "Apply Promo" at bounding box center [425, 585] width 77 height 11
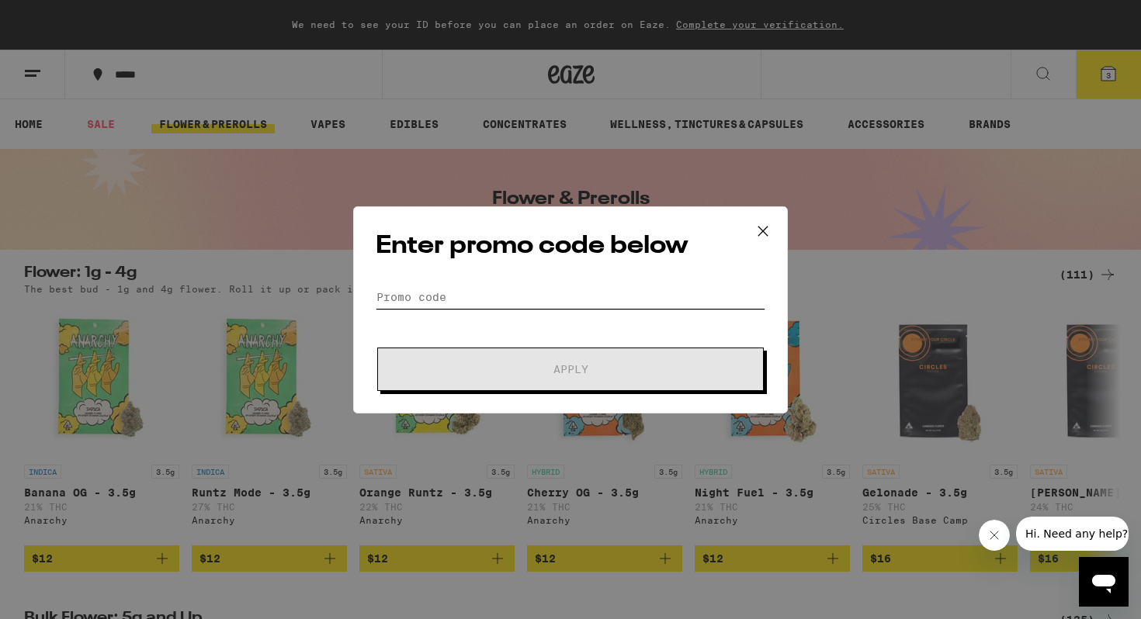
click at [431, 292] on input "Promo Code" at bounding box center [571, 297] width 390 height 23
paste input "MOON30"
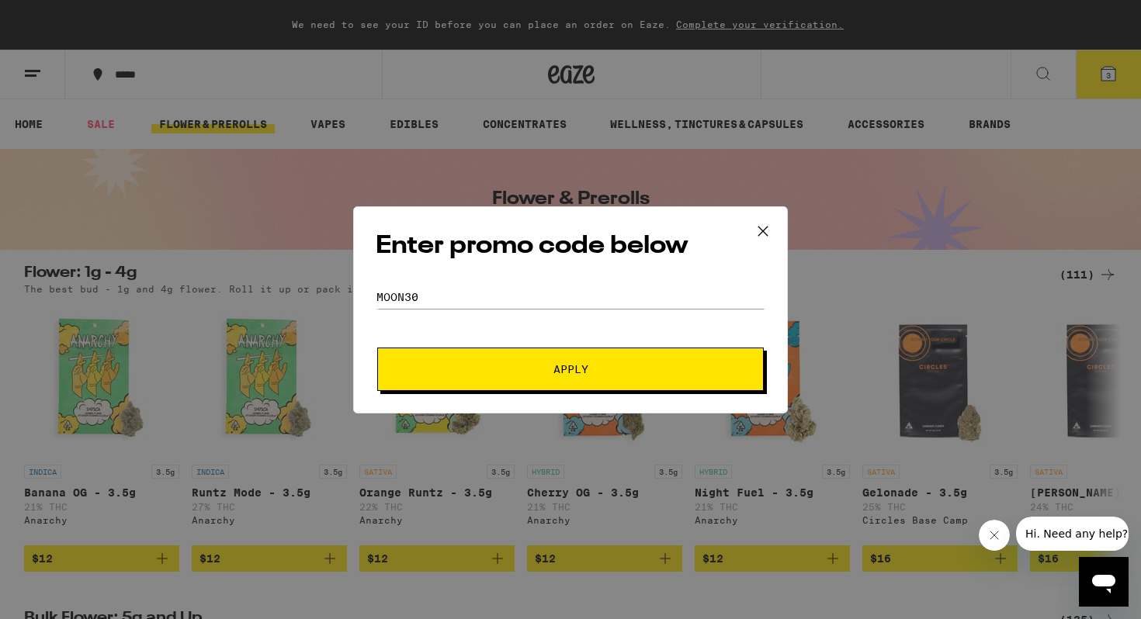
click at [588, 382] on button "Apply" at bounding box center [570, 369] width 387 height 43
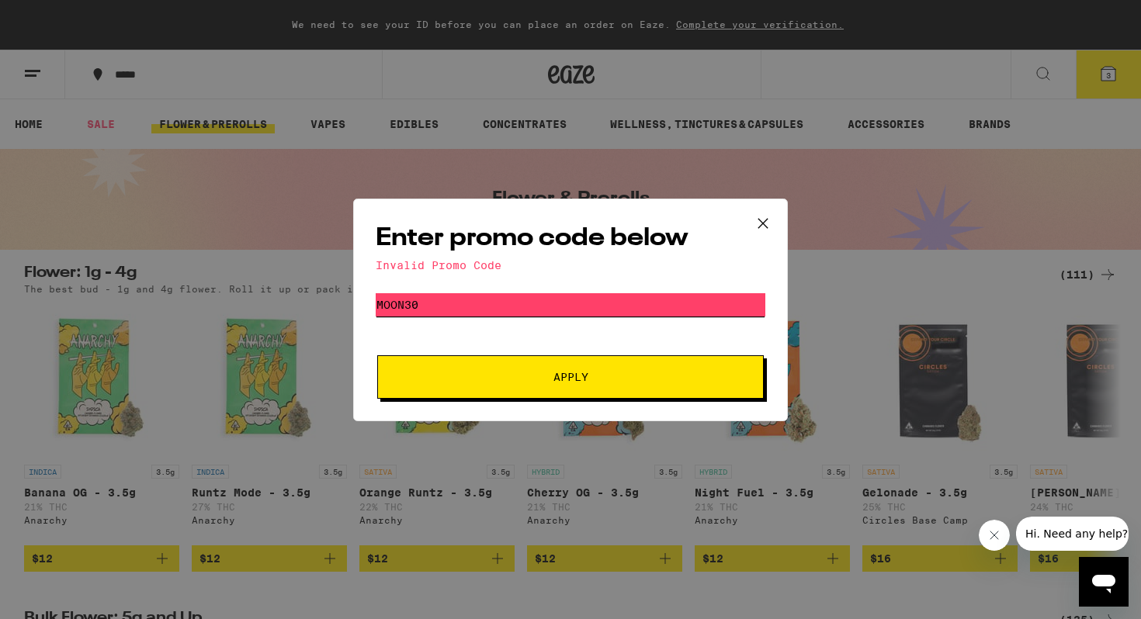
click at [508, 313] on input "MOON30" at bounding box center [571, 304] width 390 height 23
type input "M"
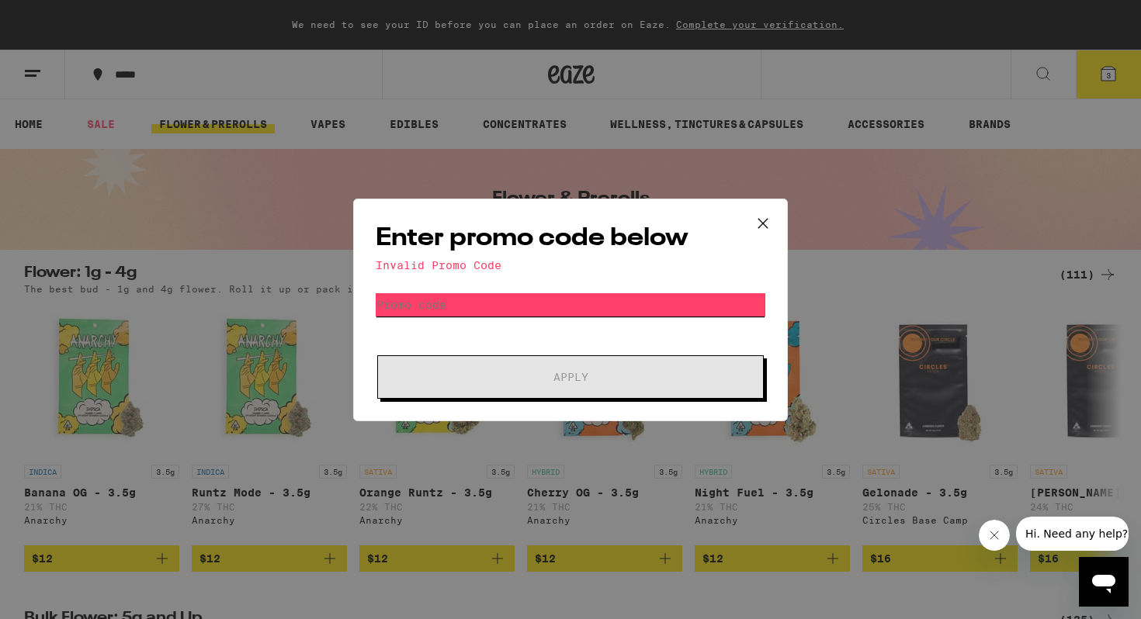
paste input "35OFF"
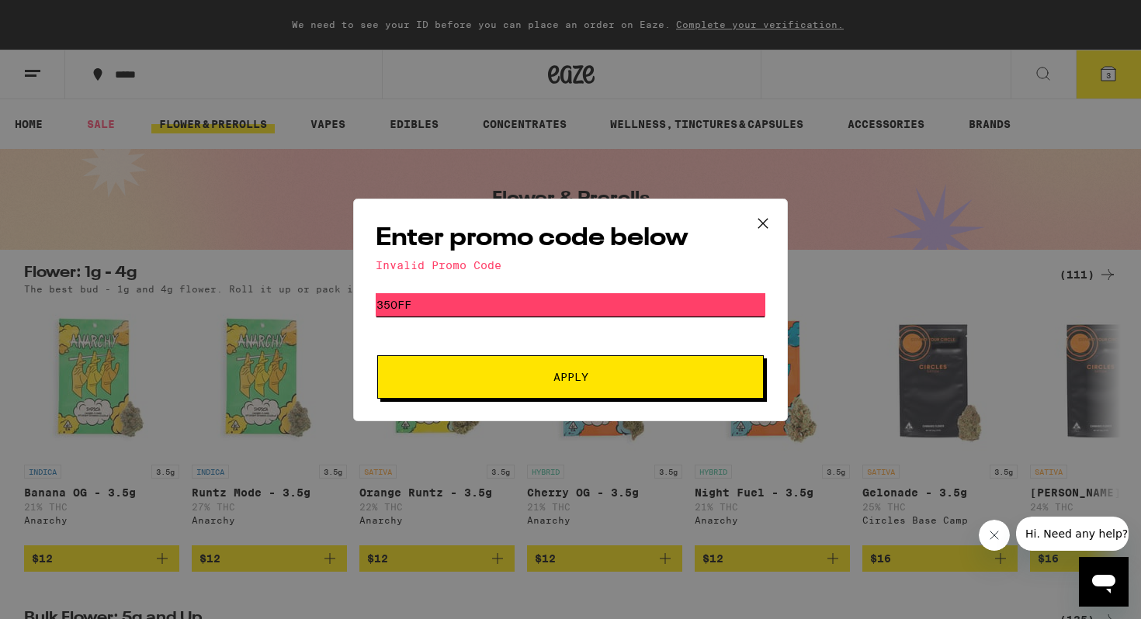
type input "35OFF"
click at [569, 383] on span "Apply" at bounding box center [570, 377] width 35 height 11
click at [762, 225] on icon at bounding box center [762, 223] width 23 height 23
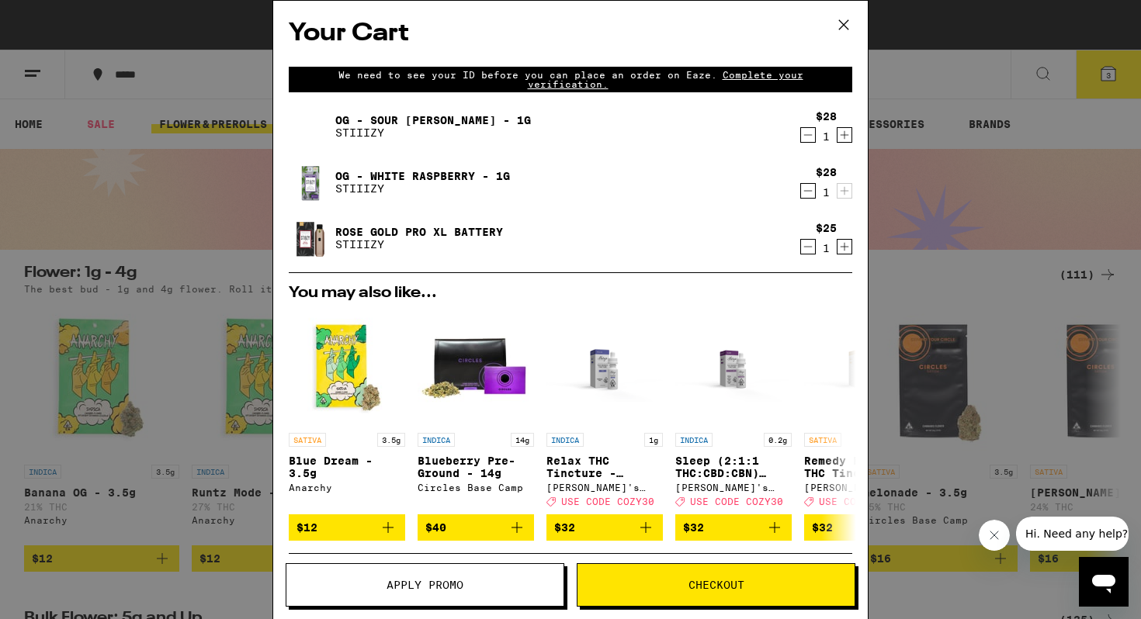
click at [786, 78] on span "Complete your verification." at bounding box center [666, 79] width 276 height 19
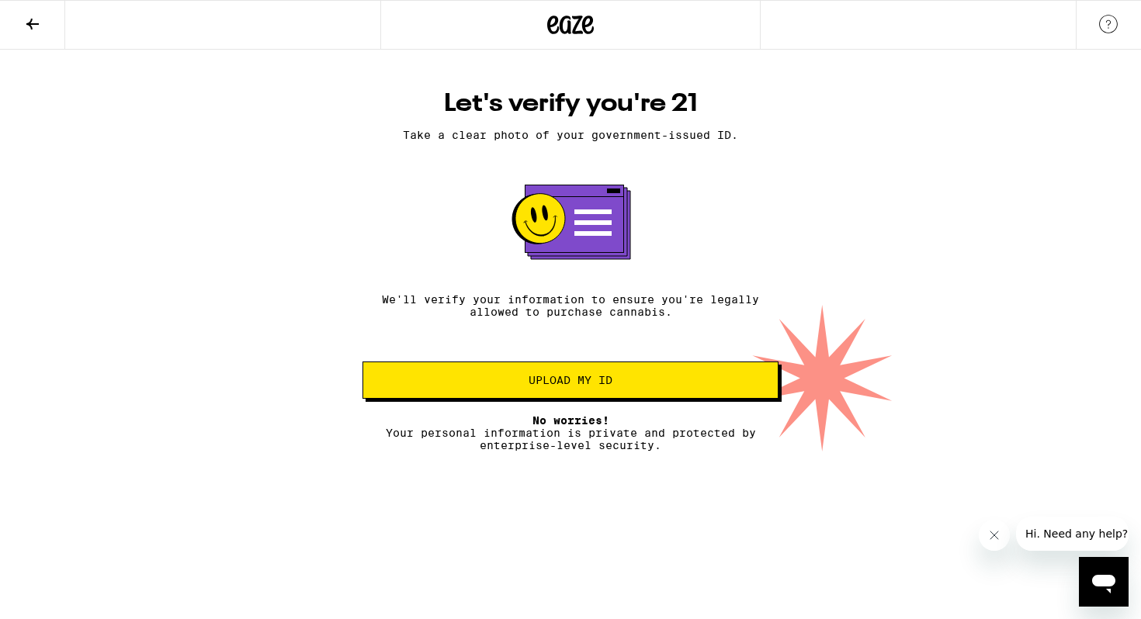
click at [585, 383] on span "Upload my ID" at bounding box center [571, 380] width 84 height 11
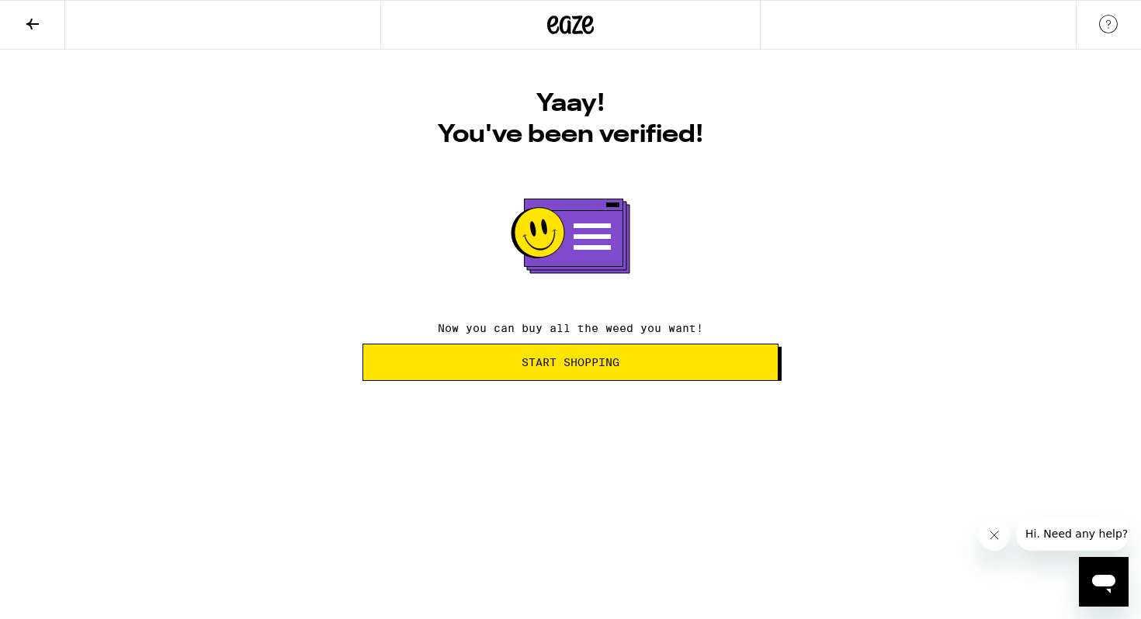
click at [602, 368] on span "Start Shopping" at bounding box center [571, 362] width 98 height 11
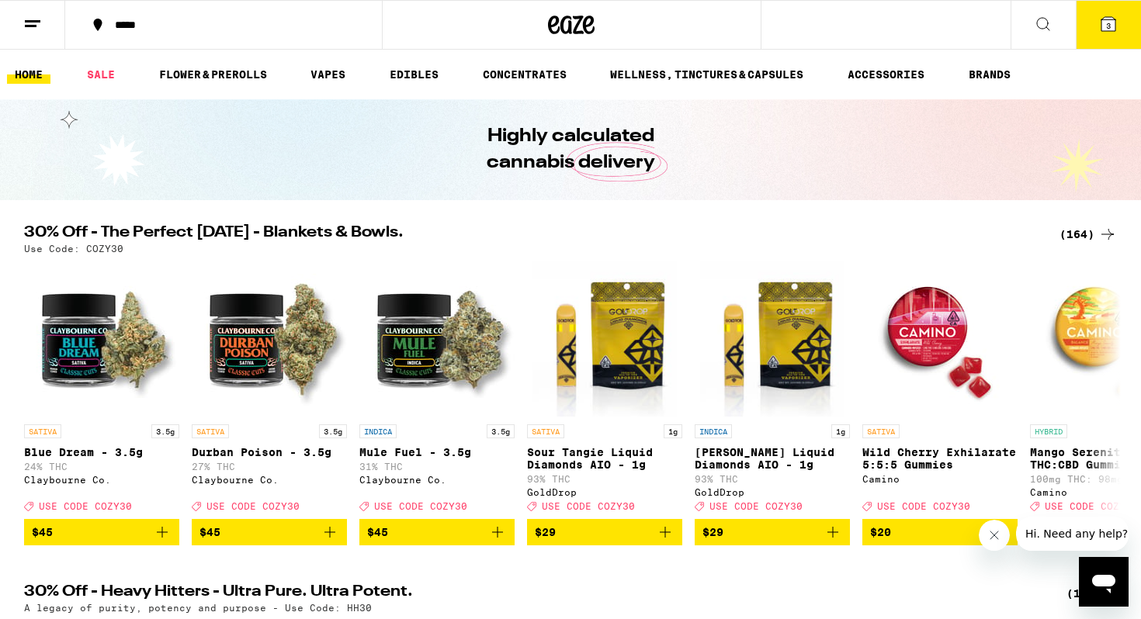
click at [1109, 25] on span "3" at bounding box center [1108, 25] width 5 height 9
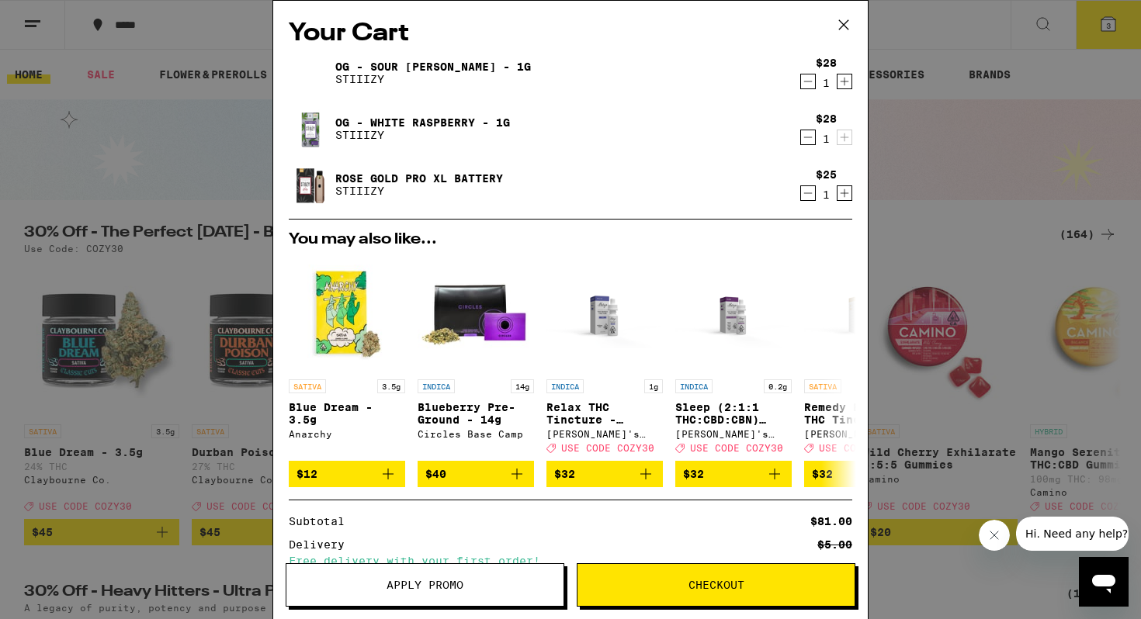
click at [685, 586] on span "Checkout" at bounding box center [716, 585] width 277 height 11
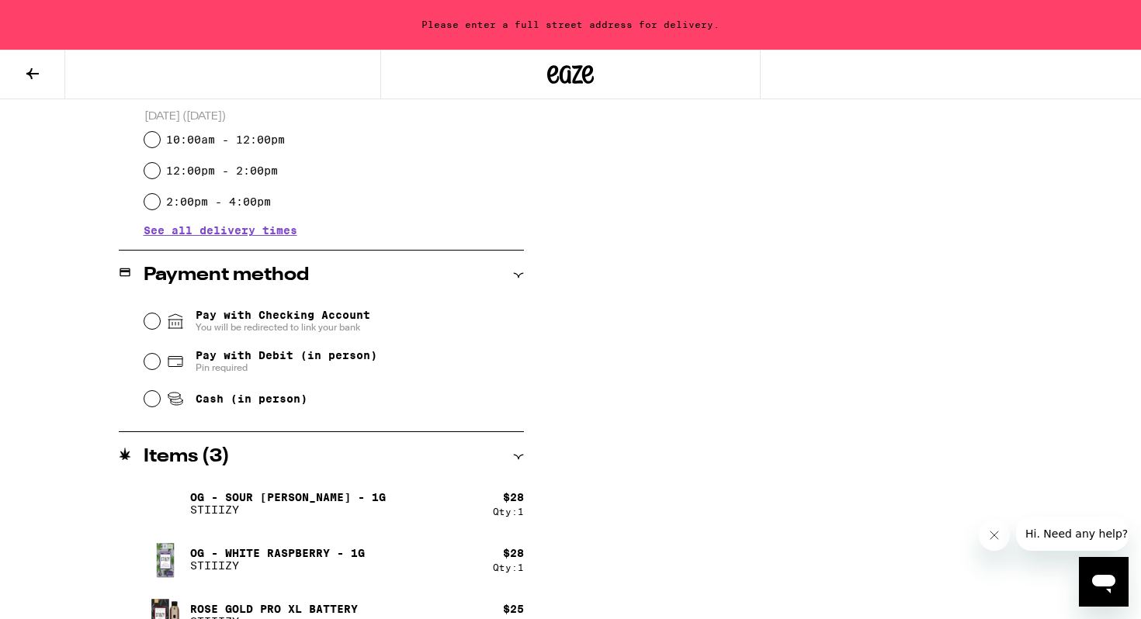
scroll to position [522, 0]
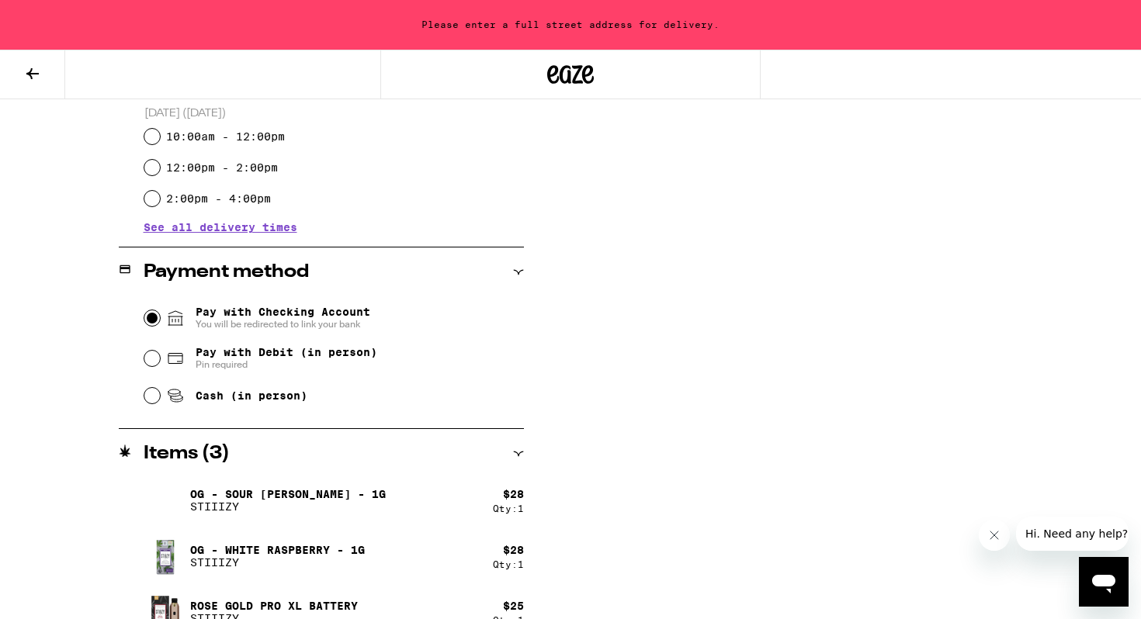
click at [156, 318] on input "Pay with Checking Account You will be redirected to link your bank" at bounding box center [152, 319] width 16 height 16
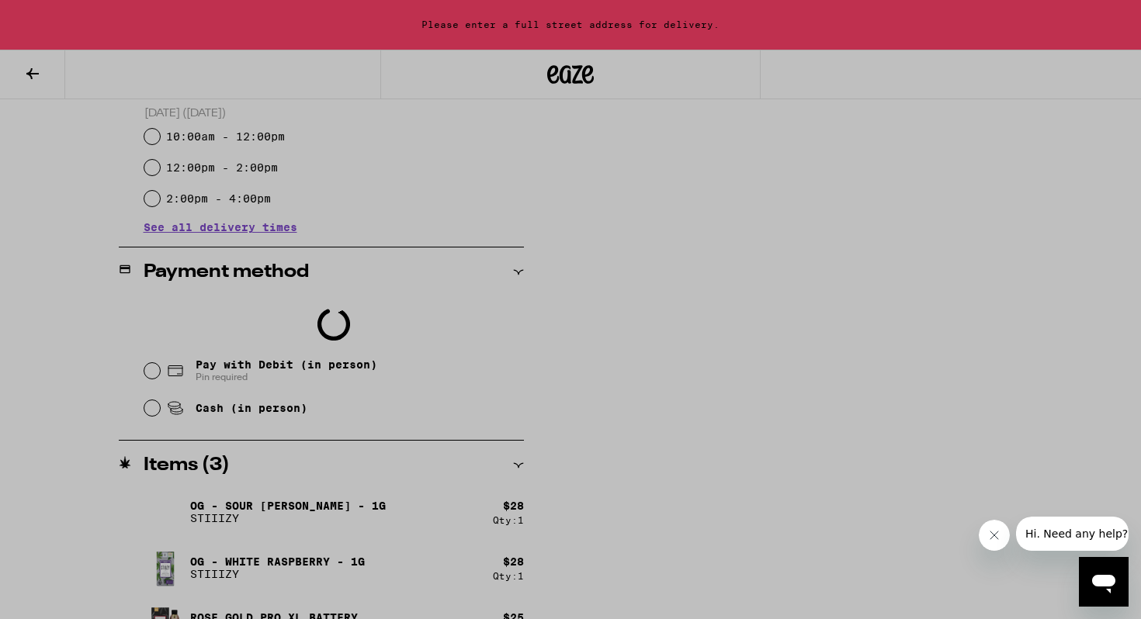
click at [151, 373] on div at bounding box center [570, 309] width 1141 height 619
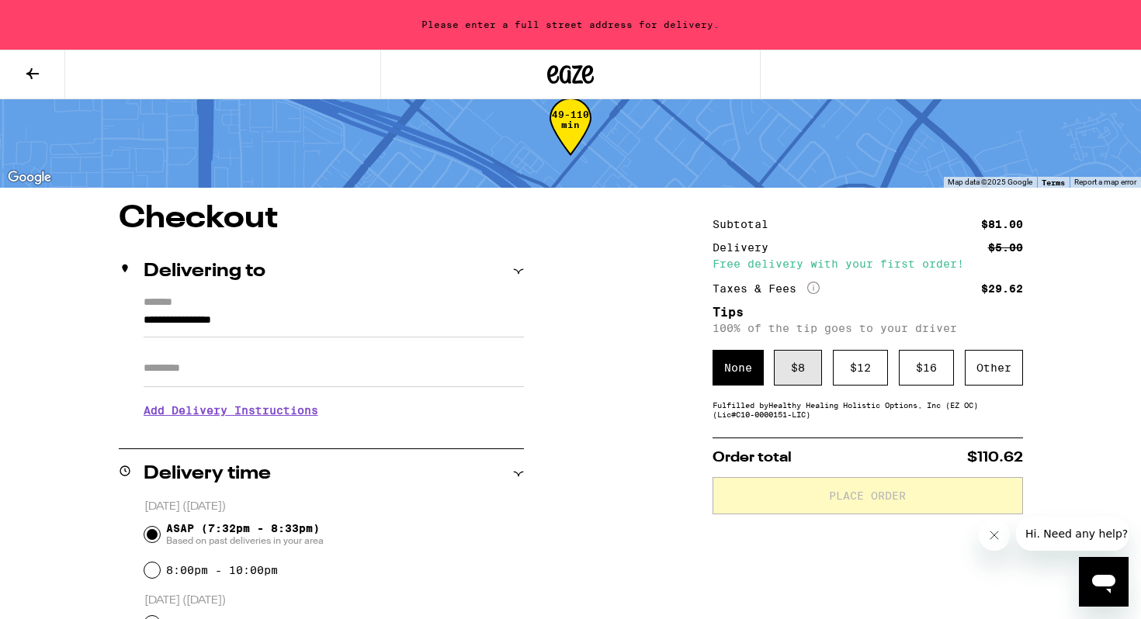
scroll to position [0, 0]
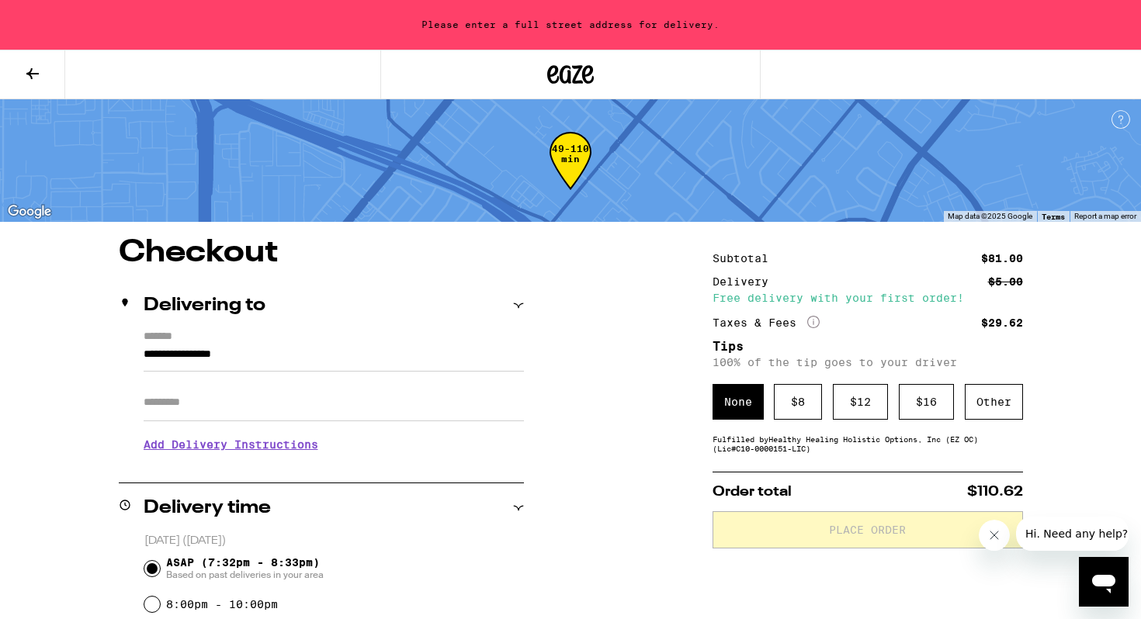
click at [33, 59] on button at bounding box center [32, 74] width 65 height 49
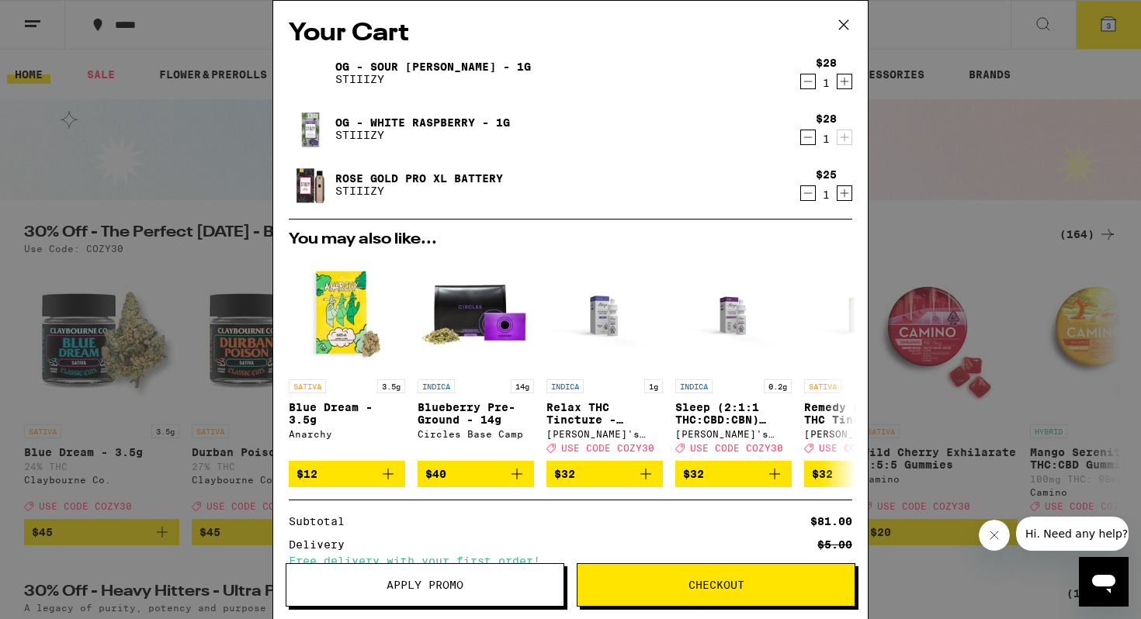
click at [429, 581] on span "Apply Promo" at bounding box center [425, 585] width 77 height 11
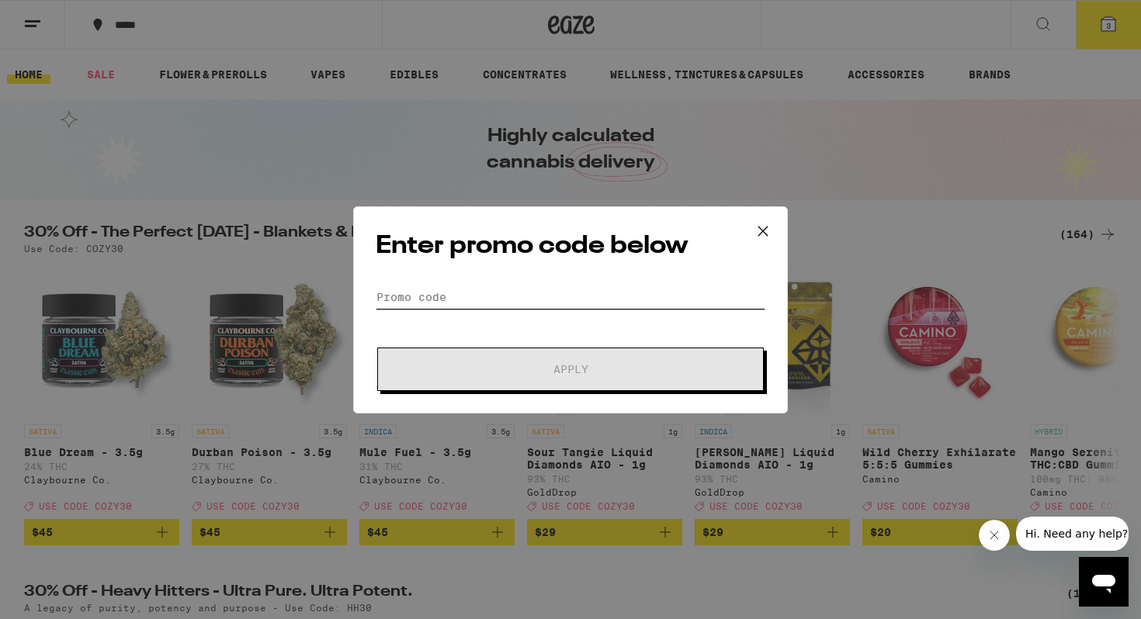
click at [463, 294] on input "Promo Code" at bounding box center [571, 297] width 390 height 23
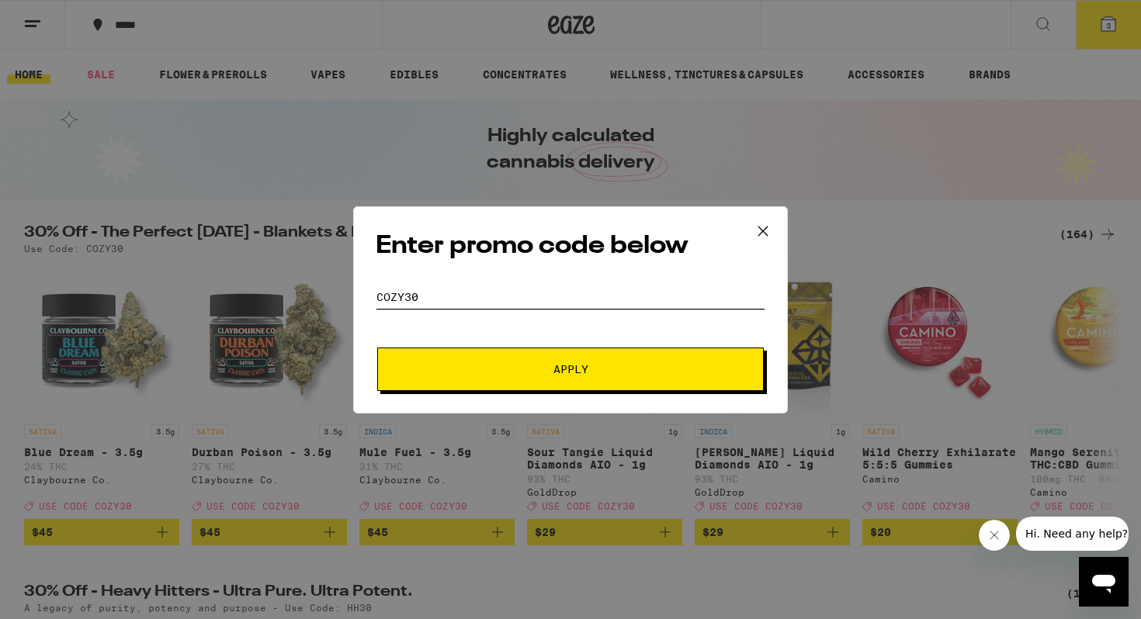
type input "cozy30"
click at [545, 283] on div "Enter promo code below Promo Code cozy30 Apply" at bounding box center [570, 309] width 435 height 207
click at [594, 359] on button "Apply" at bounding box center [570, 369] width 387 height 43
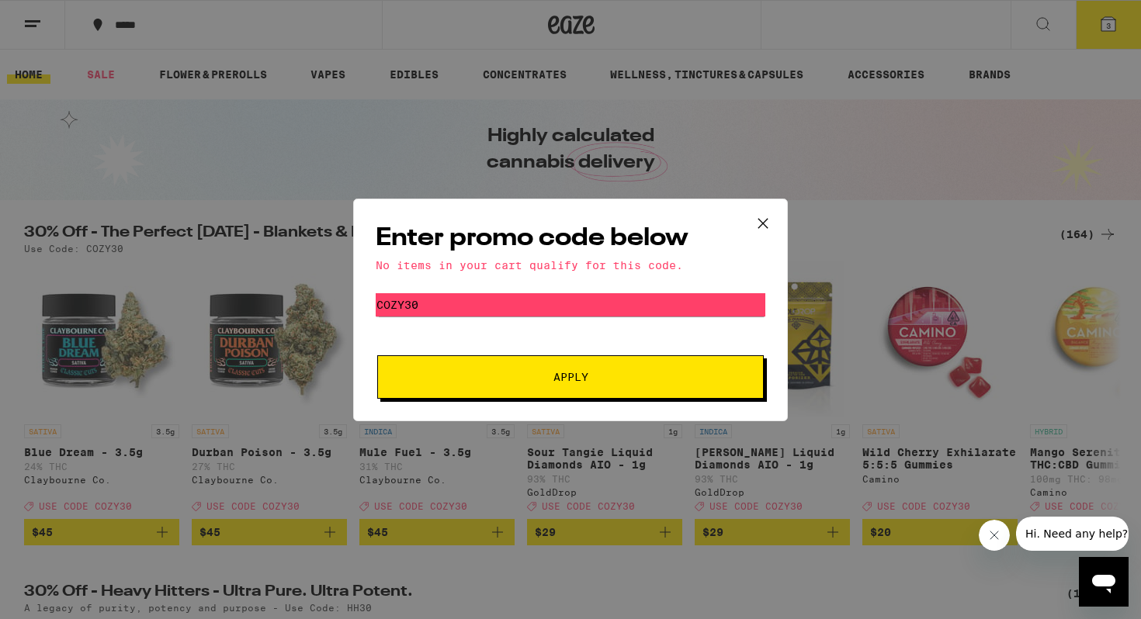
click at [762, 222] on icon at bounding box center [762, 223] width 23 height 23
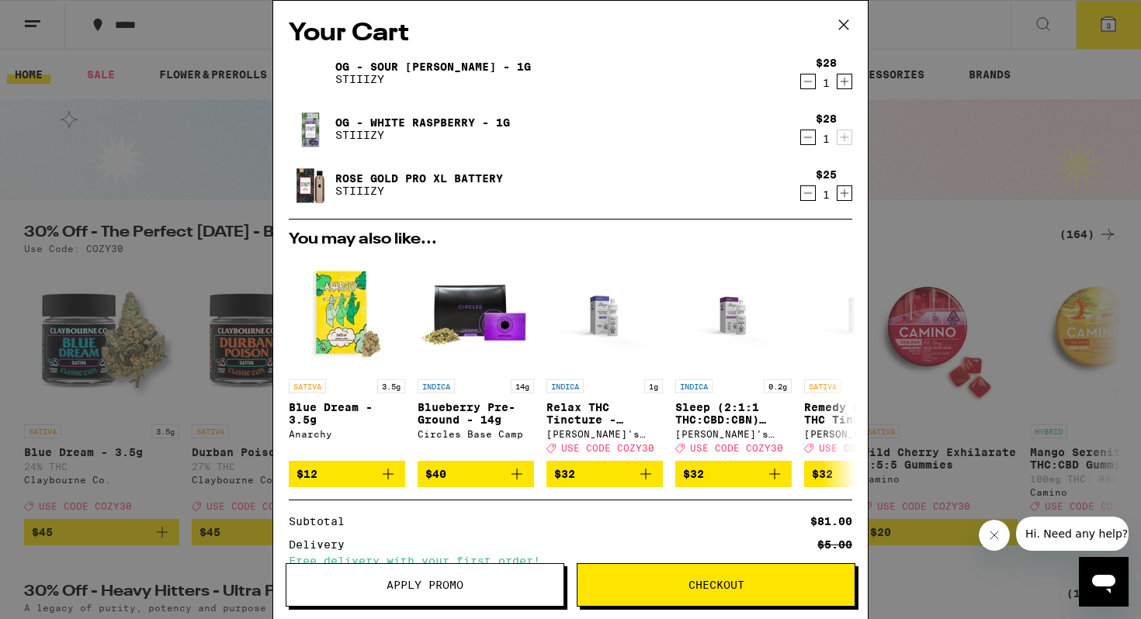
click at [732, 584] on span "Checkout" at bounding box center [717, 585] width 56 height 11
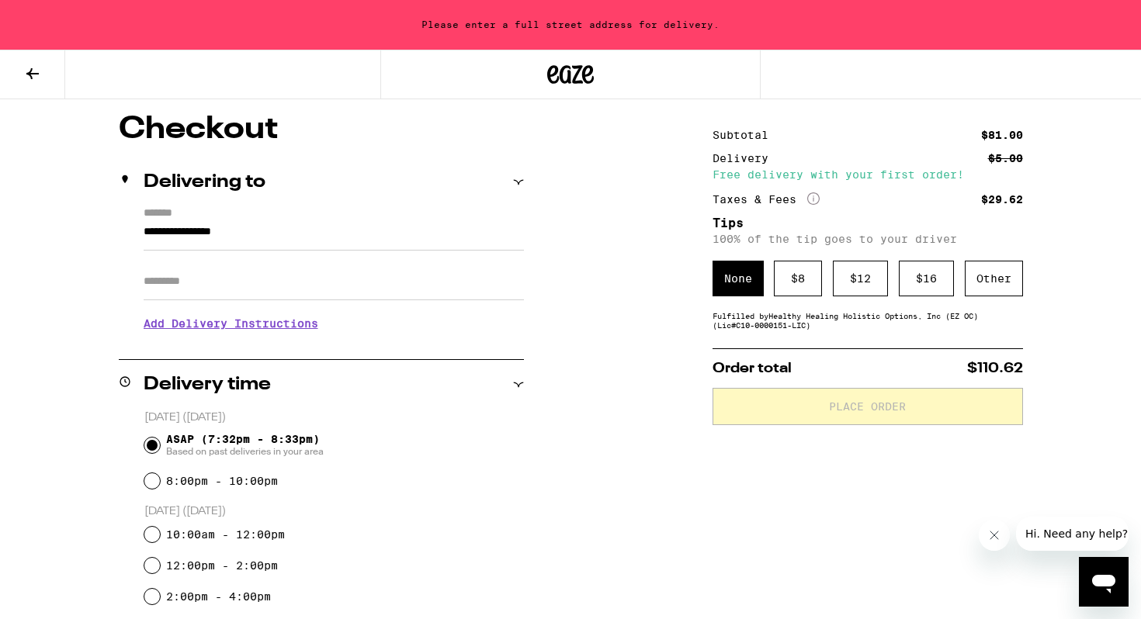
scroll to position [125, 0]
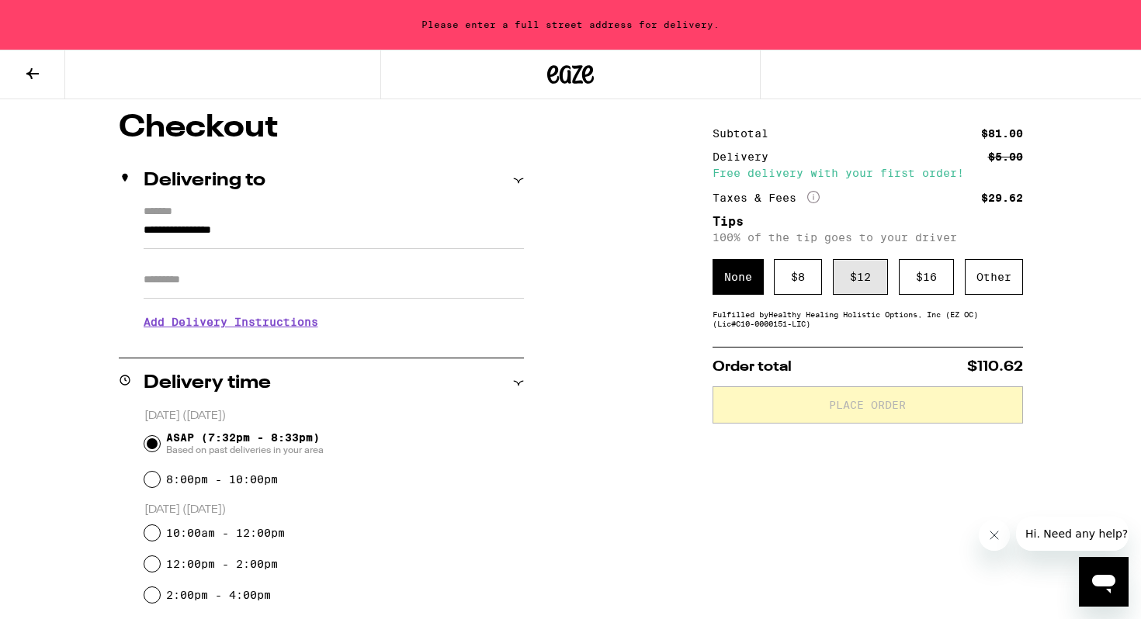
click at [851, 277] on div "$ 12" at bounding box center [860, 277] width 55 height 36
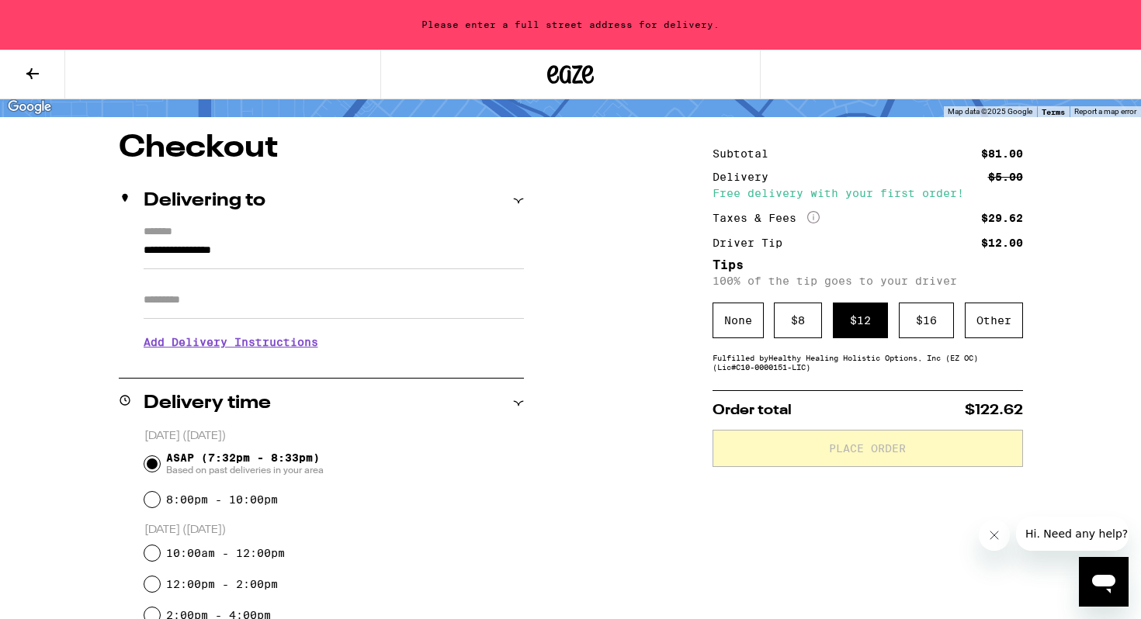
scroll to position [104, 0]
click at [161, 229] on label "*******" at bounding box center [334, 234] width 380 height 15
click at [161, 241] on input "**********" at bounding box center [334, 255] width 380 height 29
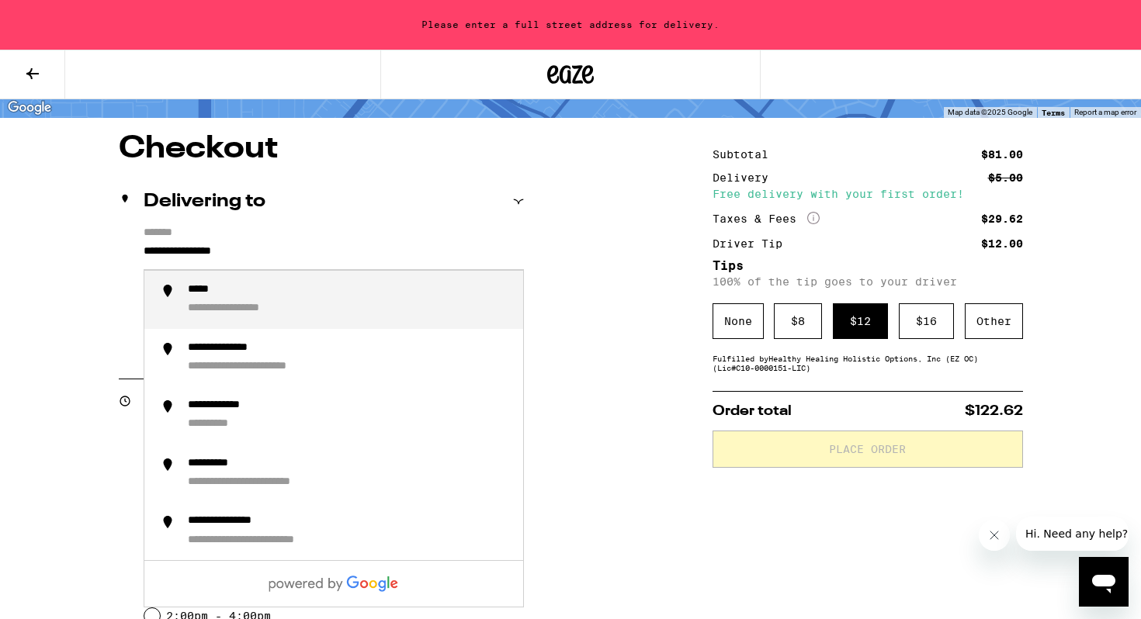
click at [167, 239] on label "*******" at bounding box center [334, 234] width 380 height 15
click at [167, 241] on input "**********" at bounding box center [334, 255] width 380 height 29
click at [191, 231] on label "*******" at bounding box center [334, 234] width 380 height 15
click at [191, 241] on input "**********" at bounding box center [334, 255] width 380 height 29
click at [175, 233] on label "*******" at bounding box center [334, 234] width 380 height 15
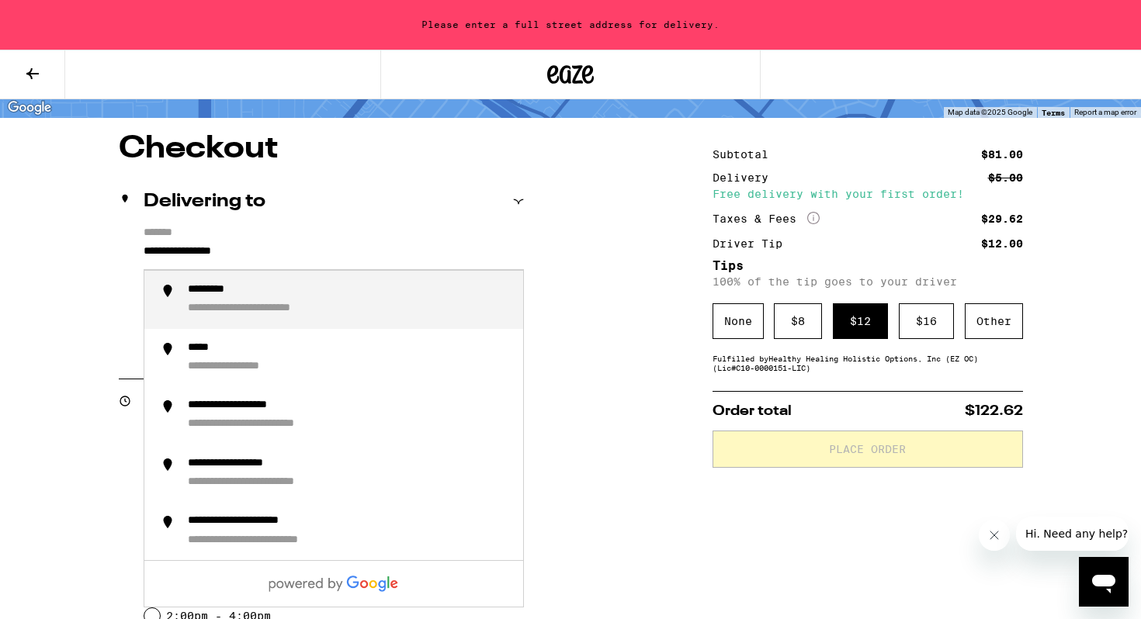
click at [175, 241] on input "**********" at bounding box center [334, 255] width 380 height 29
type input "*"
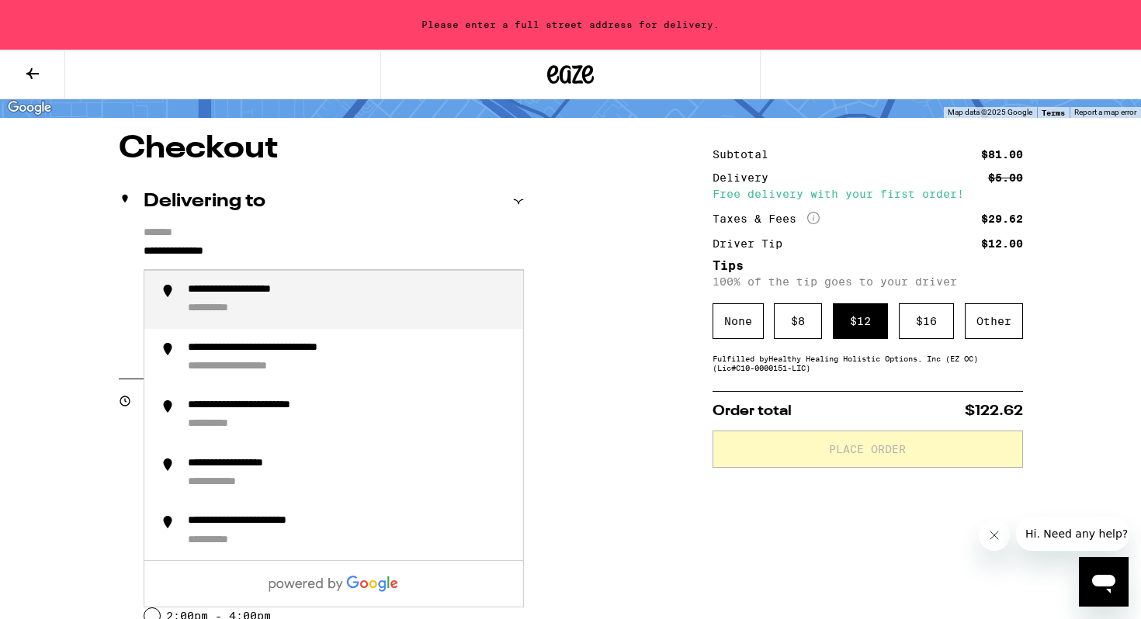
click at [247, 293] on div "**********" at bounding box center [261, 290] width 147 height 15
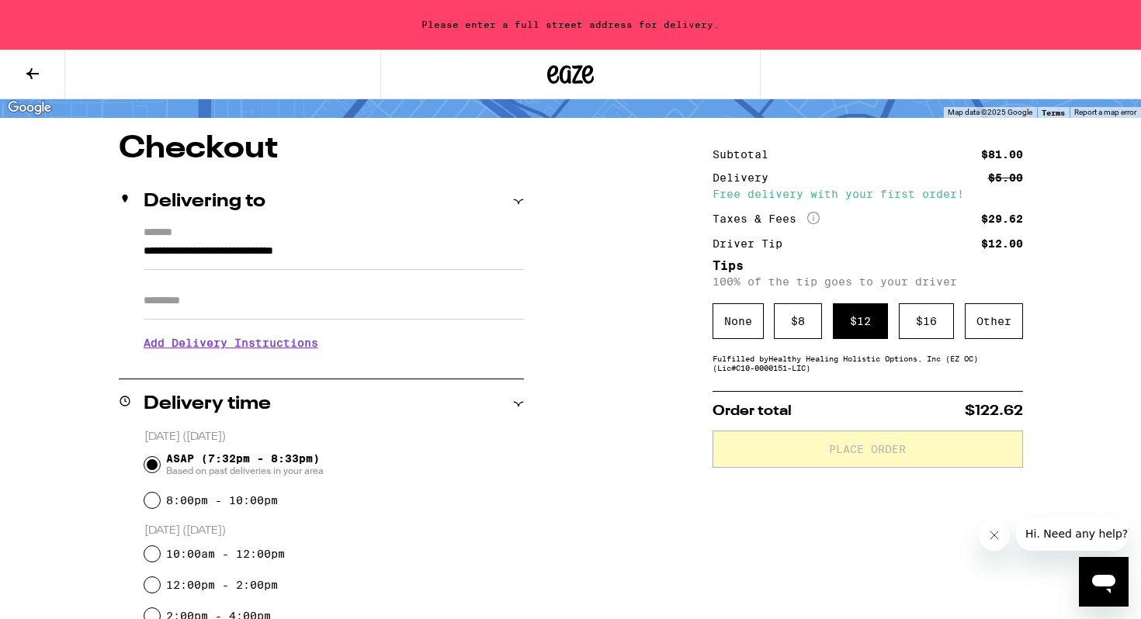
scroll to position [54, 0]
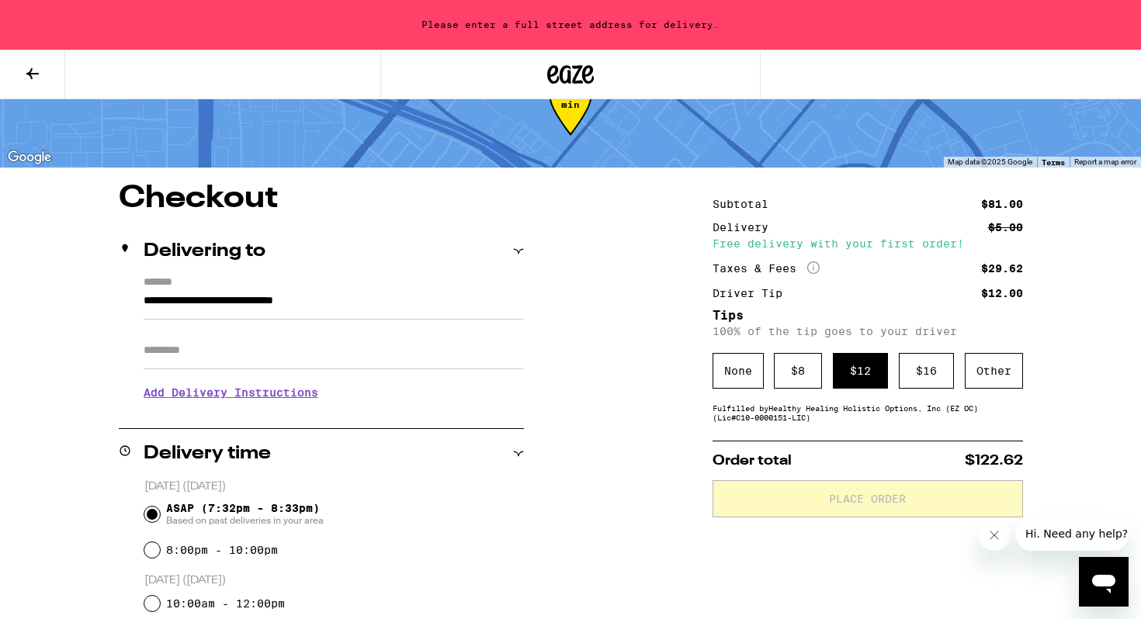
type input "**********"
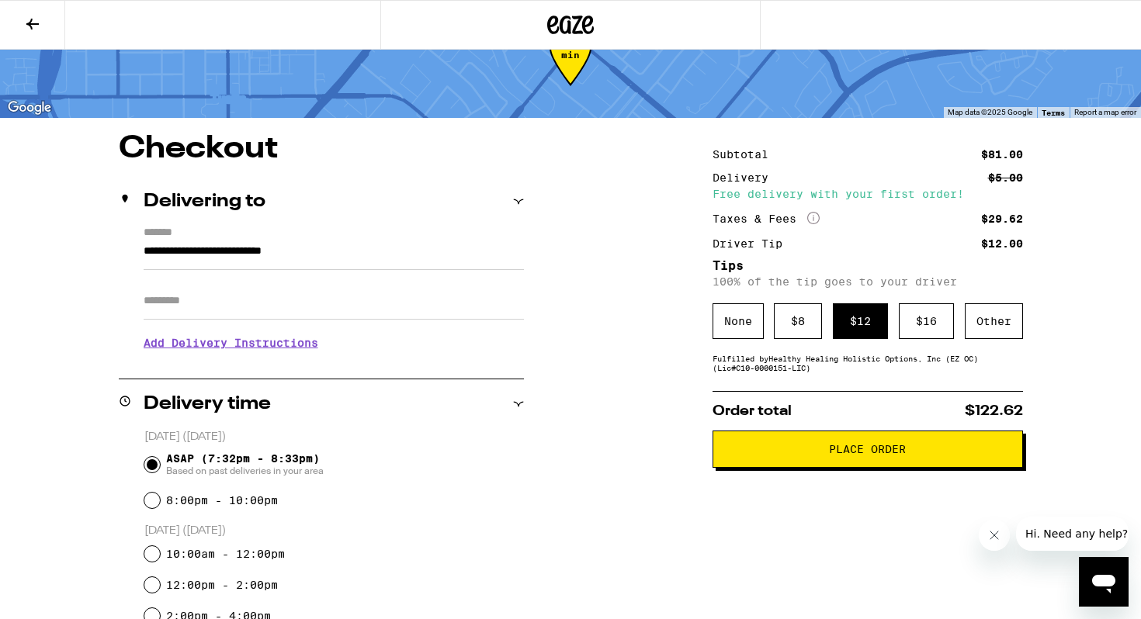
click at [835, 449] on span "Place Order" at bounding box center [867, 449] width 77 height 11
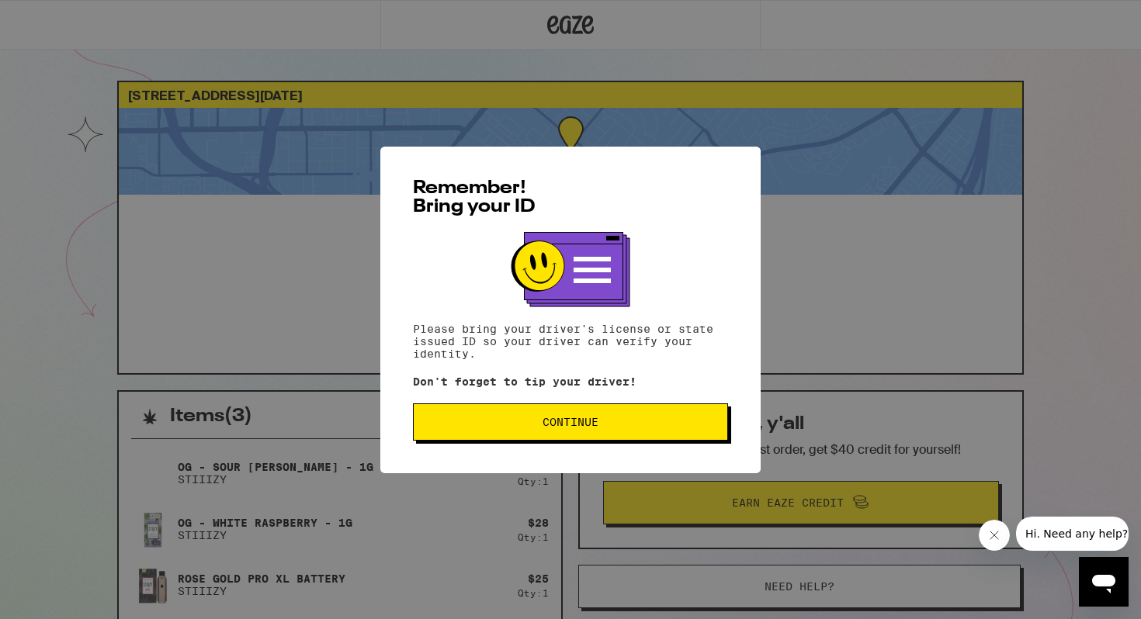
click at [675, 424] on span "Continue" at bounding box center [570, 422] width 289 height 11
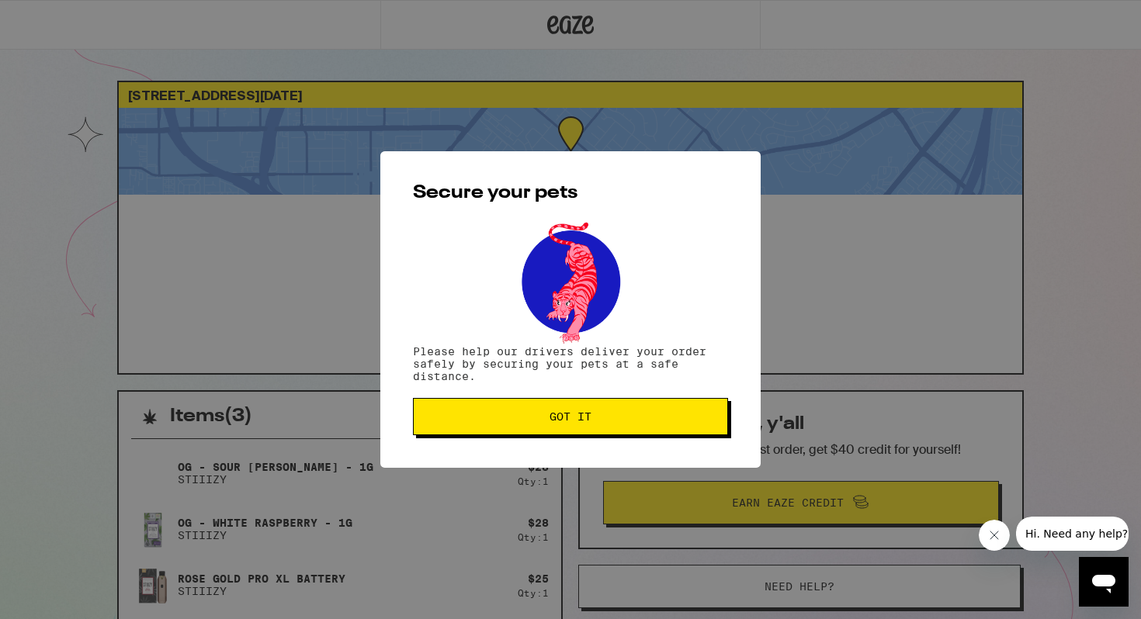
click at [675, 422] on span "Got it" at bounding box center [570, 416] width 289 height 11
